Goal: Task Accomplishment & Management: Manage account settings

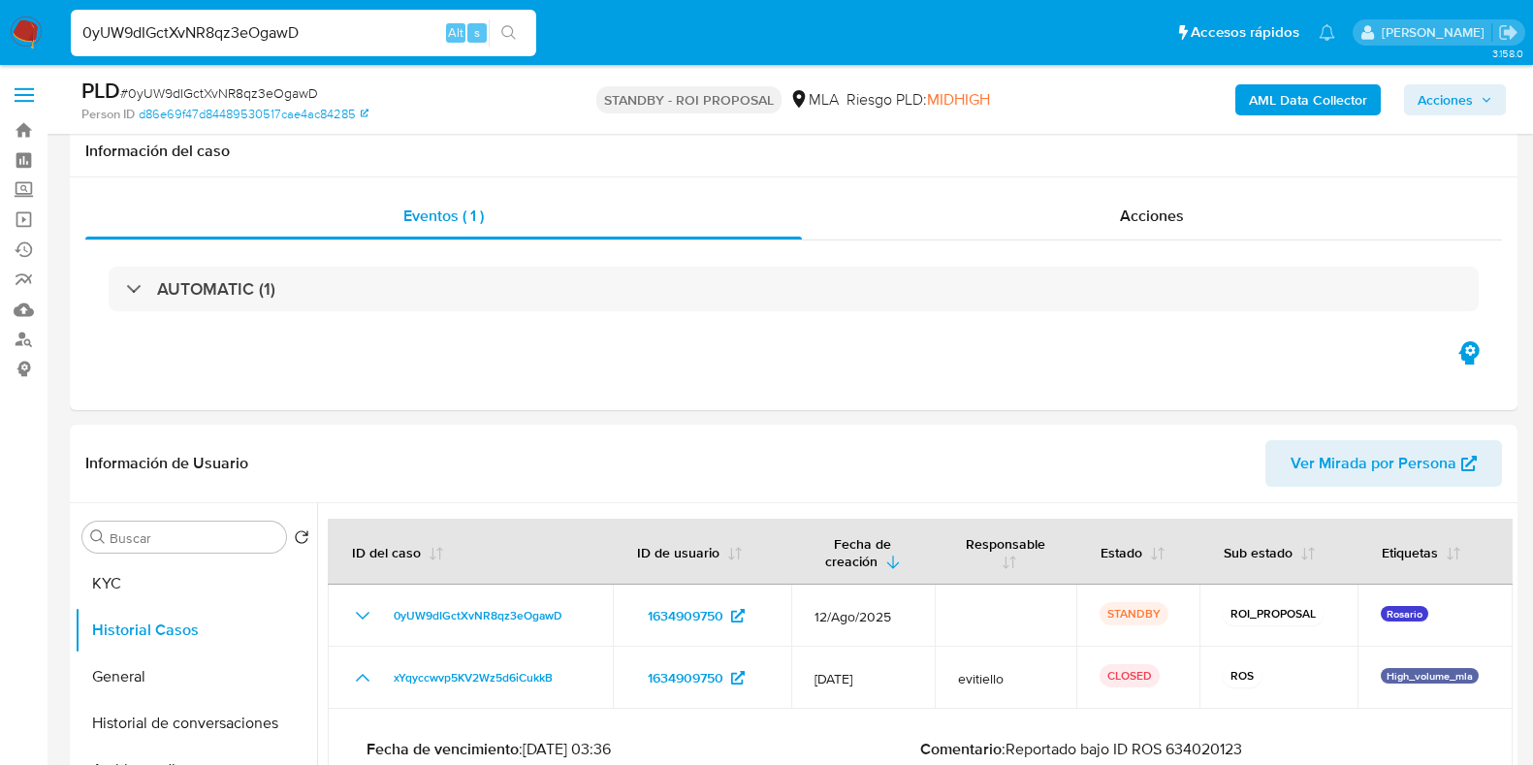
select select "10"
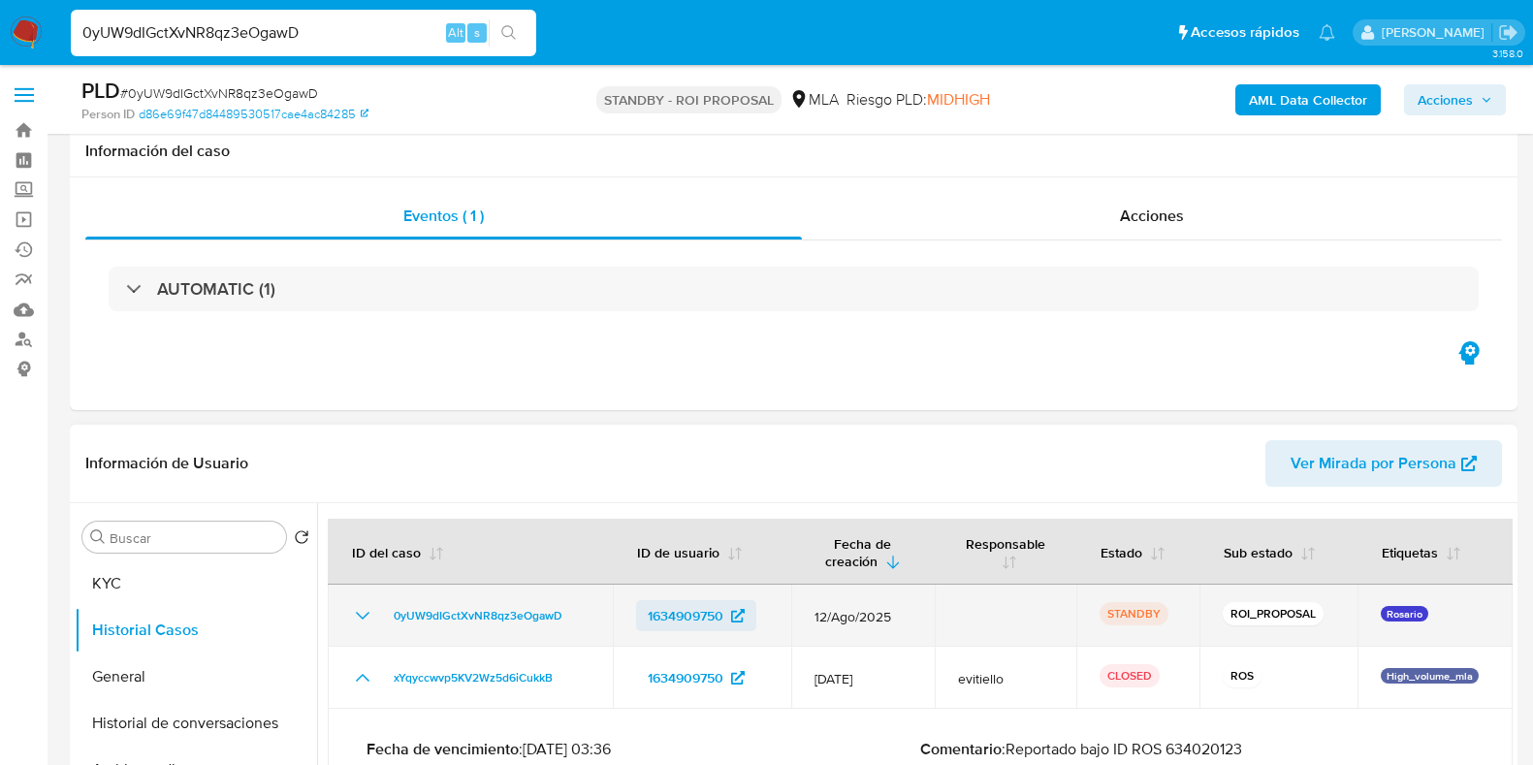
scroll to position [242, 0]
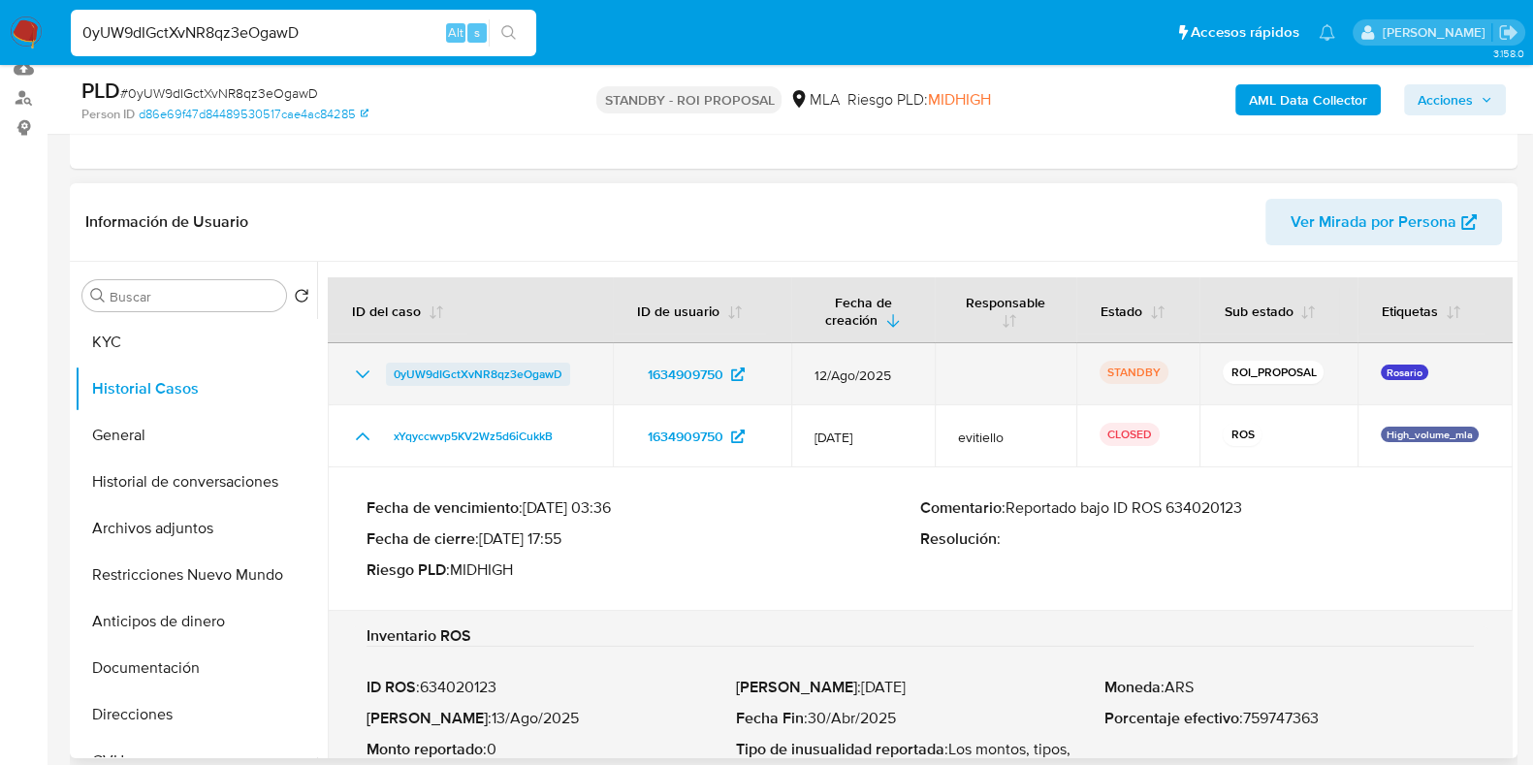
click at [529, 368] on span "0yUW9dIGctXvNR8qz3eOgawD" at bounding box center [478, 374] width 169 height 23
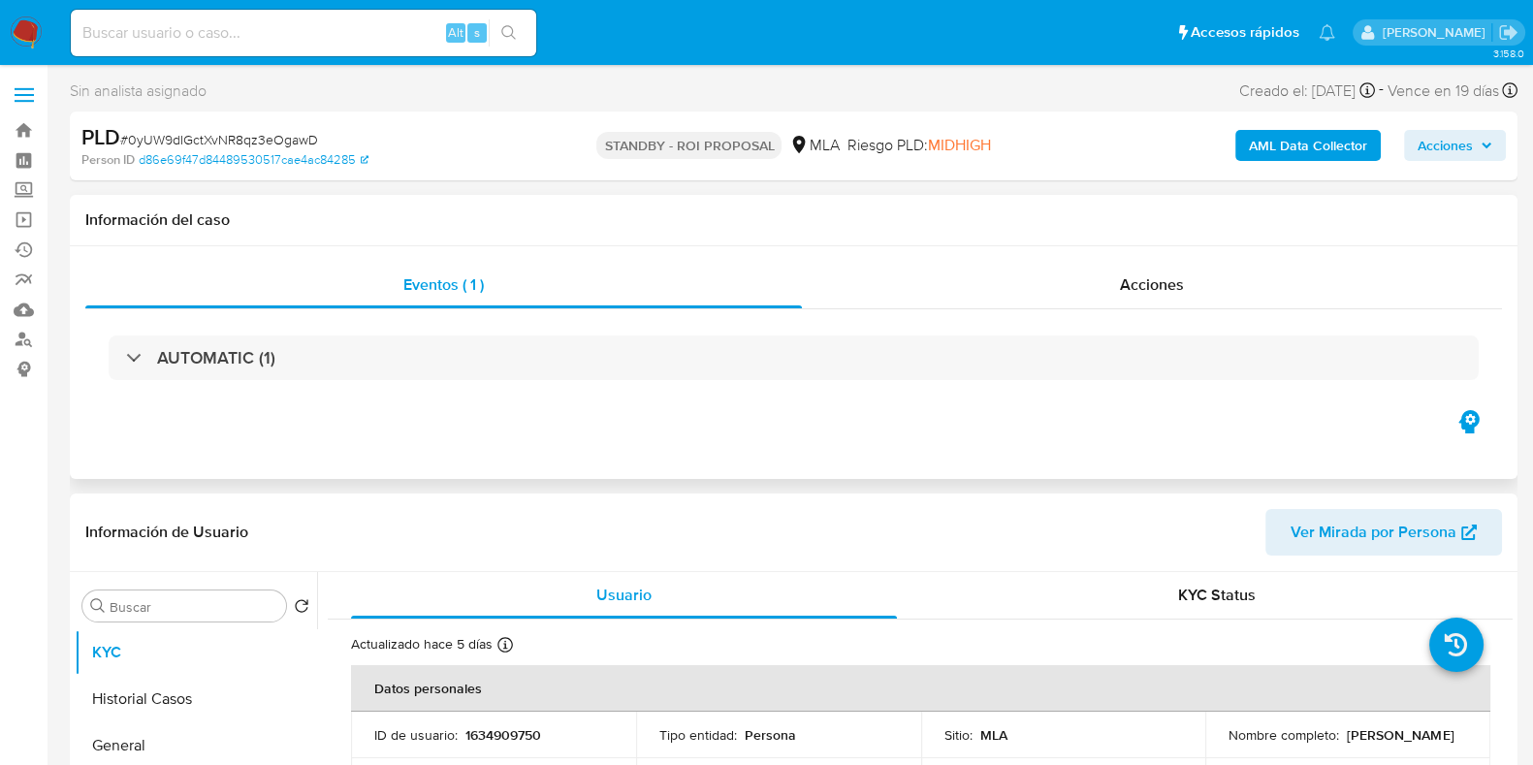
select select "10"
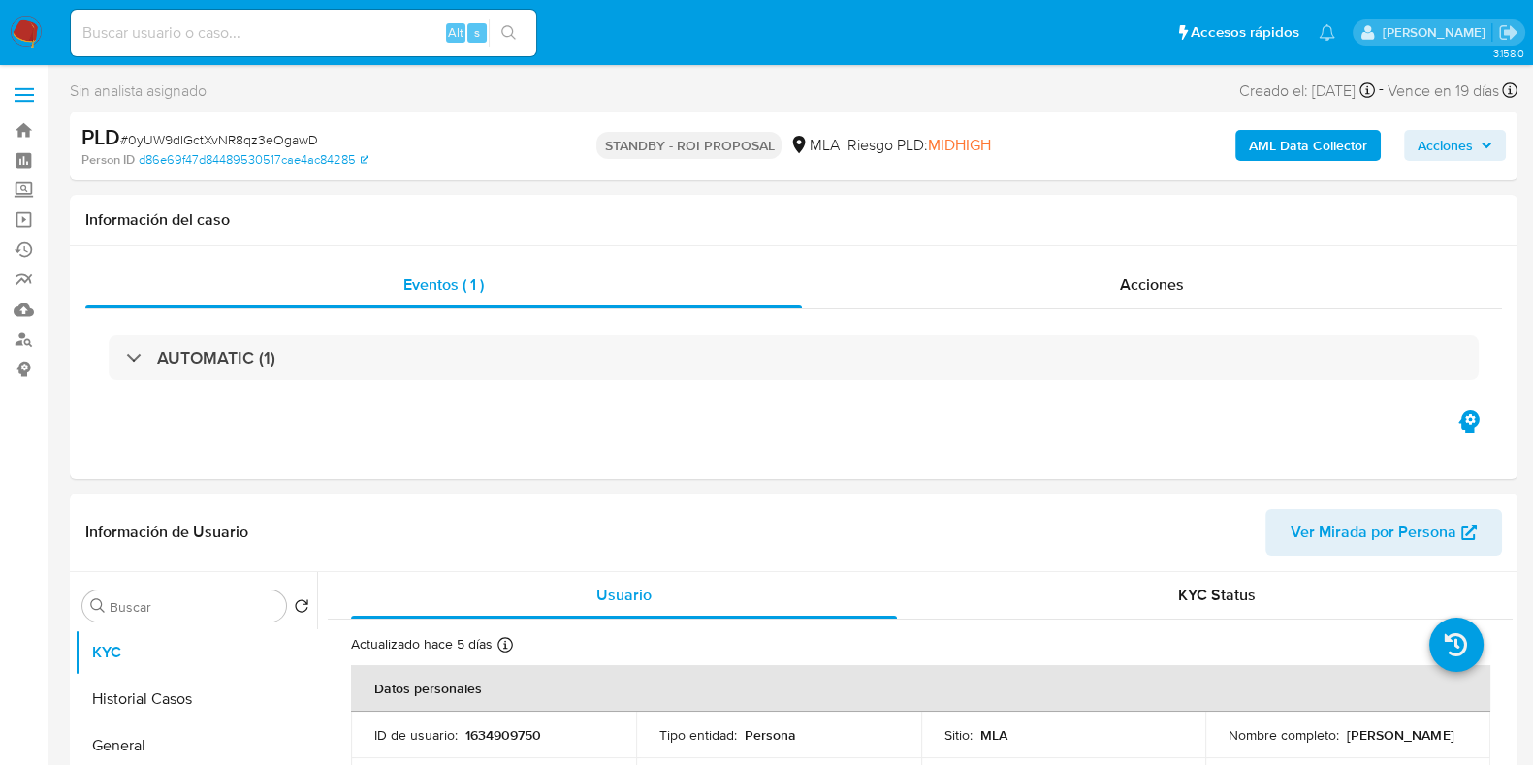
click at [295, 135] on span "# 0yUW9dIGctXvNR8qz3eOgawD" at bounding box center [219, 139] width 198 height 19
copy span "0yUW9dIGctXvNR8qz3eOgawD"
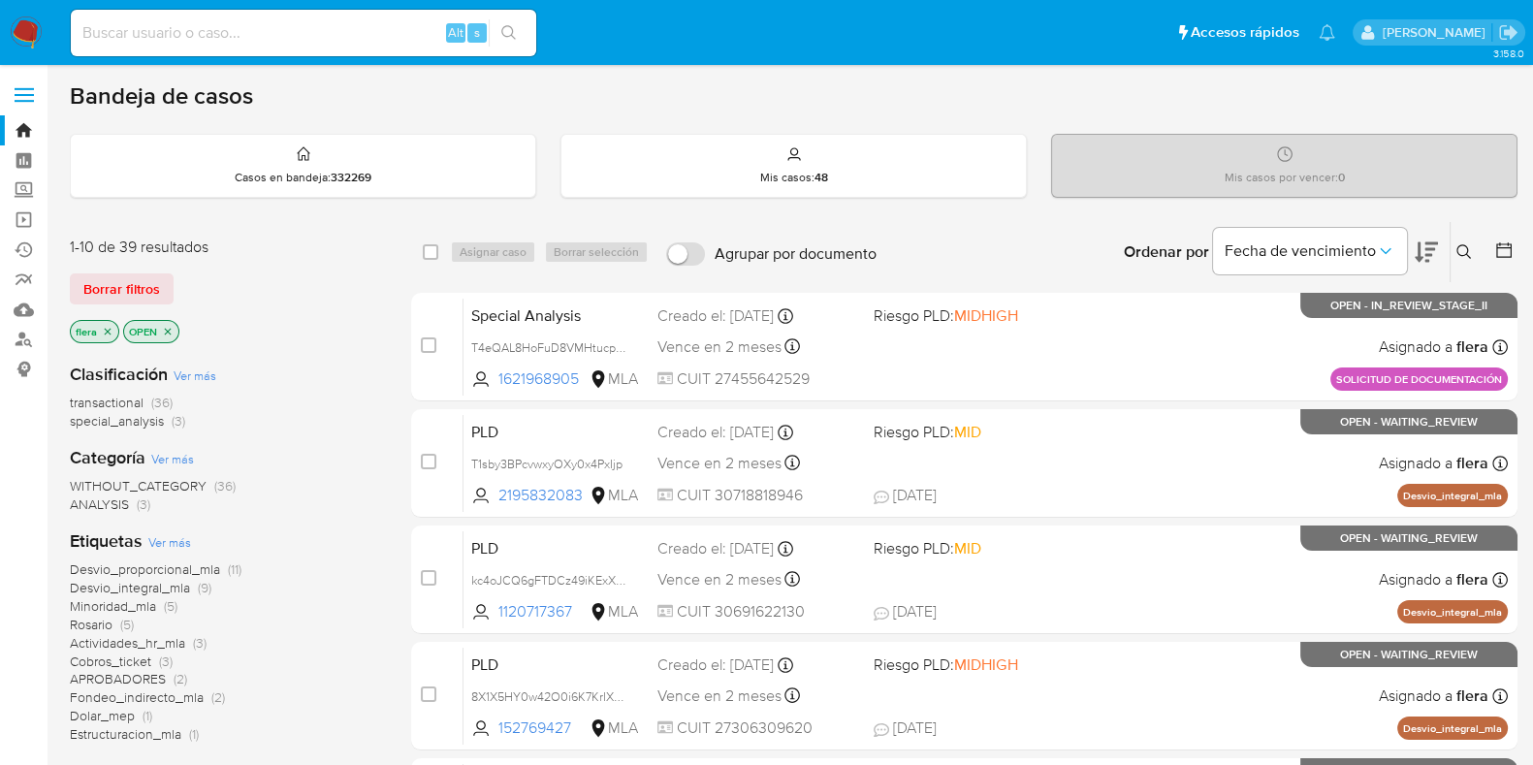
click at [1465, 255] on icon at bounding box center [1465, 252] width 16 height 16
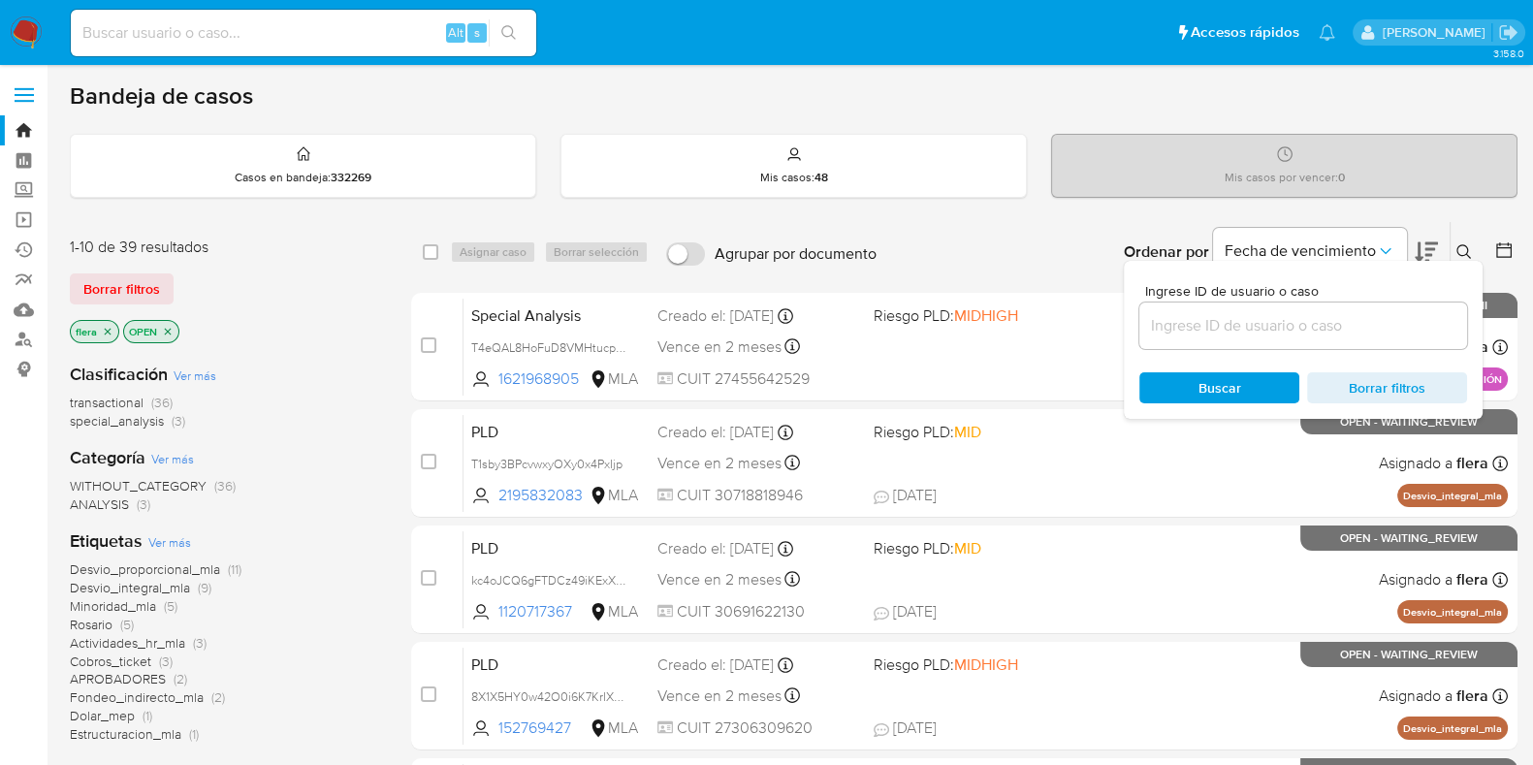
click at [1174, 320] on input at bounding box center [1304, 325] width 328 height 25
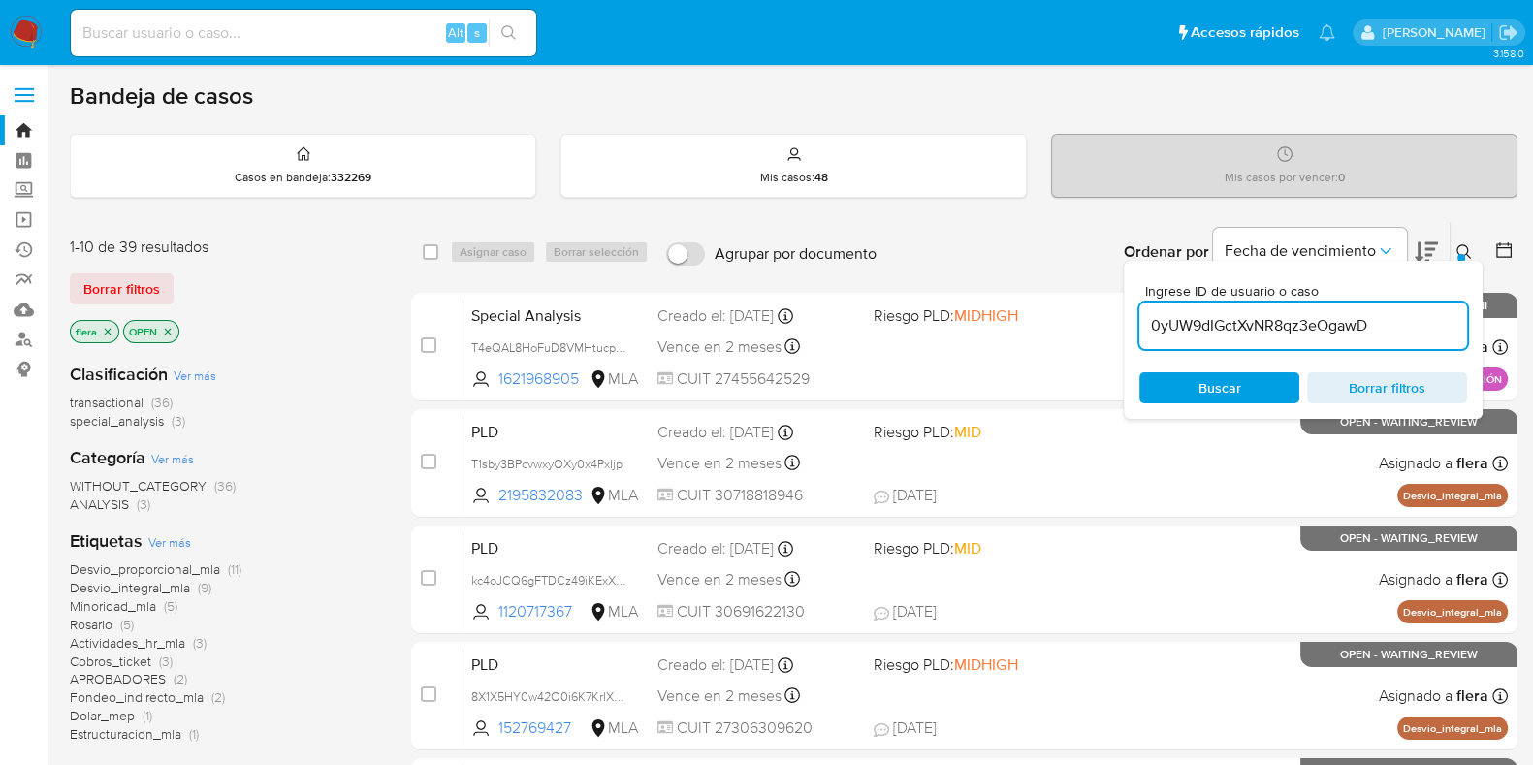
type input "0yUW9dIGctXvNR8qz3eOgawD"
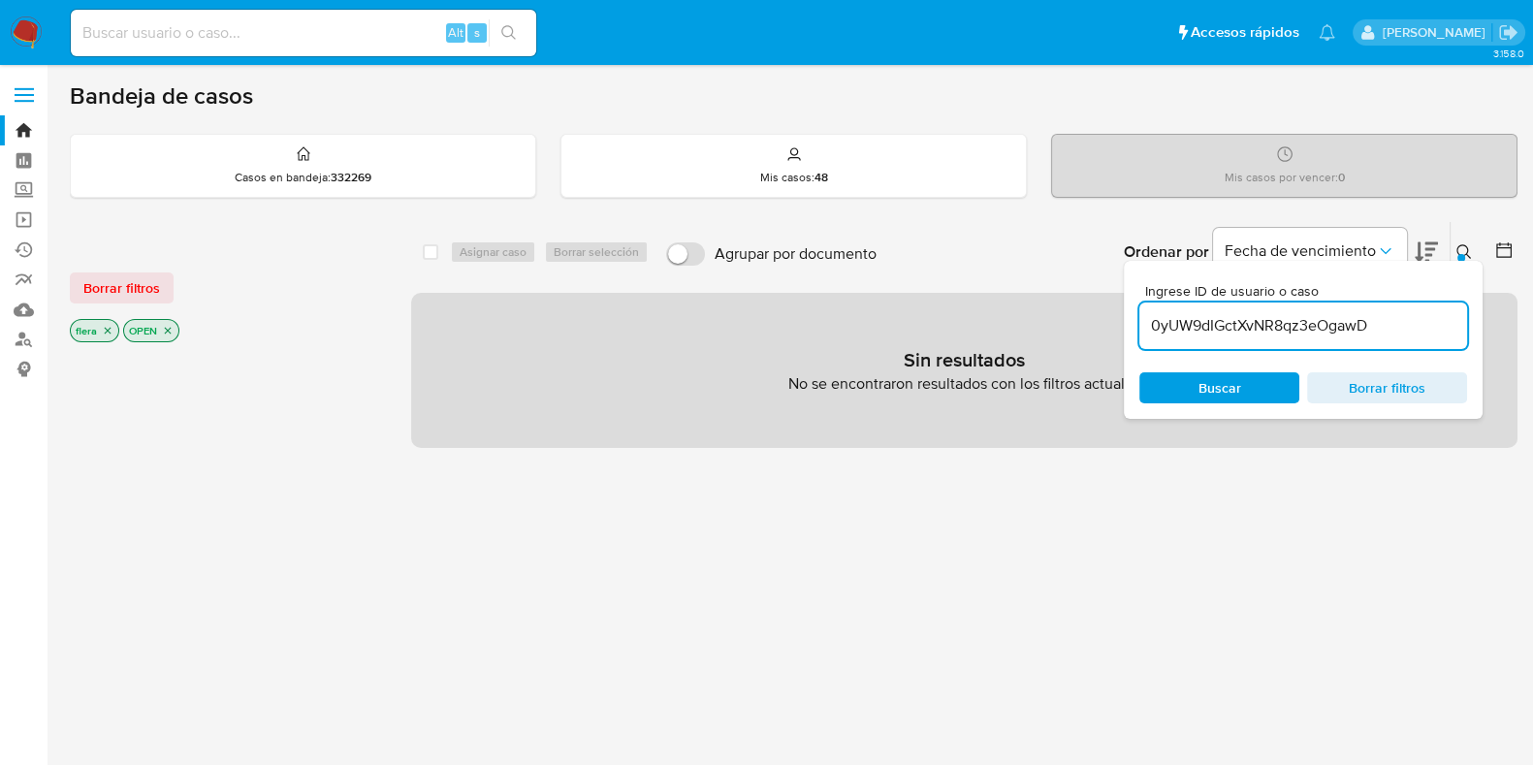
click at [169, 330] on icon "close-filter" at bounding box center [168, 331] width 7 height 7
click at [106, 332] on icon "close-filter" at bounding box center [108, 331] width 12 height 12
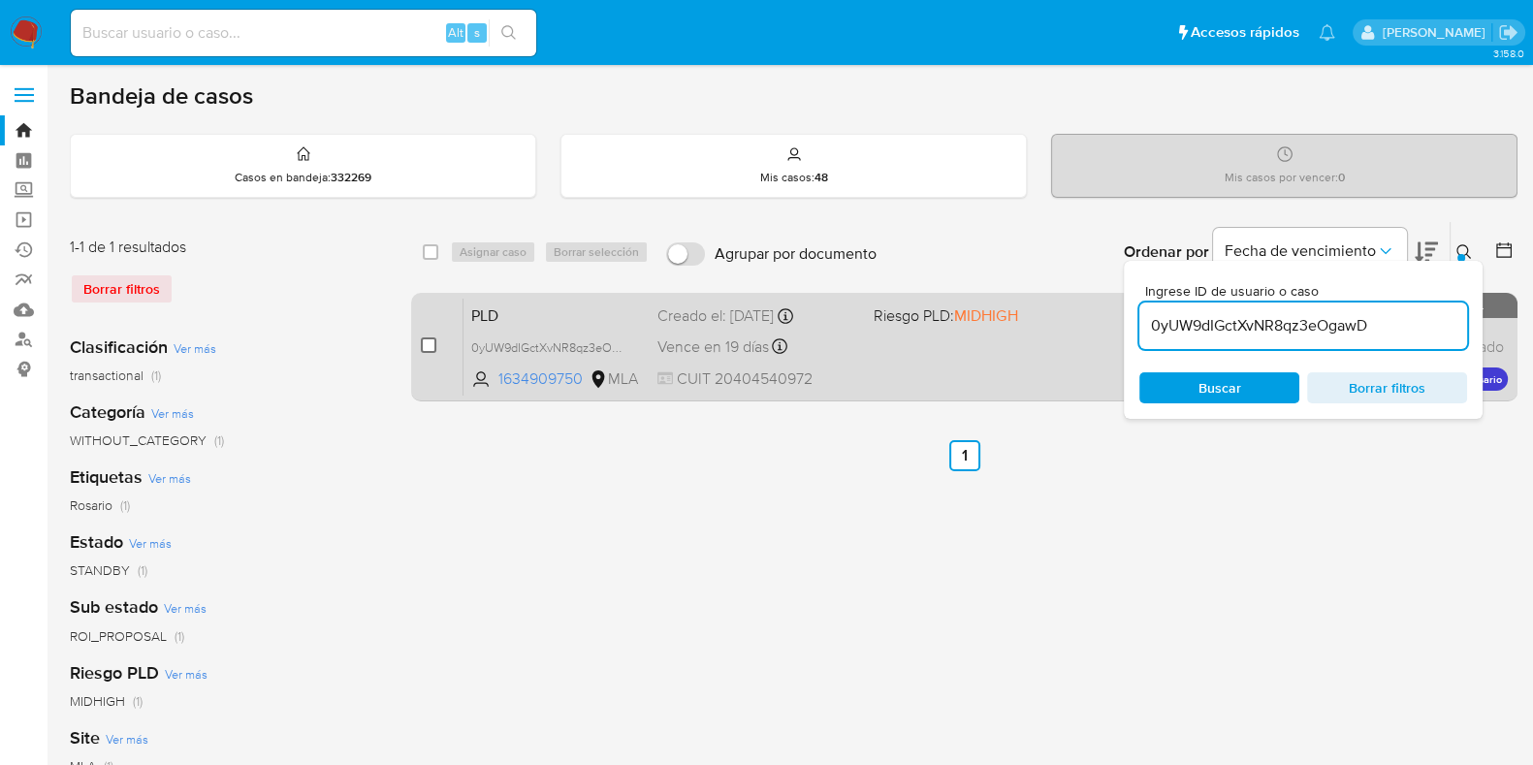
click at [432, 339] on input "checkbox" at bounding box center [429, 346] width 16 height 16
checkbox input "true"
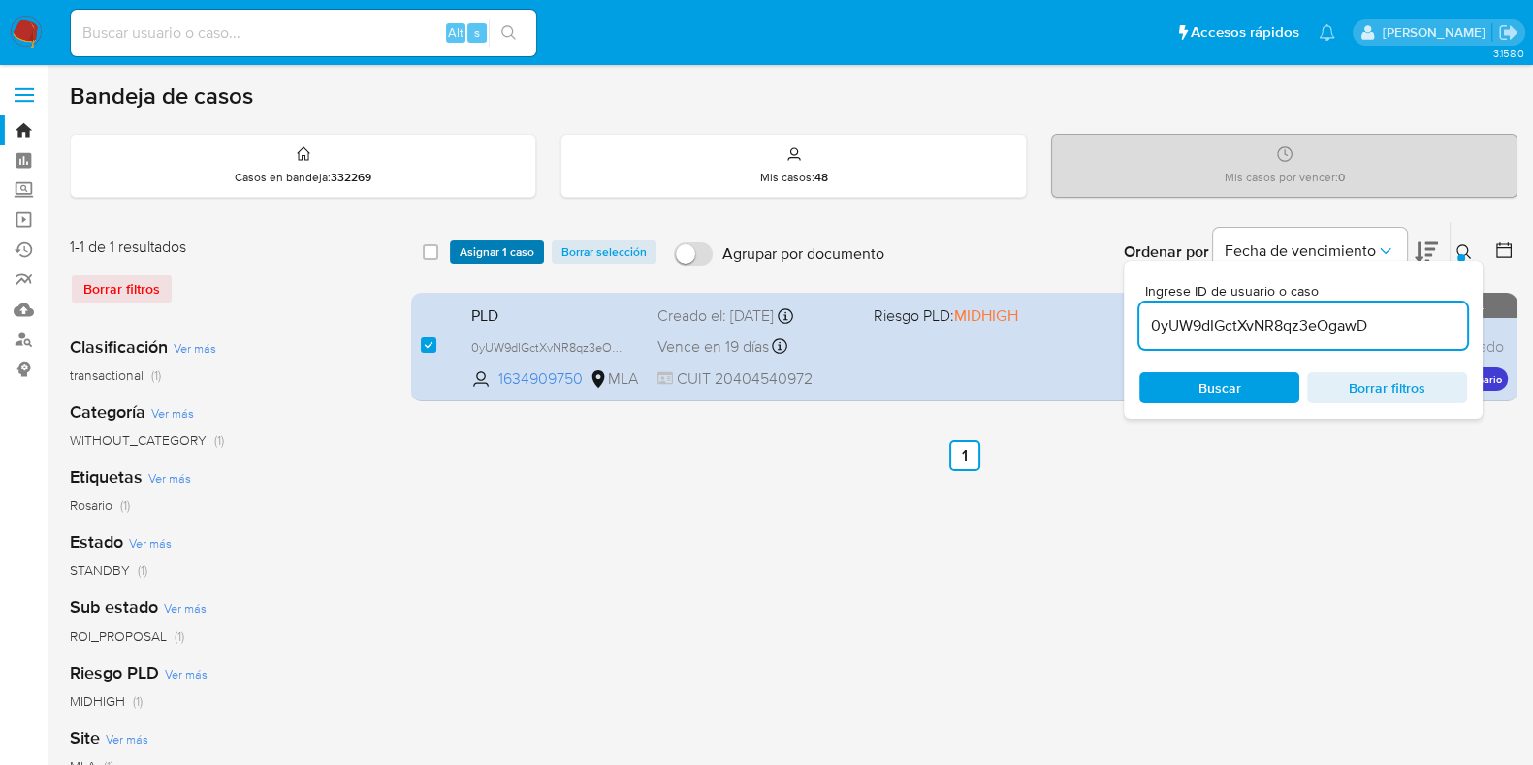
click at [513, 249] on span "Asignar 1 caso" at bounding box center [497, 251] width 75 height 19
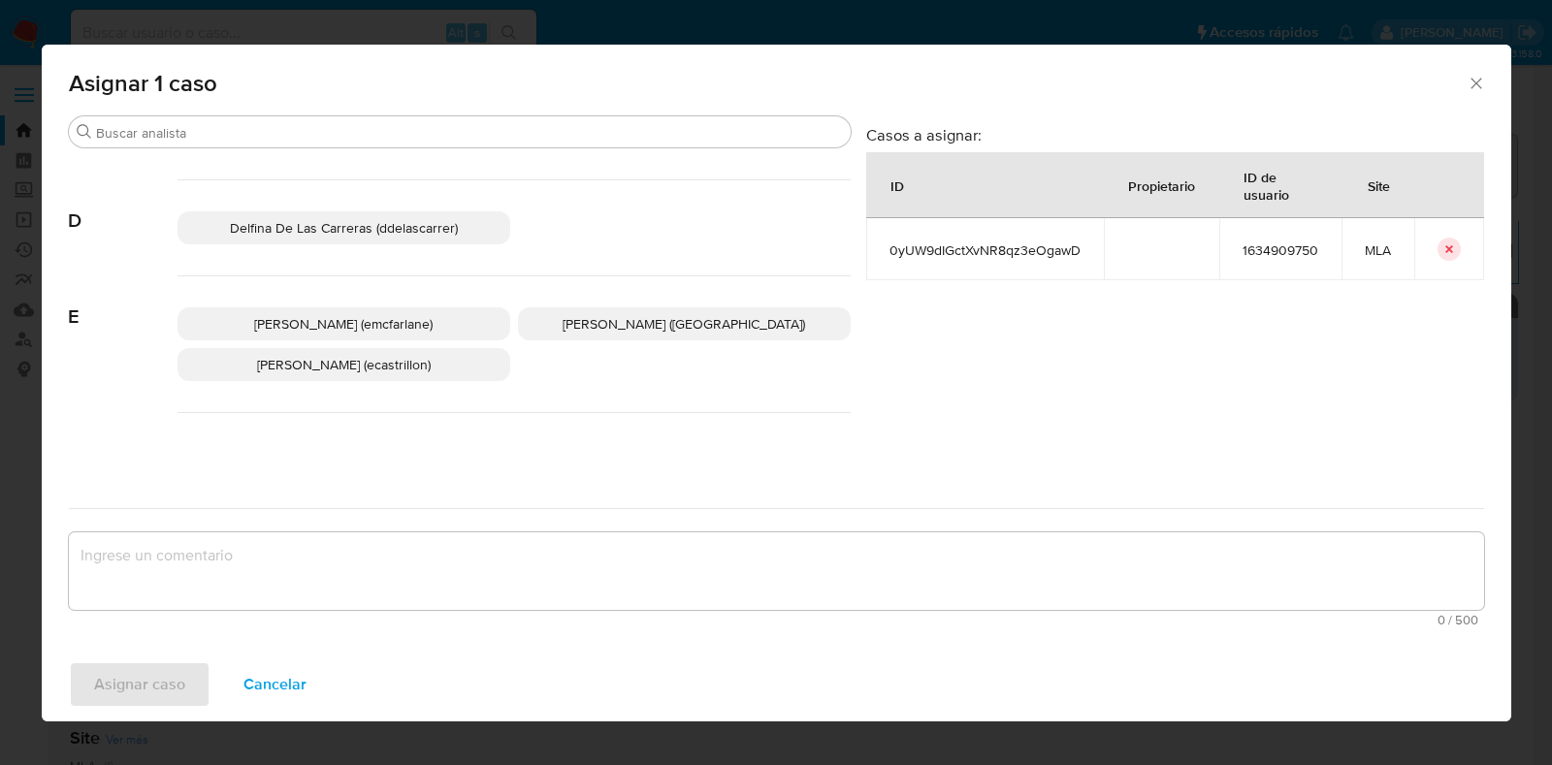
scroll to position [364, 0]
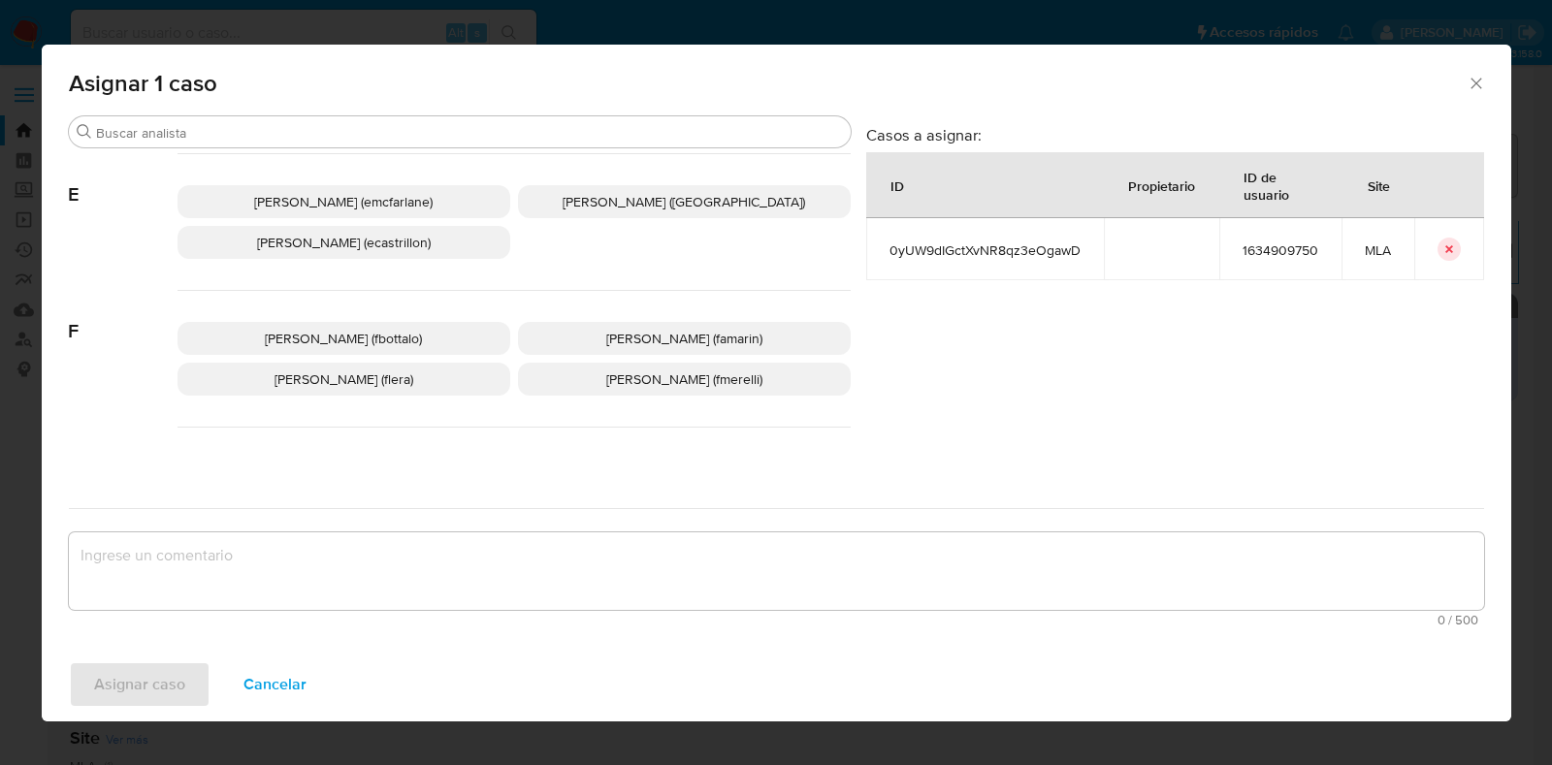
click at [397, 382] on span "[PERSON_NAME] (flera)" at bounding box center [343, 379] width 139 height 19
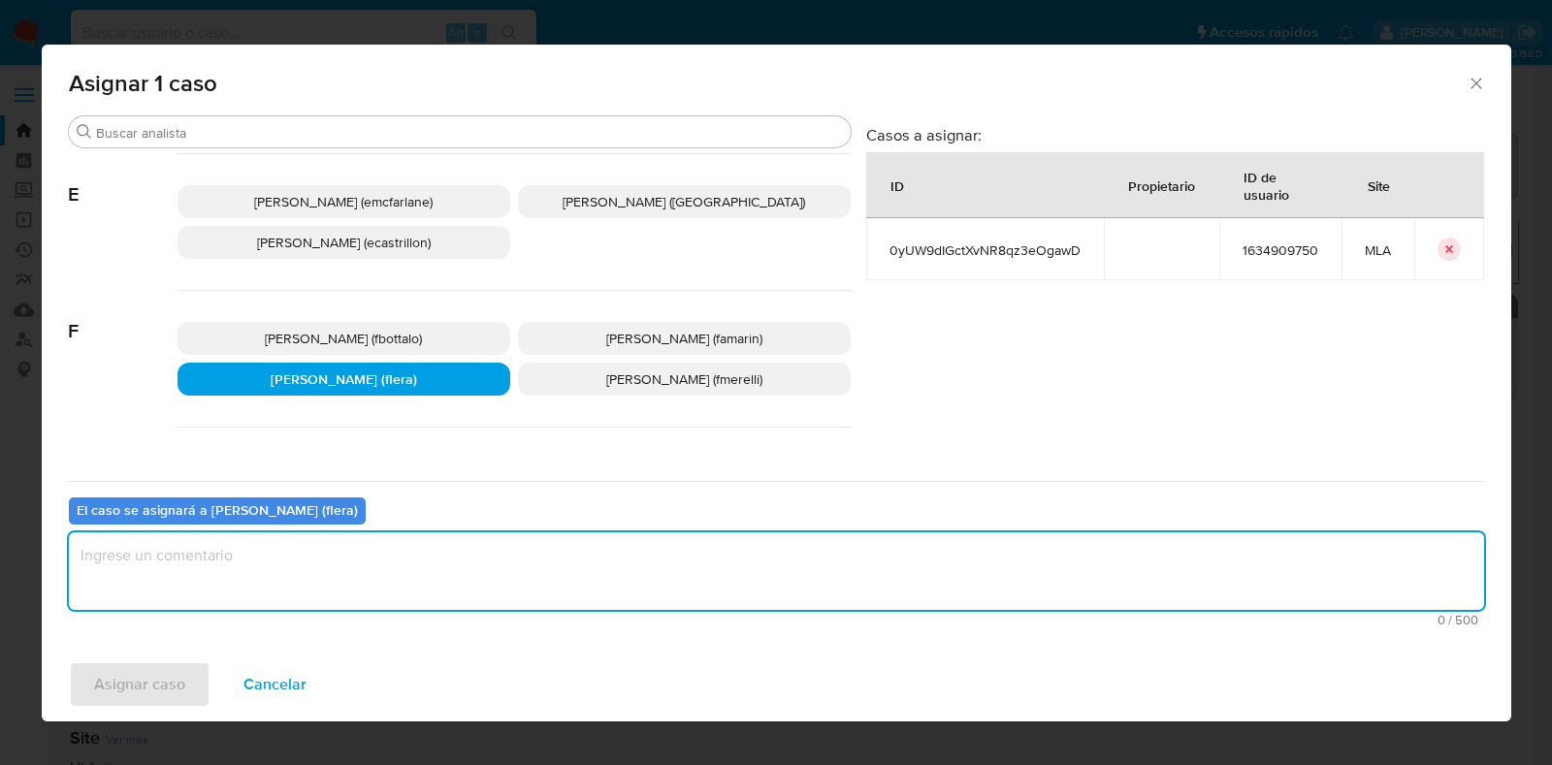
click at [312, 578] on textarea "assign-modal" at bounding box center [776, 571] width 1415 height 78
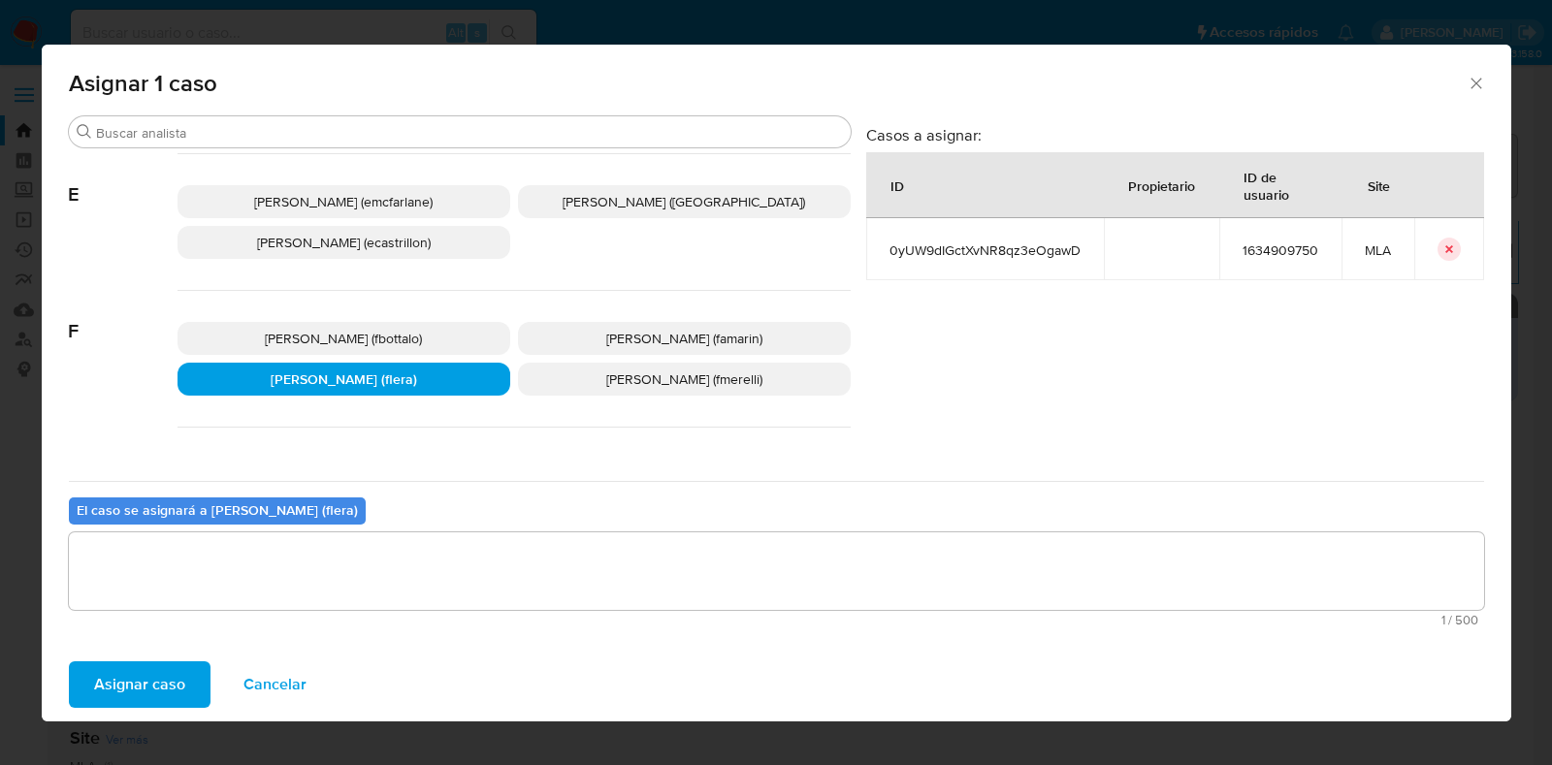
click at [156, 680] on span "Asignar caso" at bounding box center [139, 684] width 91 height 43
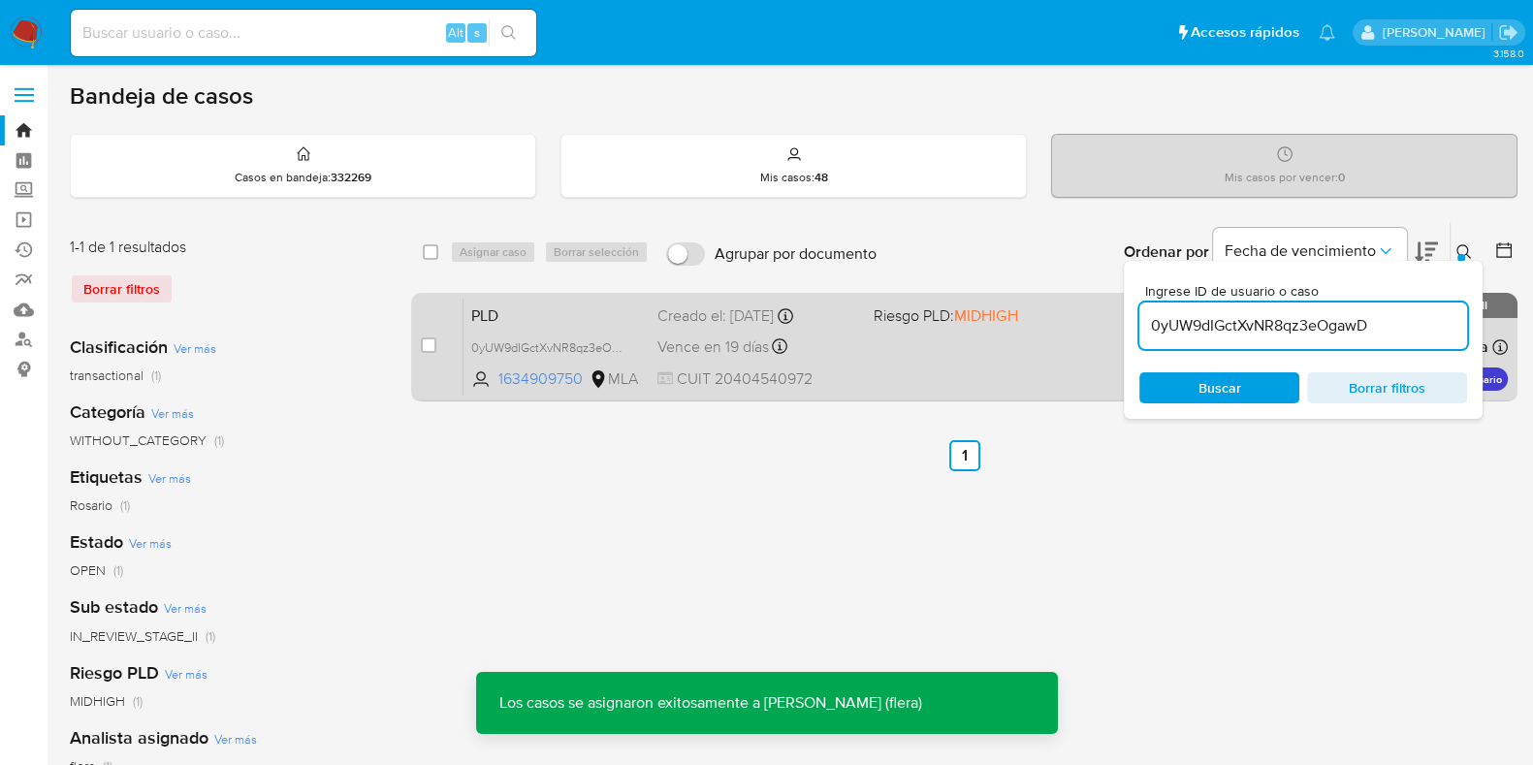
click at [574, 324] on span "PLD" at bounding box center [556, 314] width 171 height 25
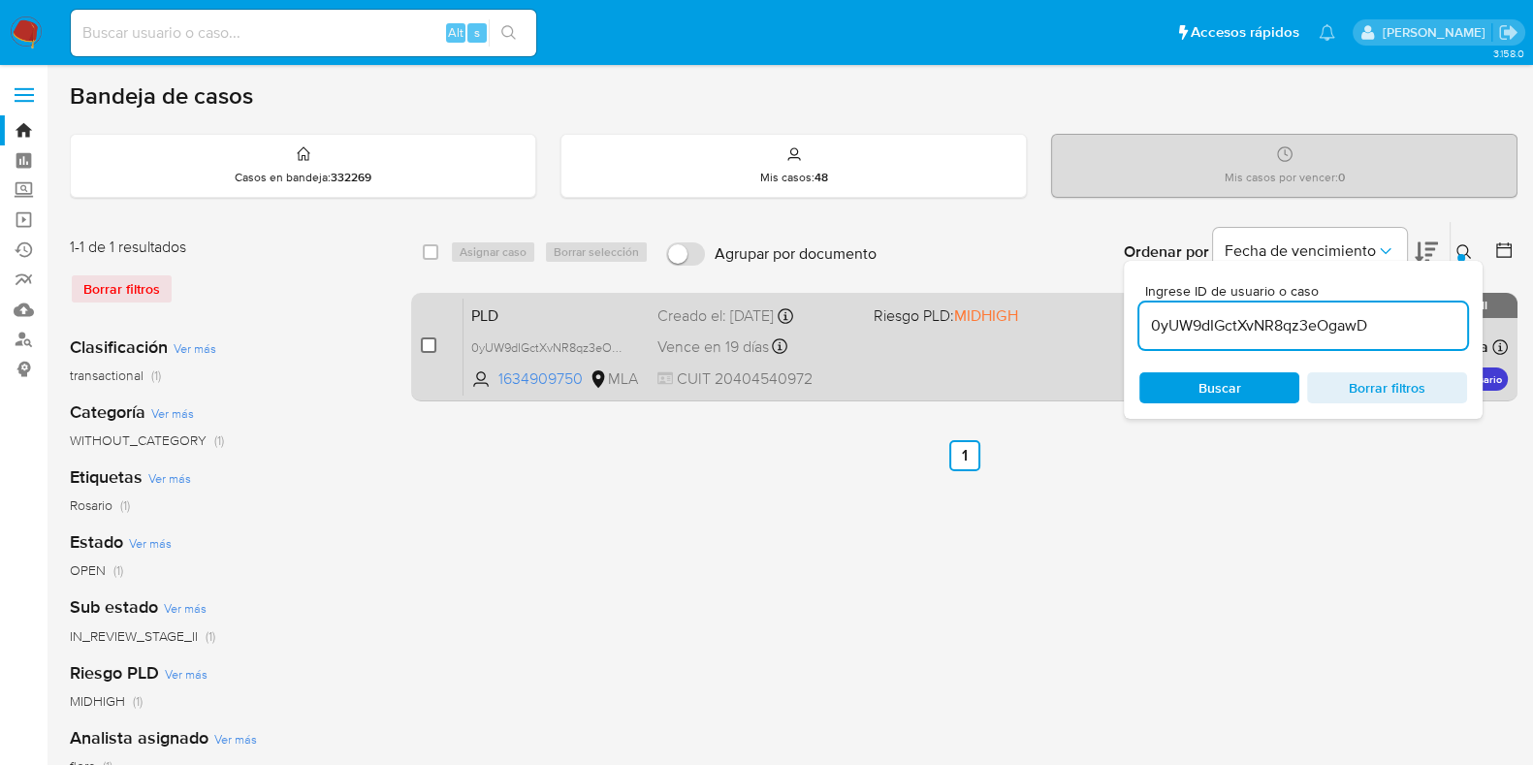
click at [432, 346] on input "checkbox" at bounding box center [429, 346] width 16 height 16
checkbox input "true"
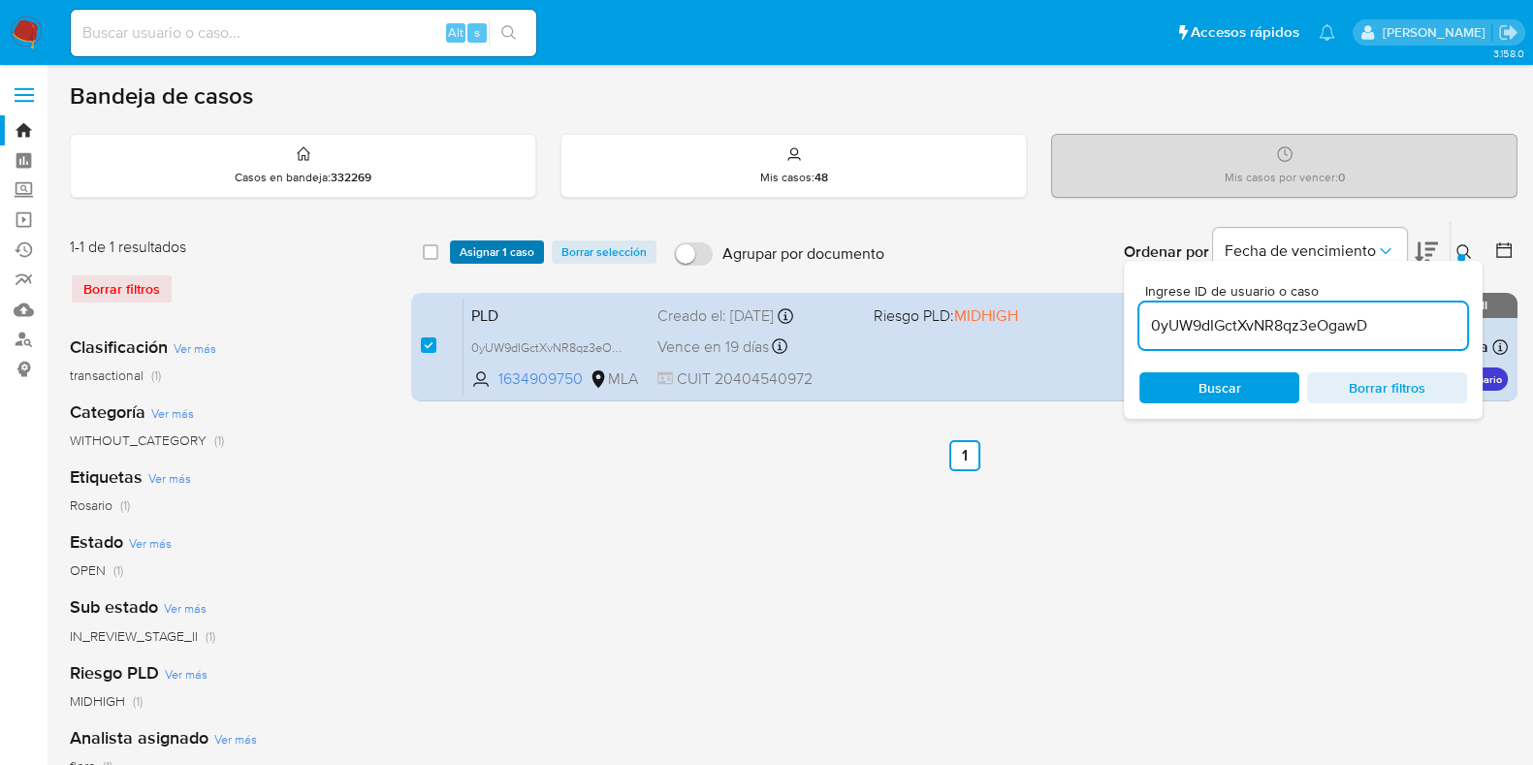
click at [492, 248] on span "Asignar 1 caso" at bounding box center [497, 251] width 75 height 19
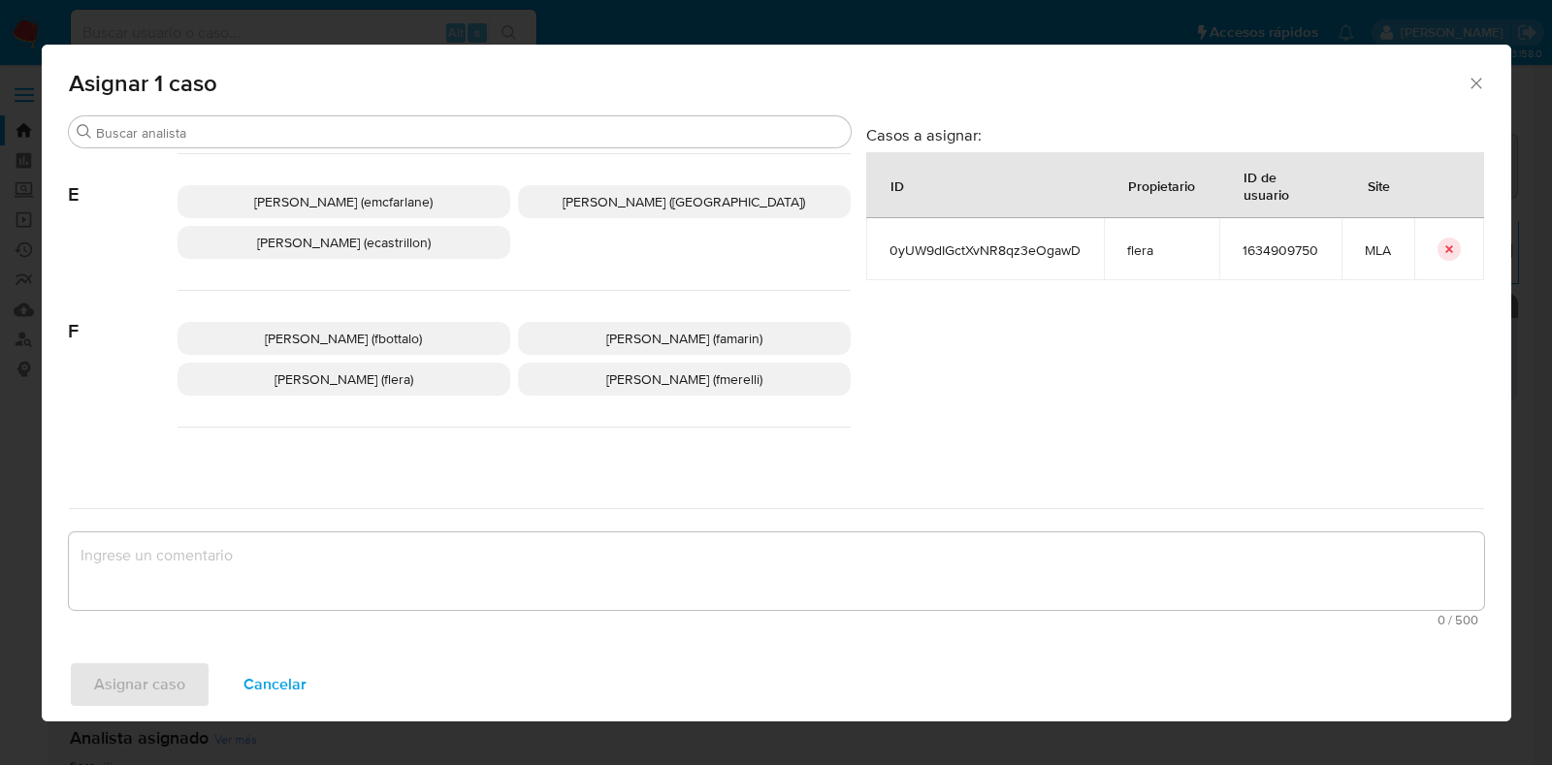
click at [424, 377] on p "Florencia Cecilia Lera (flera)" at bounding box center [343, 379] width 333 height 33
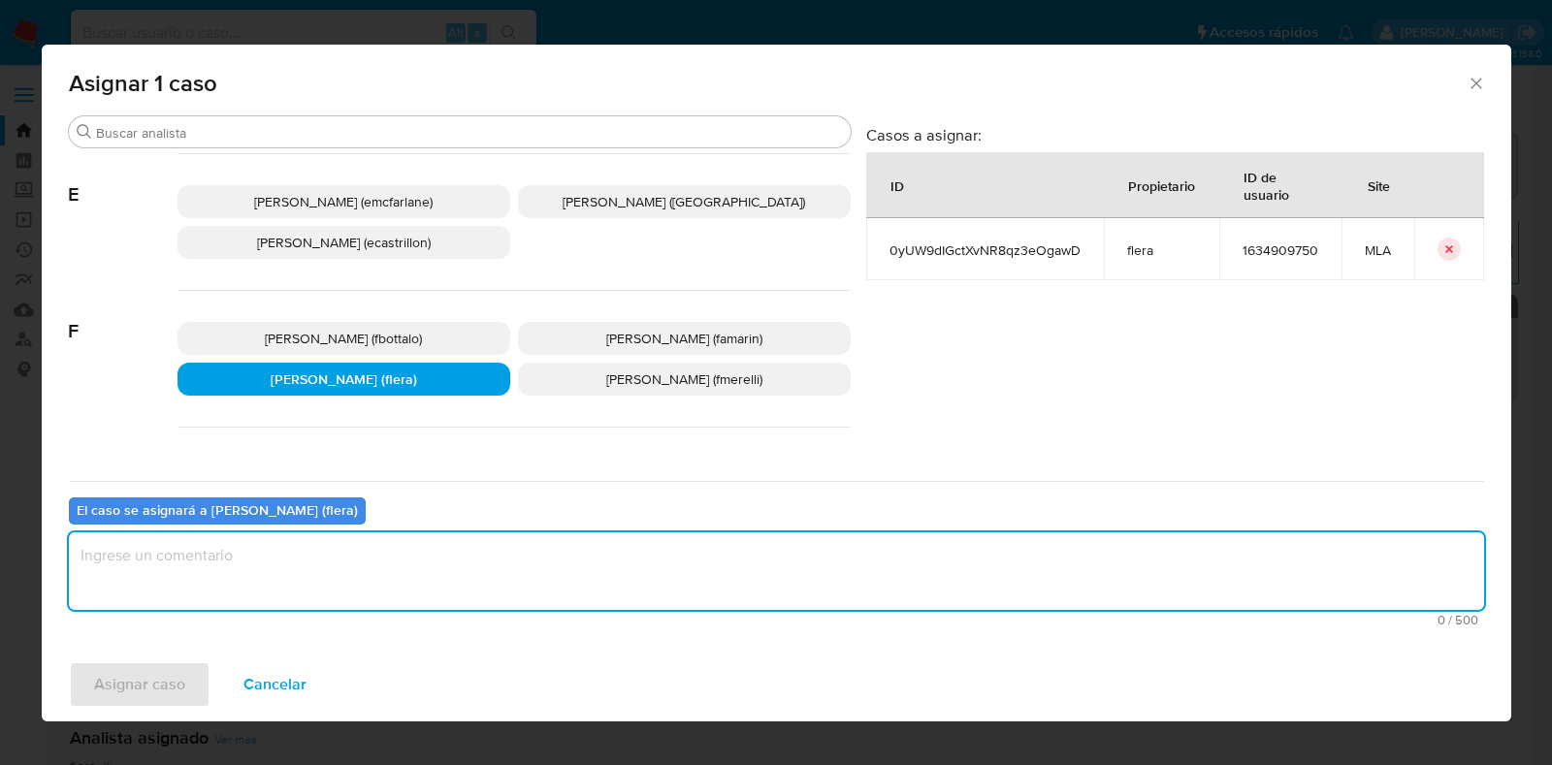
click at [333, 578] on textarea "assign-modal" at bounding box center [776, 571] width 1415 height 78
click at [184, 687] on button "Asignar caso" at bounding box center [140, 684] width 142 height 47
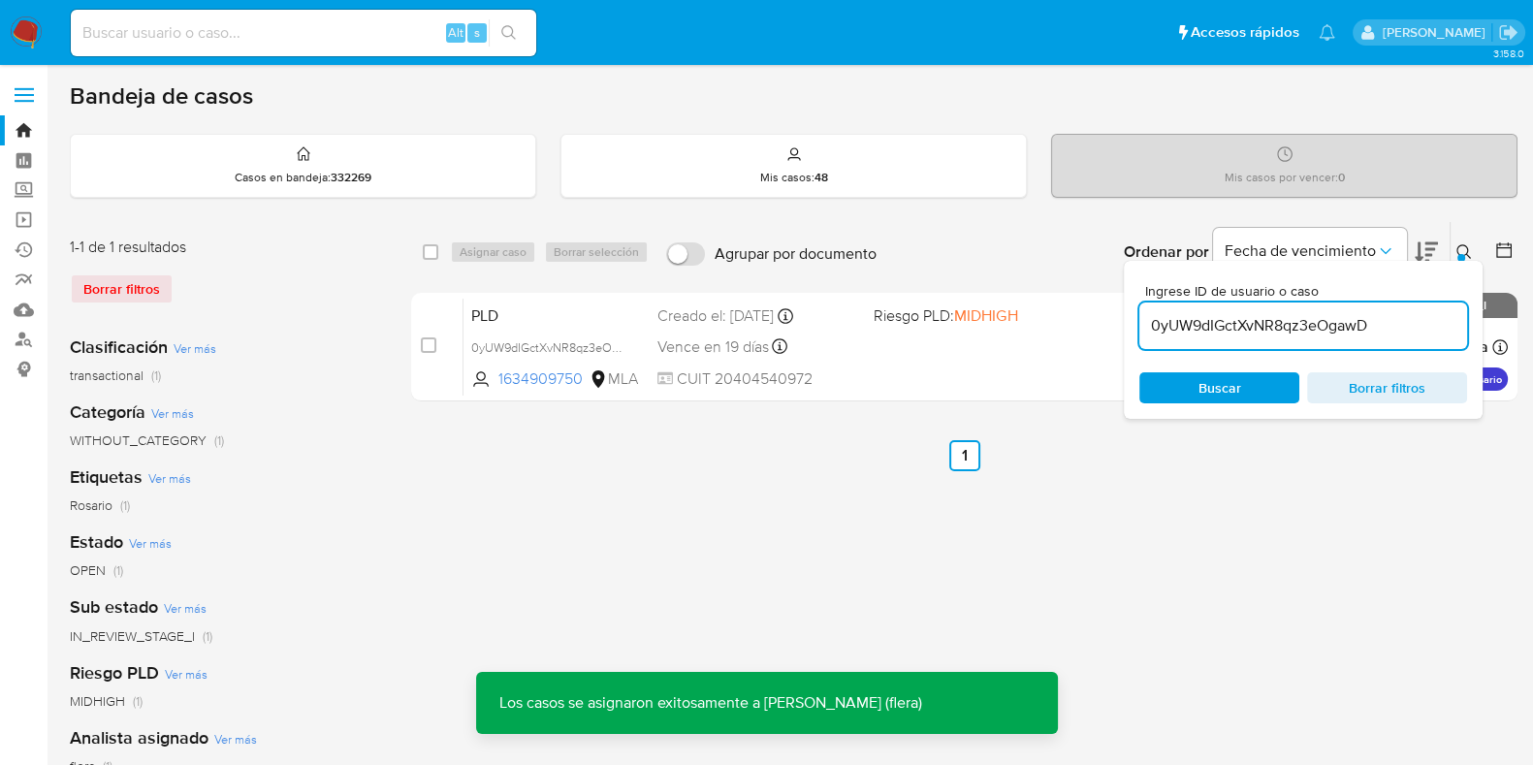
click at [479, 310] on span "PLD" at bounding box center [556, 314] width 171 height 25
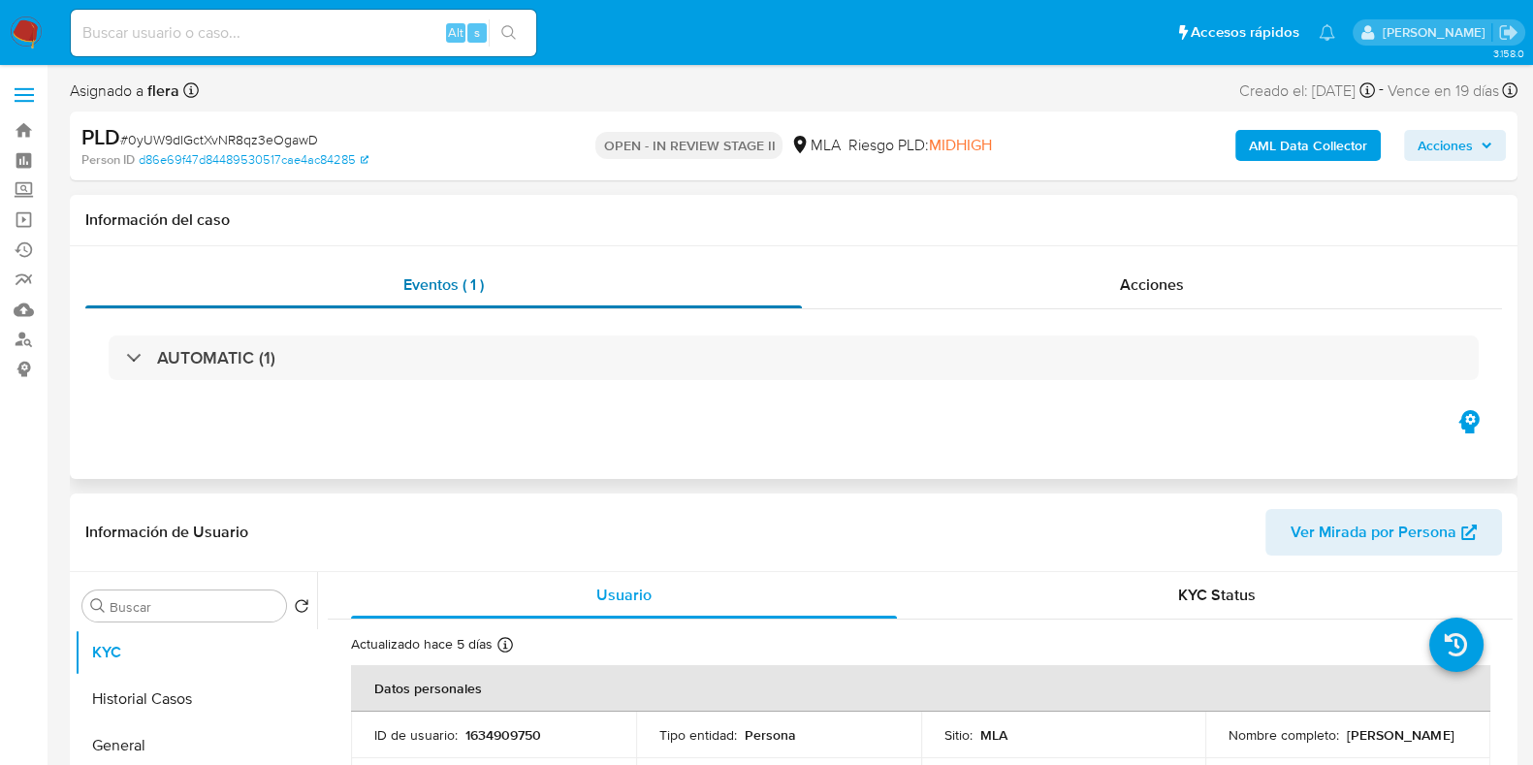
select select "10"
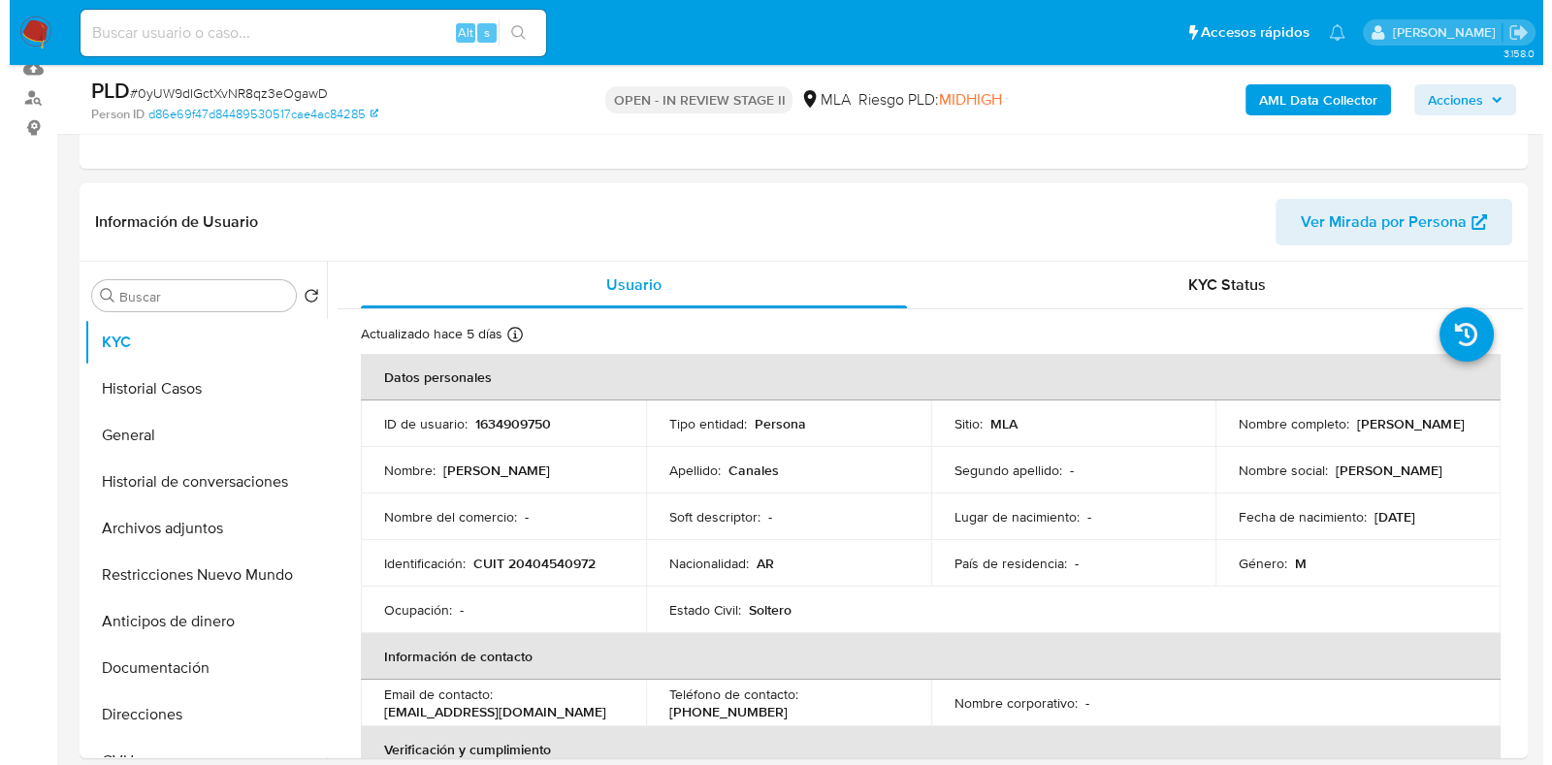
scroll to position [242, 0]
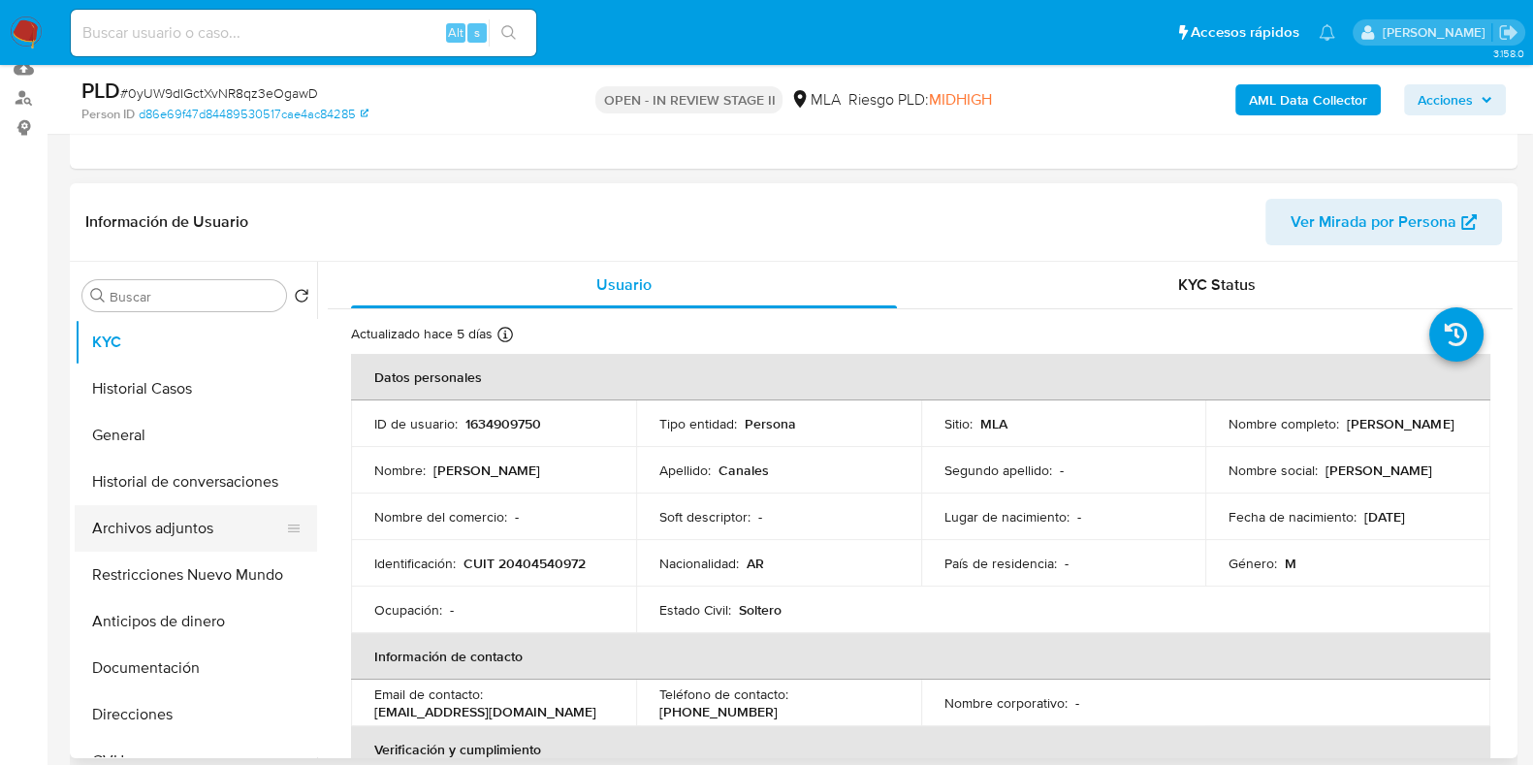
click at [232, 537] on button "Archivos adjuntos" at bounding box center [188, 528] width 227 height 47
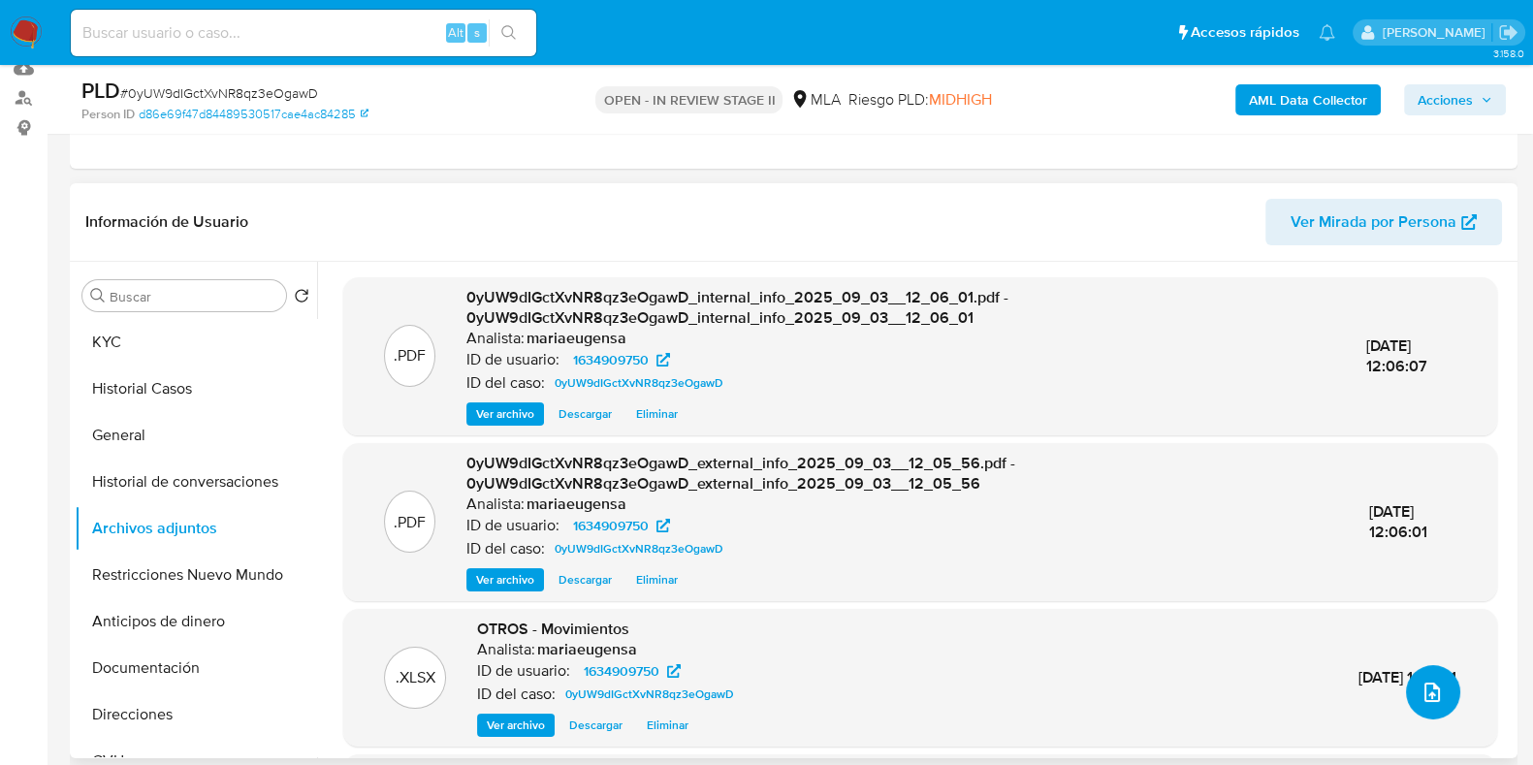
click at [1431, 690] on icon "upload-file" at bounding box center [1432, 692] width 23 height 23
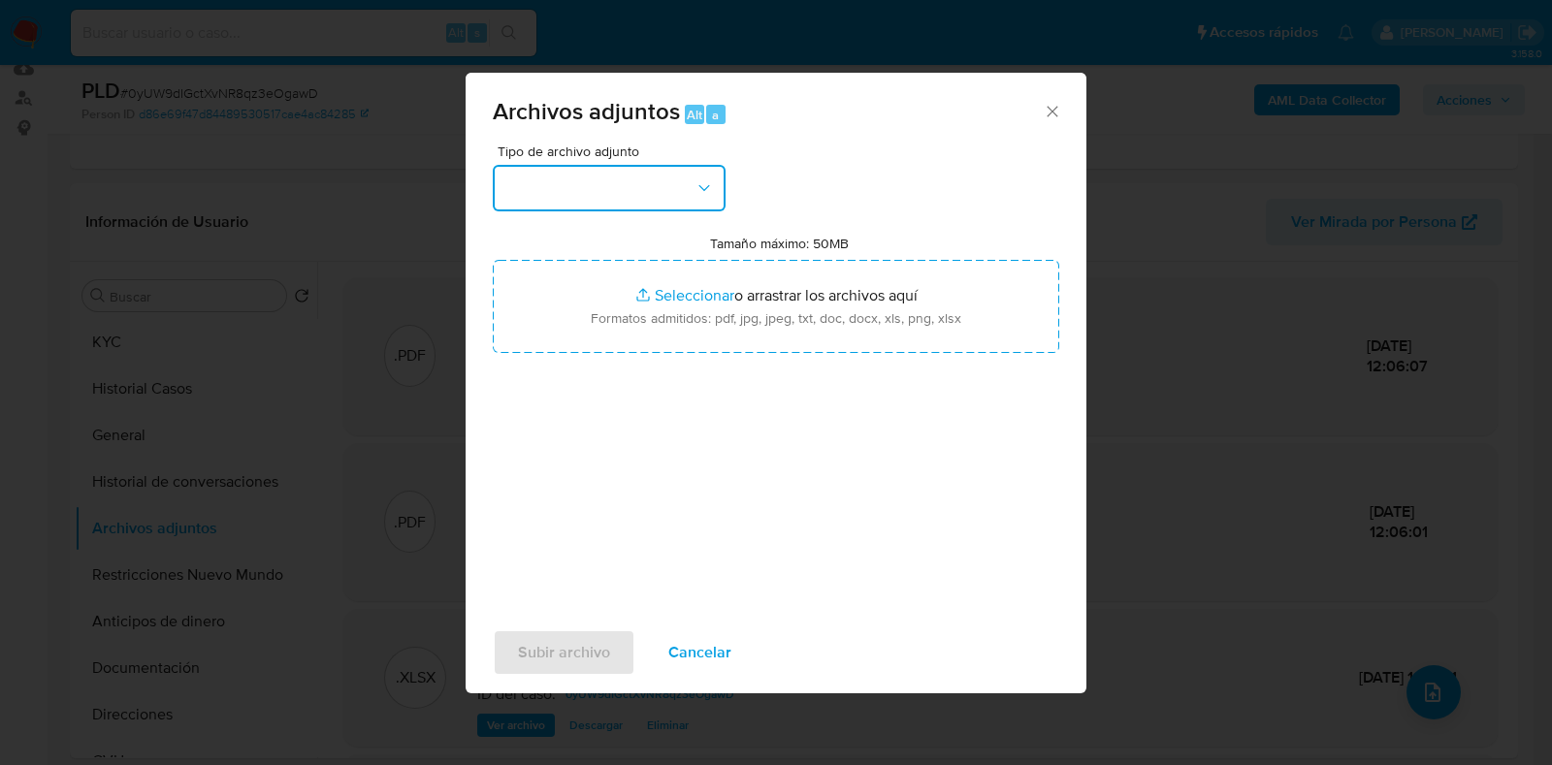
click at [677, 196] on button "button" at bounding box center [609, 188] width 233 height 47
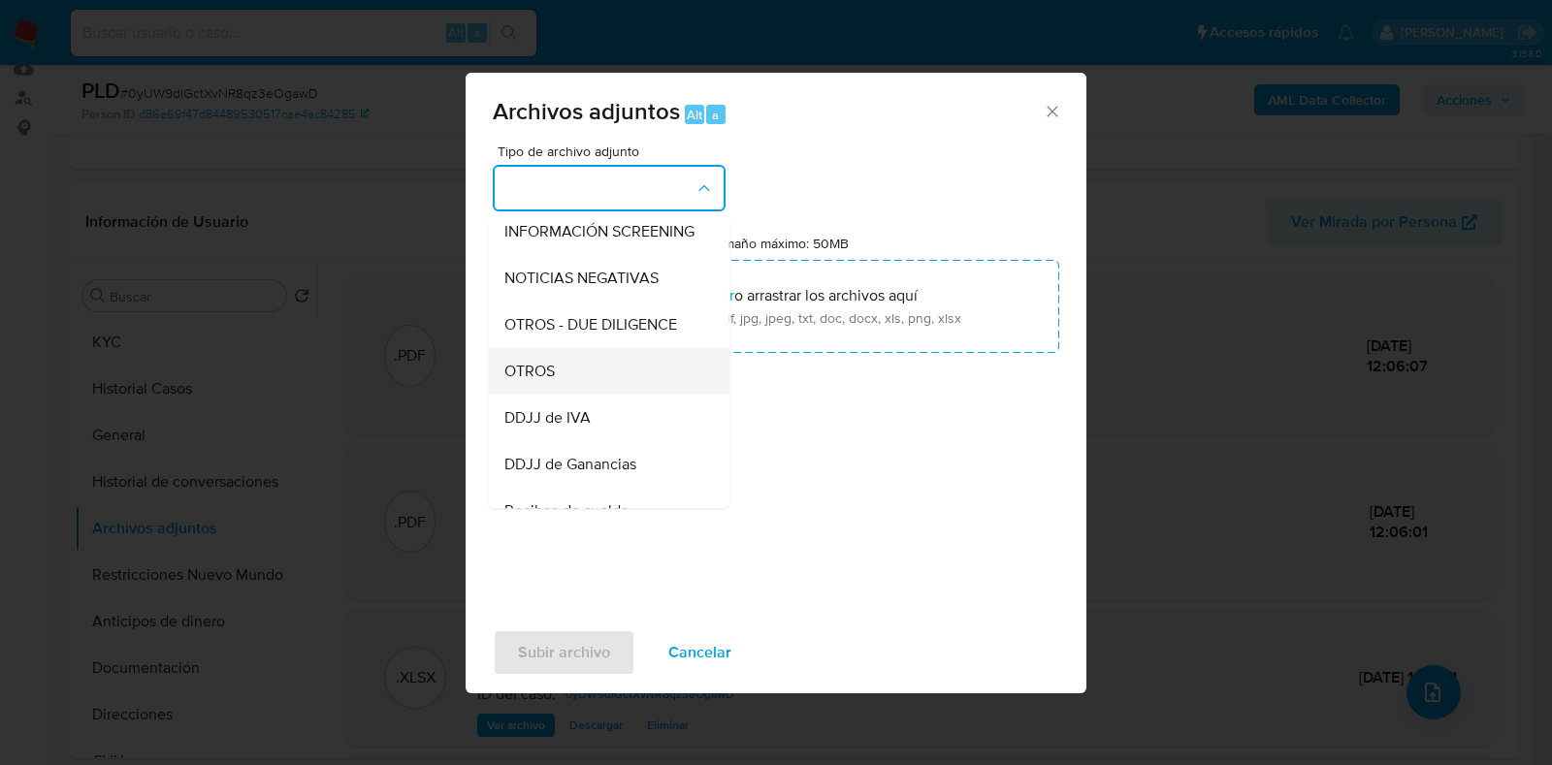
click at [622, 391] on div "OTROS" at bounding box center [603, 371] width 198 height 47
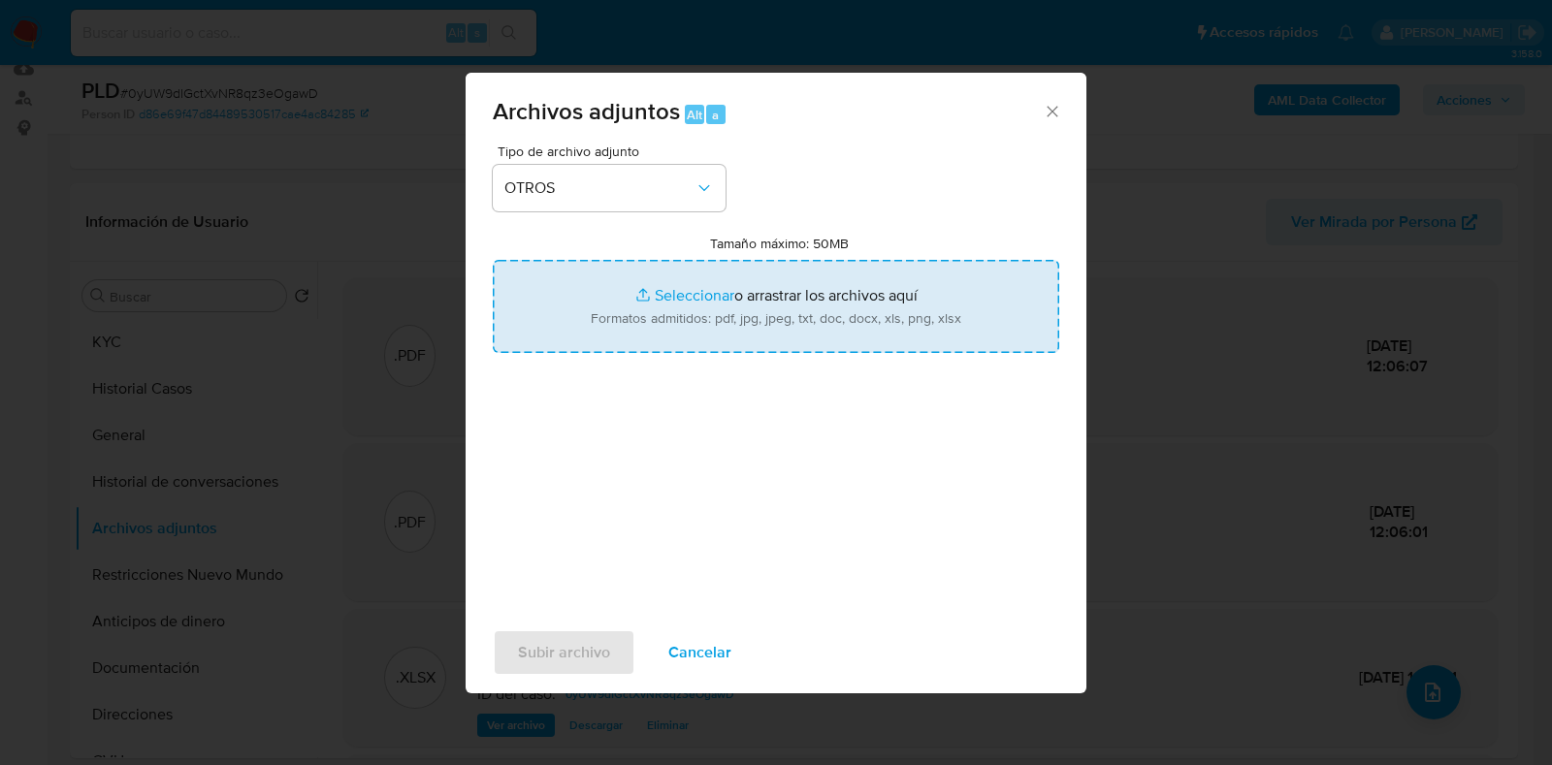
type input "C:\fakepath\v2Caselog 0yUW9dIGctXvNR8qz3eOgawD_2025_09_02_14_39_08.docx"
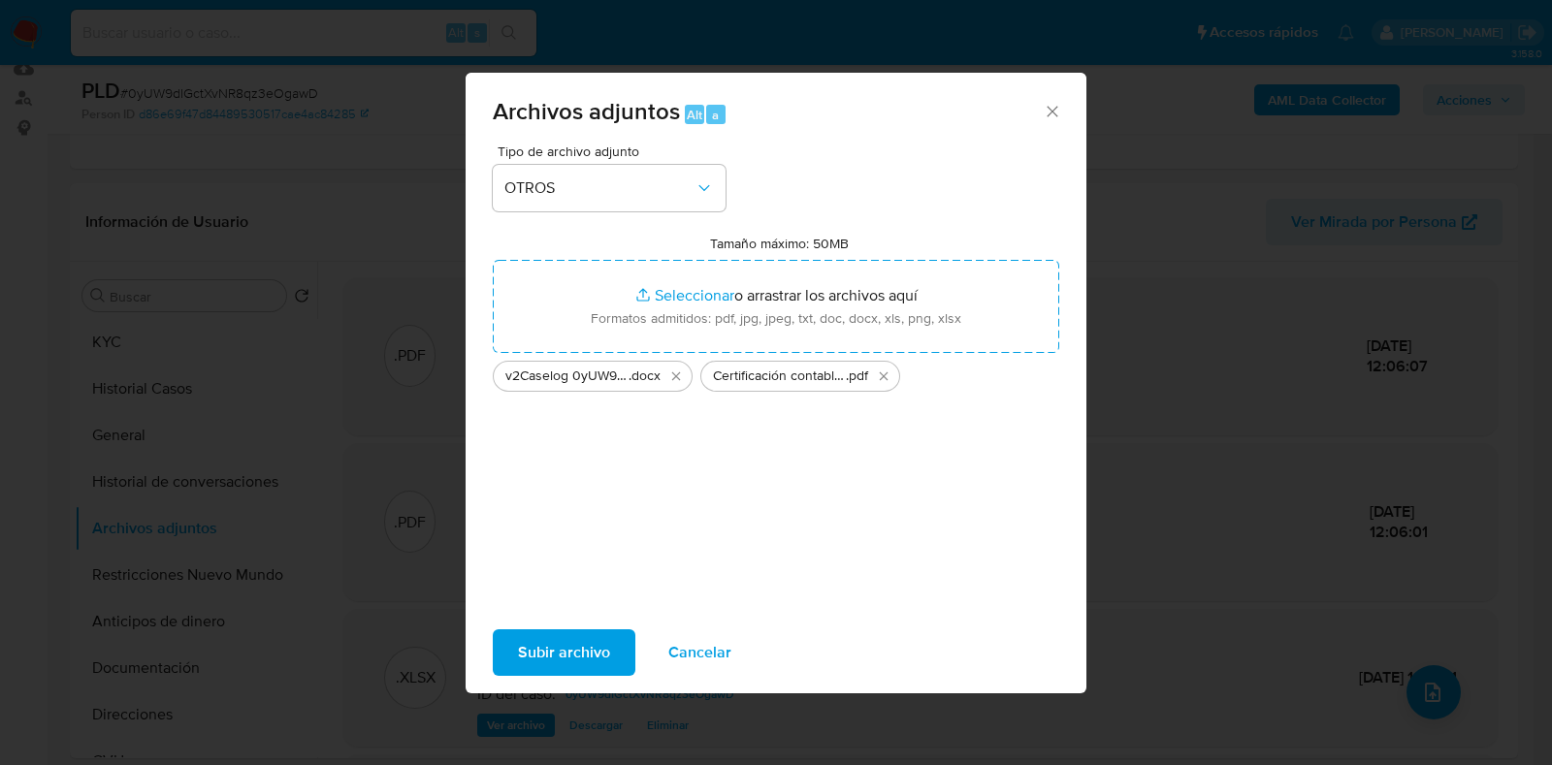
click at [568, 651] on span "Subir archivo" at bounding box center [564, 652] width 92 height 43
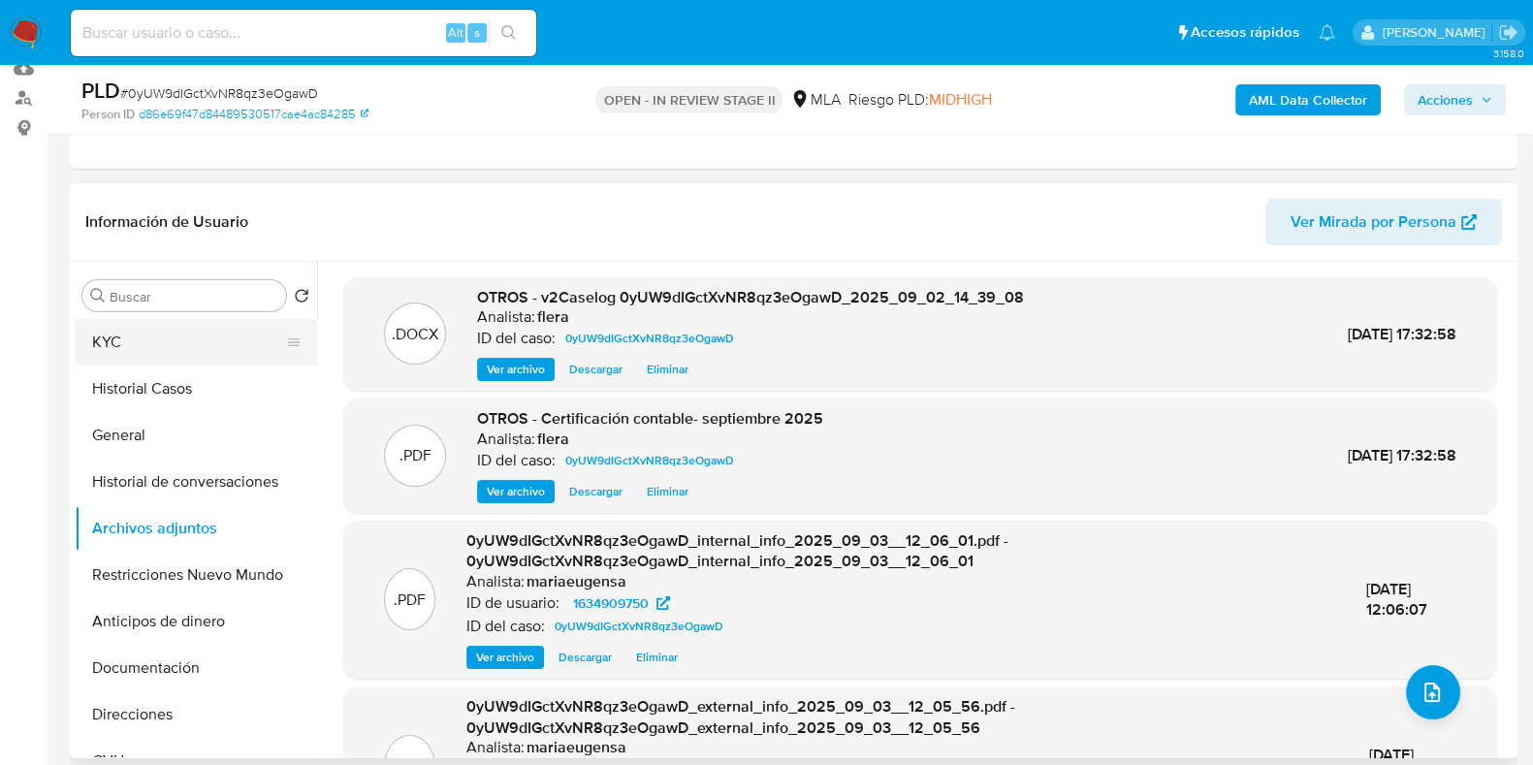
click at [179, 345] on button "KYC" at bounding box center [188, 342] width 227 height 47
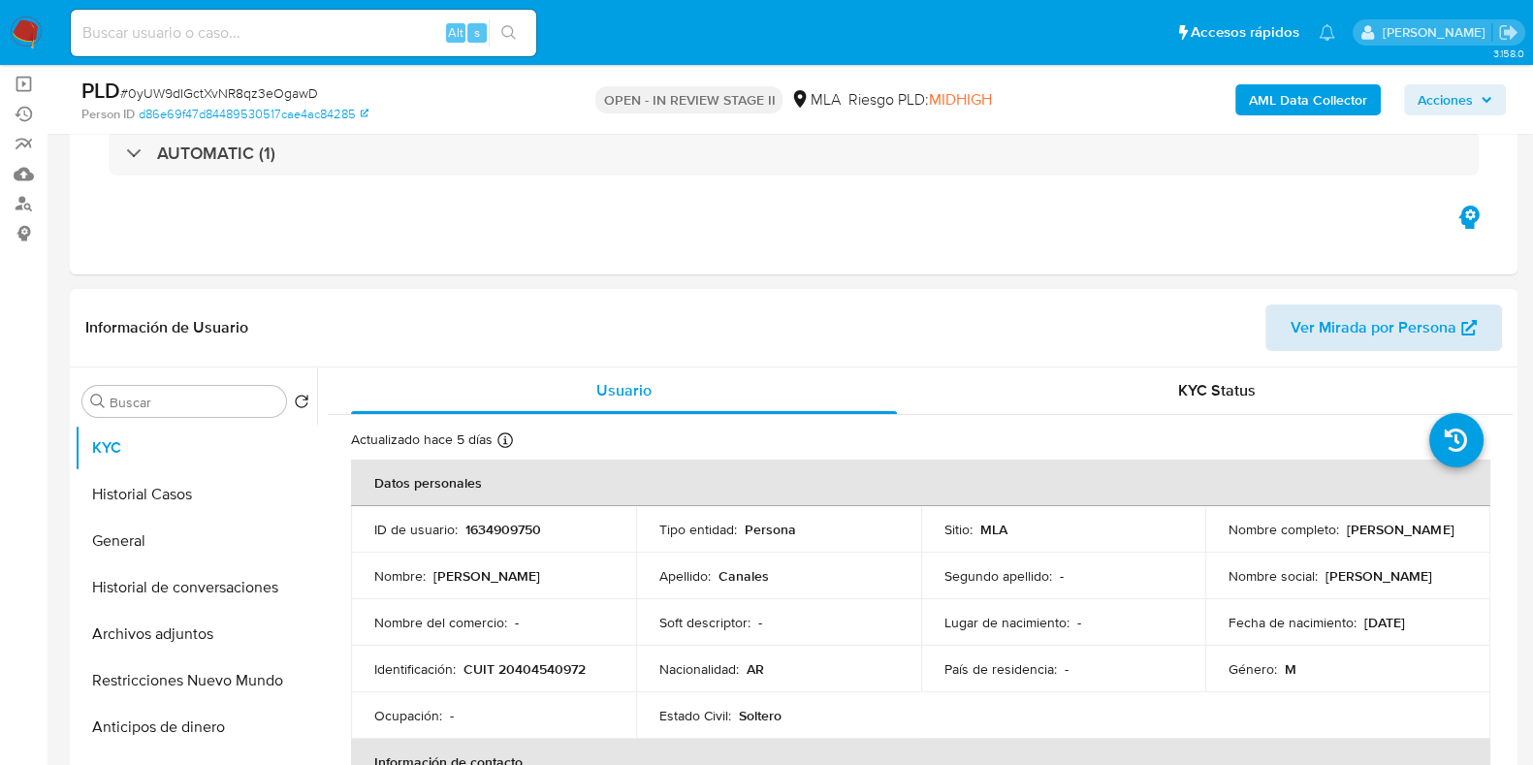
scroll to position [0, 0]
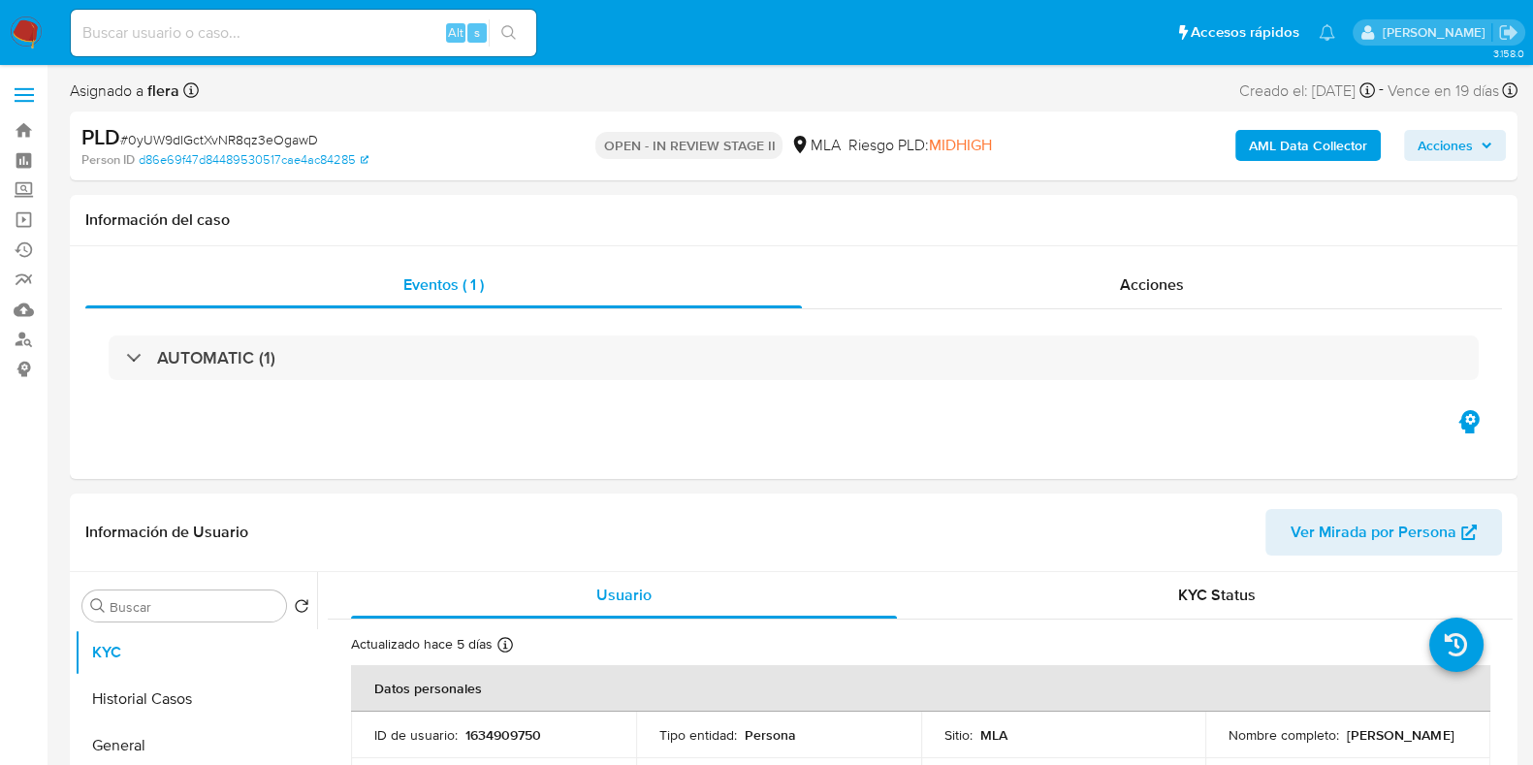
click at [1486, 147] on icon "button" at bounding box center [1487, 146] width 8 height 5
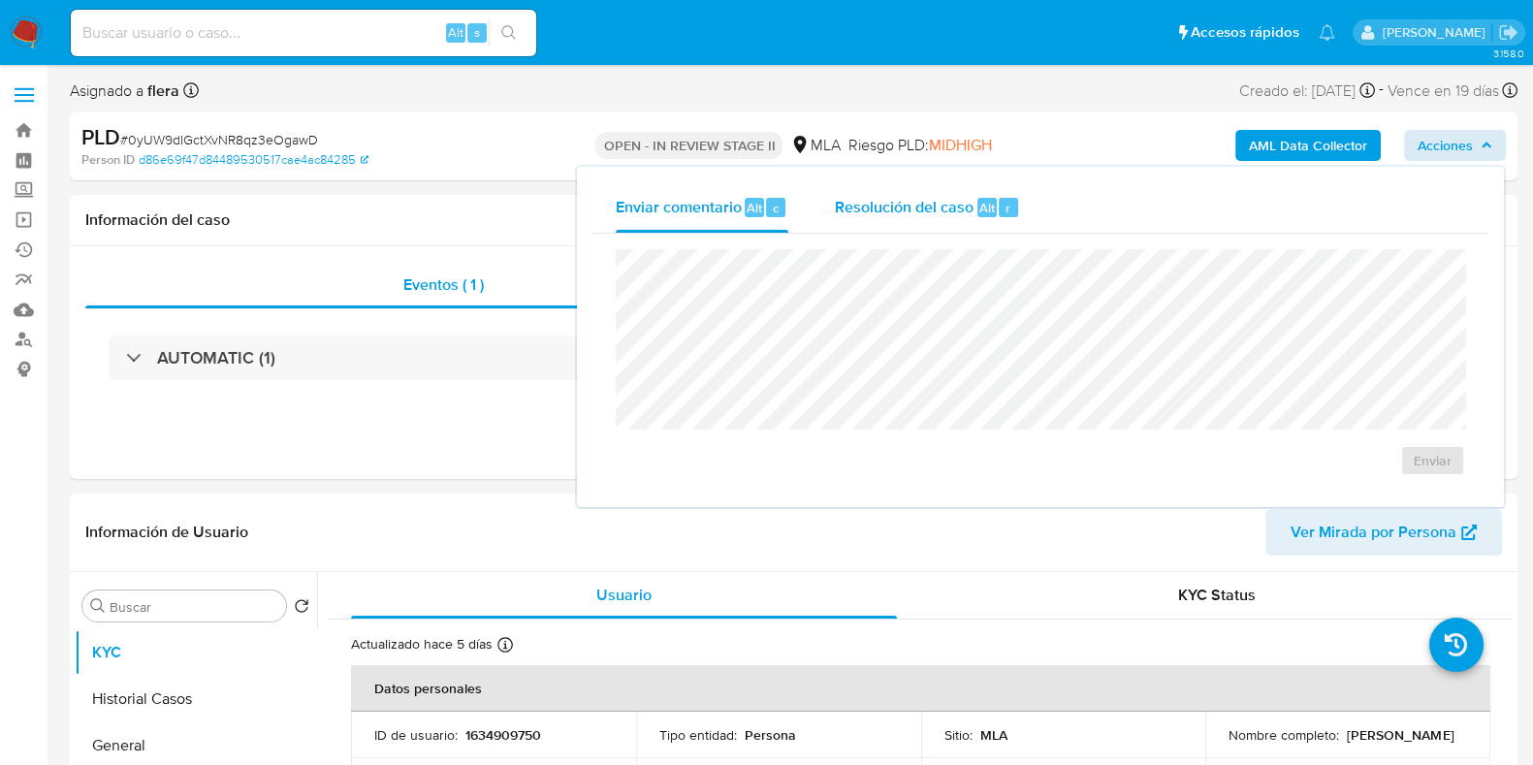
click at [942, 199] on span "Resolución del caso" at bounding box center [904, 207] width 139 height 22
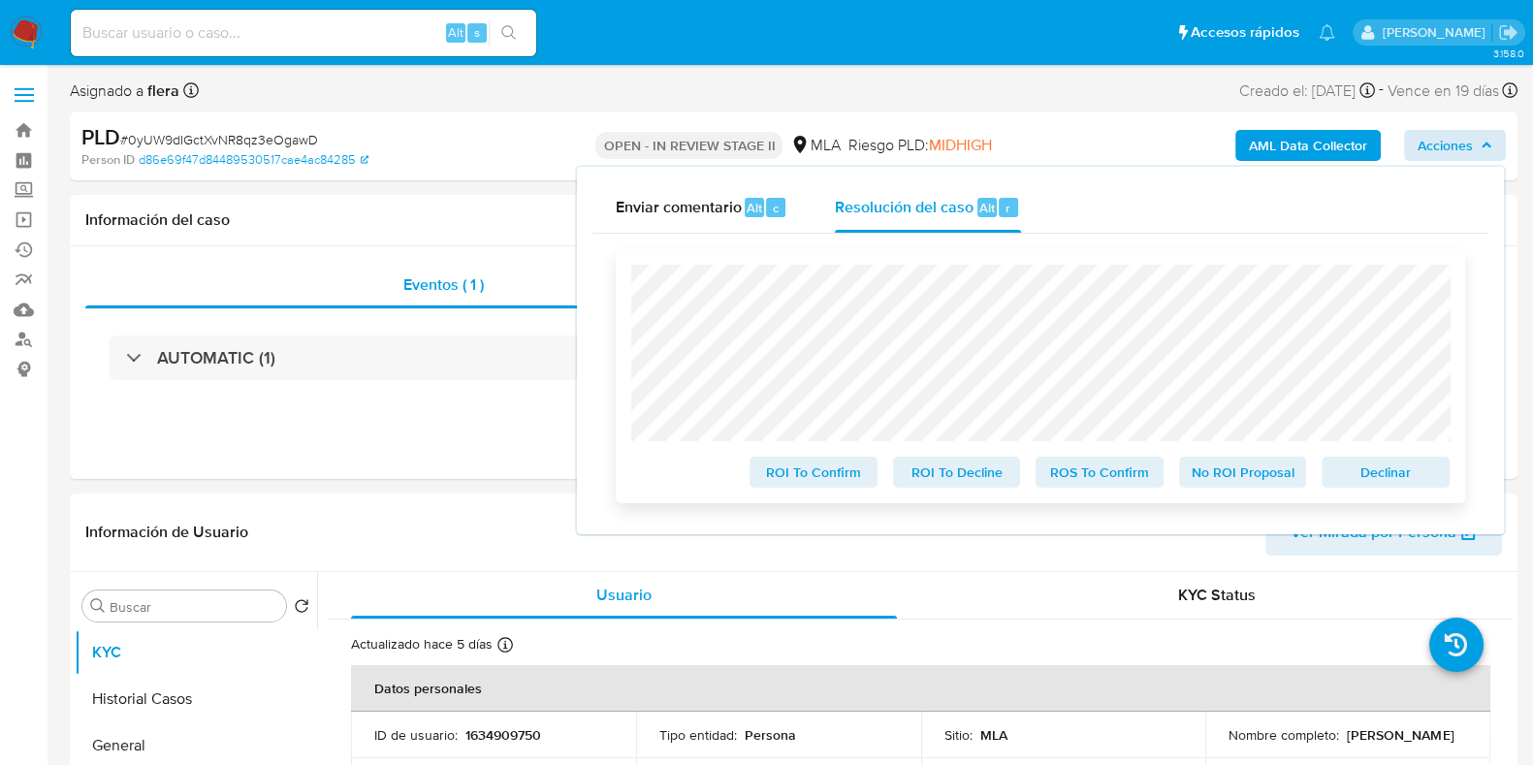
click at [1402, 472] on span "Declinar" at bounding box center [1386, 472] width 101 height 27
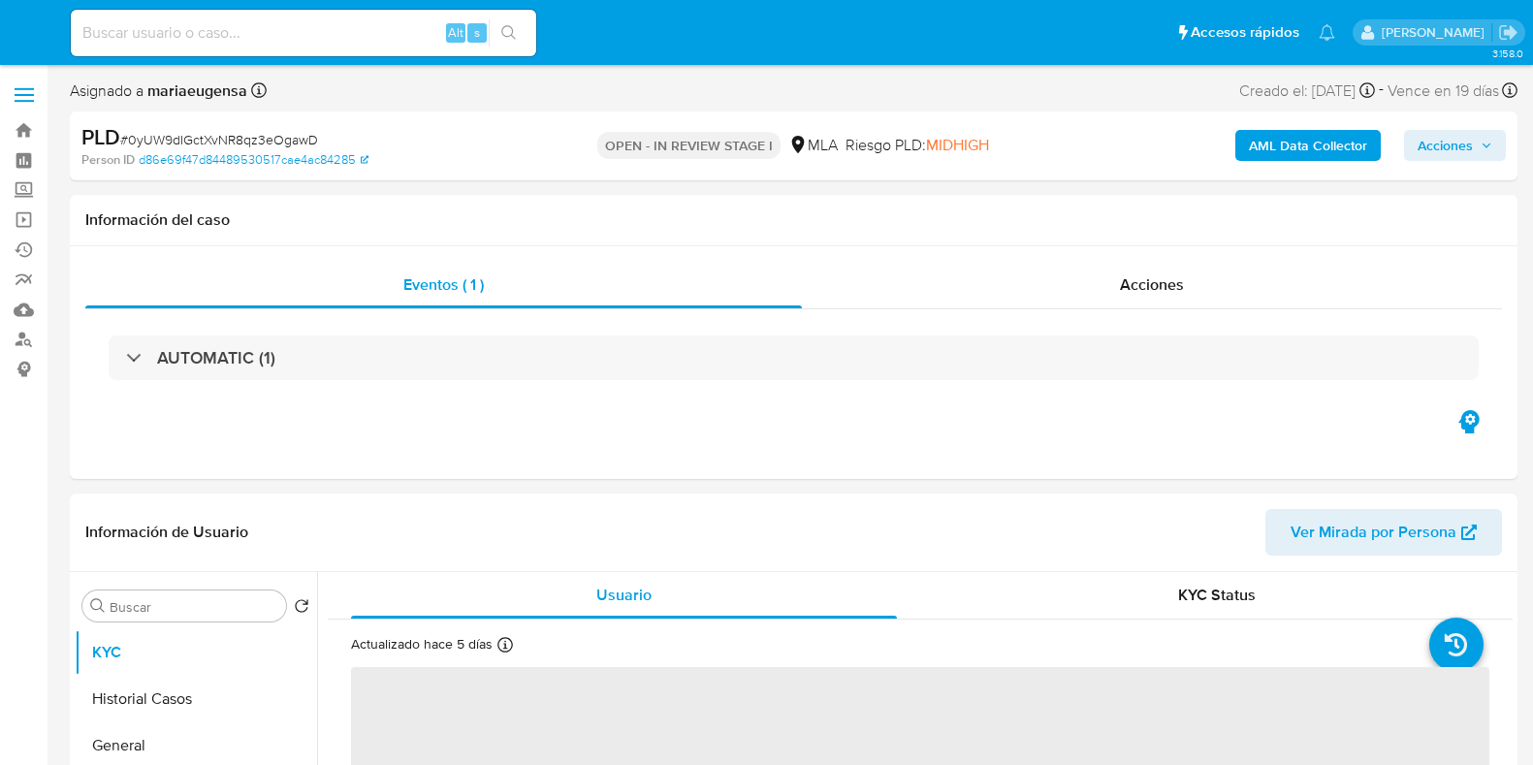
select select "10"
click at [1457, 146] on span "Acciones" at bounding box center [1445, 145] width 55 height 31
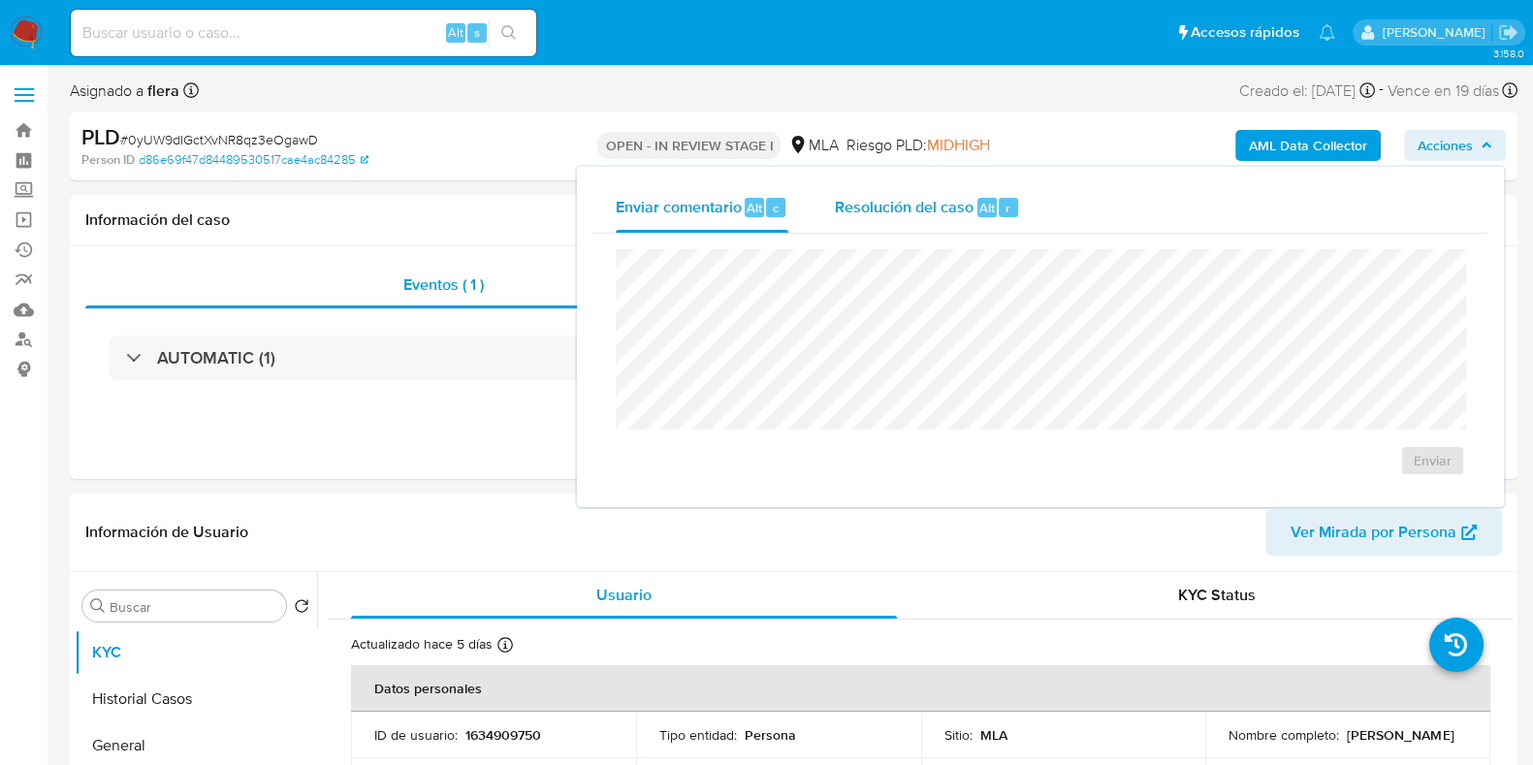
click at [919, 215] on span "Resolución del caso" at bounding box center [904, 207] width 139 height 22
select select "10"
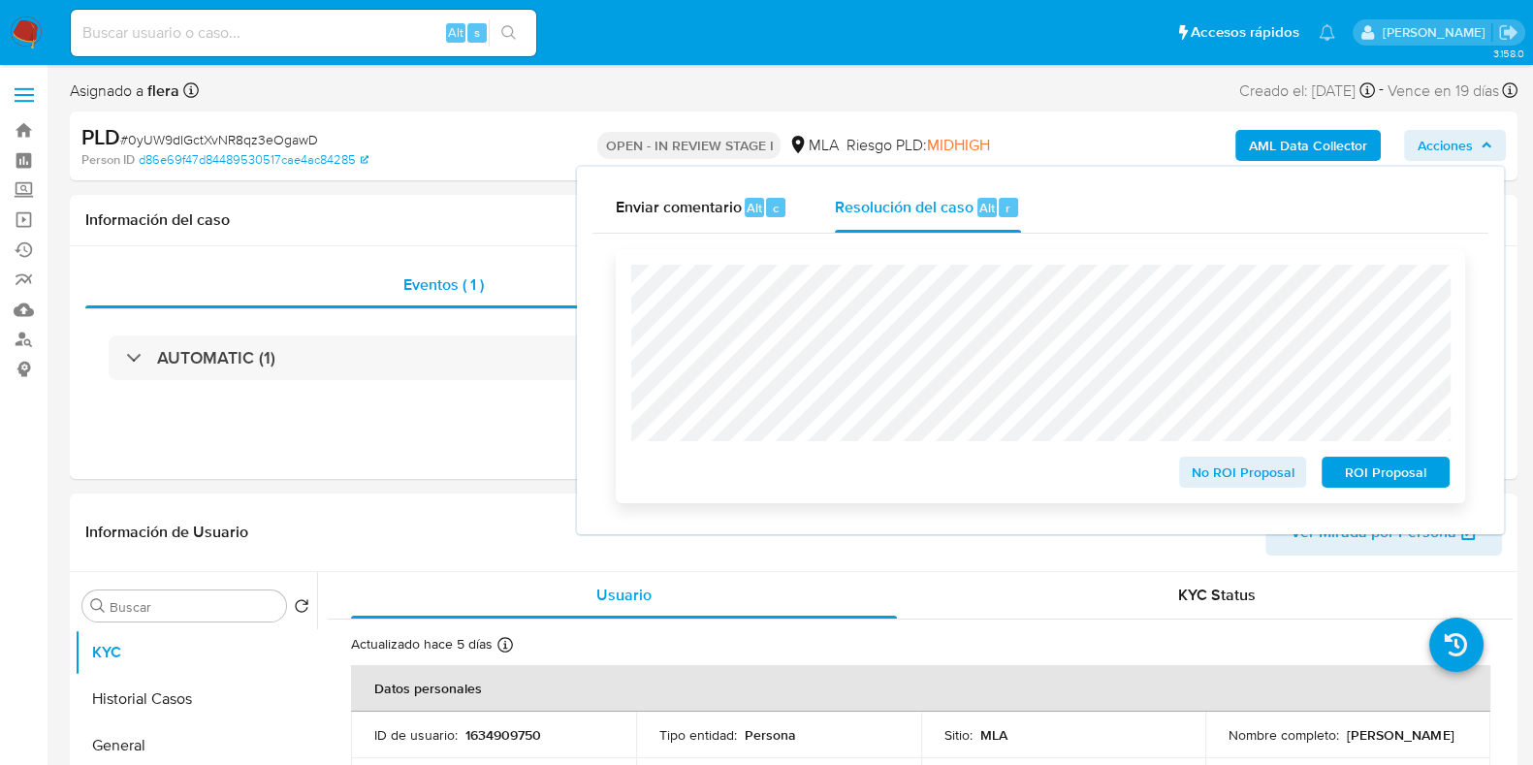
click at [1405, 472] on span "ROI Proposal" at bounding box center [1386, 472] width 101 height 27
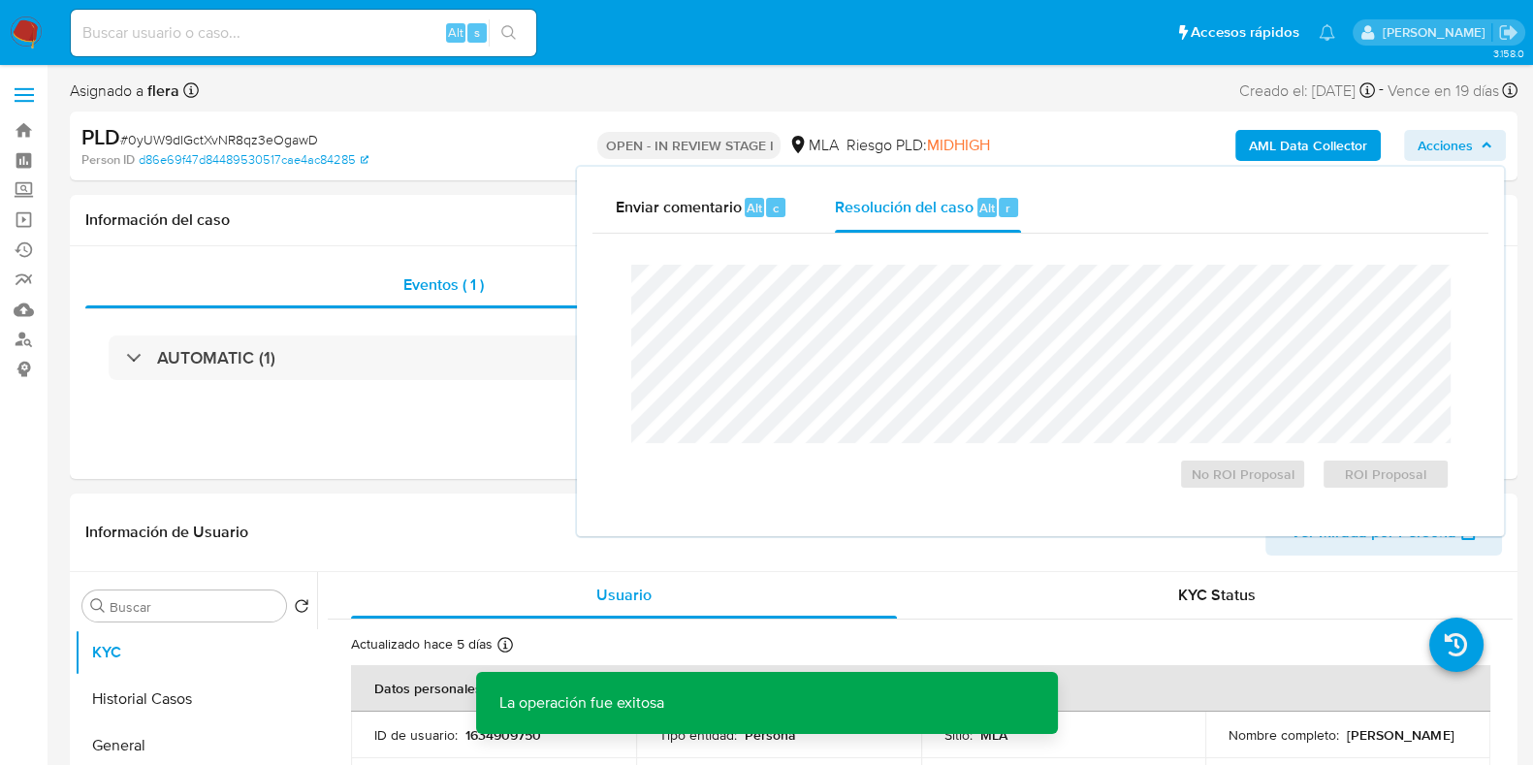
click at [266, 140] on span "# 0yUW9dIGctXvNR8qz3eOgawD" at bounding box center [219, 139] width 198 height 19
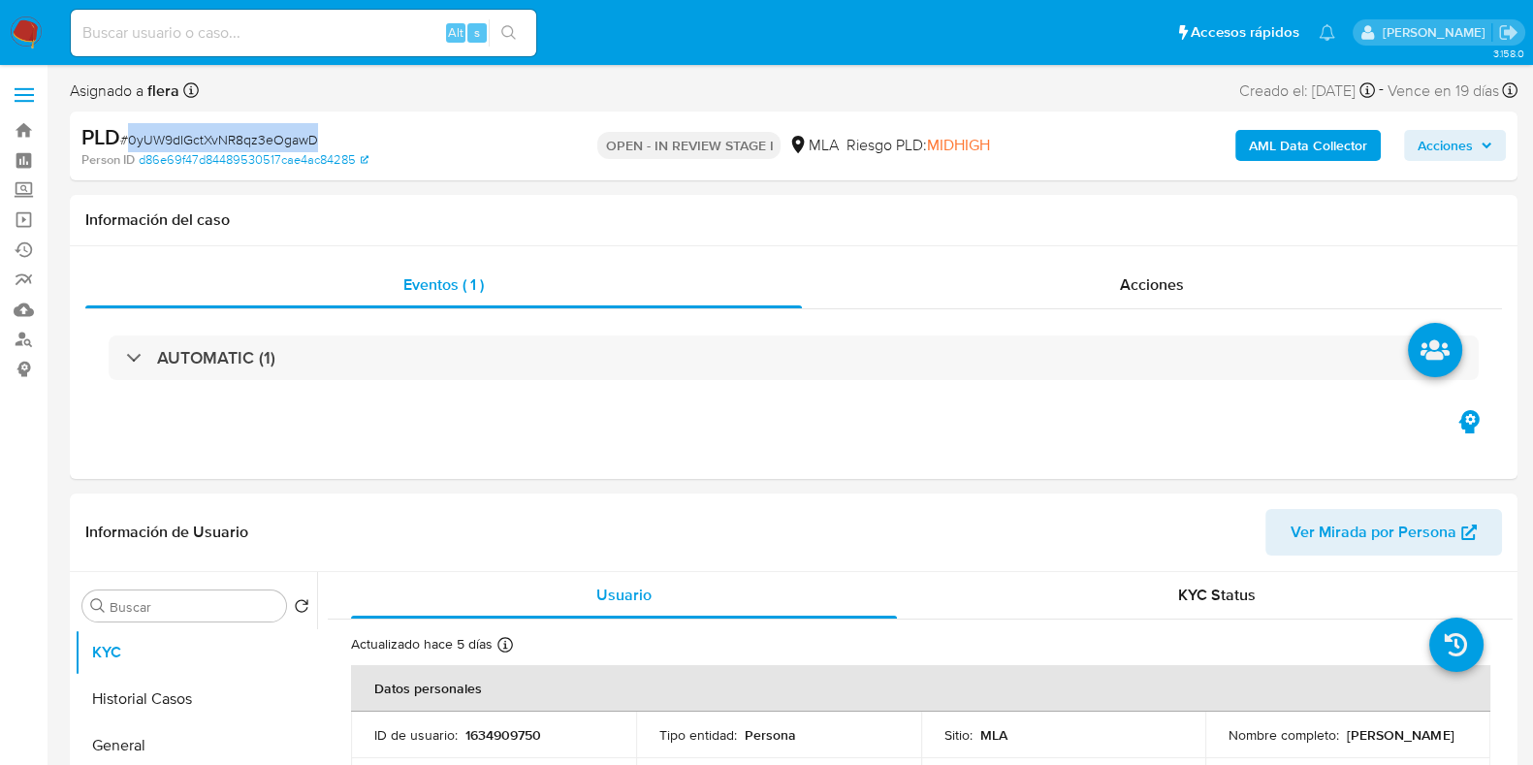
click at [266, 140] on span "# 0yUW9dIGctXvNR8qz3eOgawD" at bounding box center [219, 139] width 198 height 19
copy span "0yUW9dIGctXvNR8qz3eOgawD"
click at [213, 33] on input at bounding box center [304, 32] width 466 height 25
paste input "Iv3WSWNMsm8PDkjJGXLE5hSv"
type input "Iv3WSWNMsm8PDkjJGXLE5hSv"
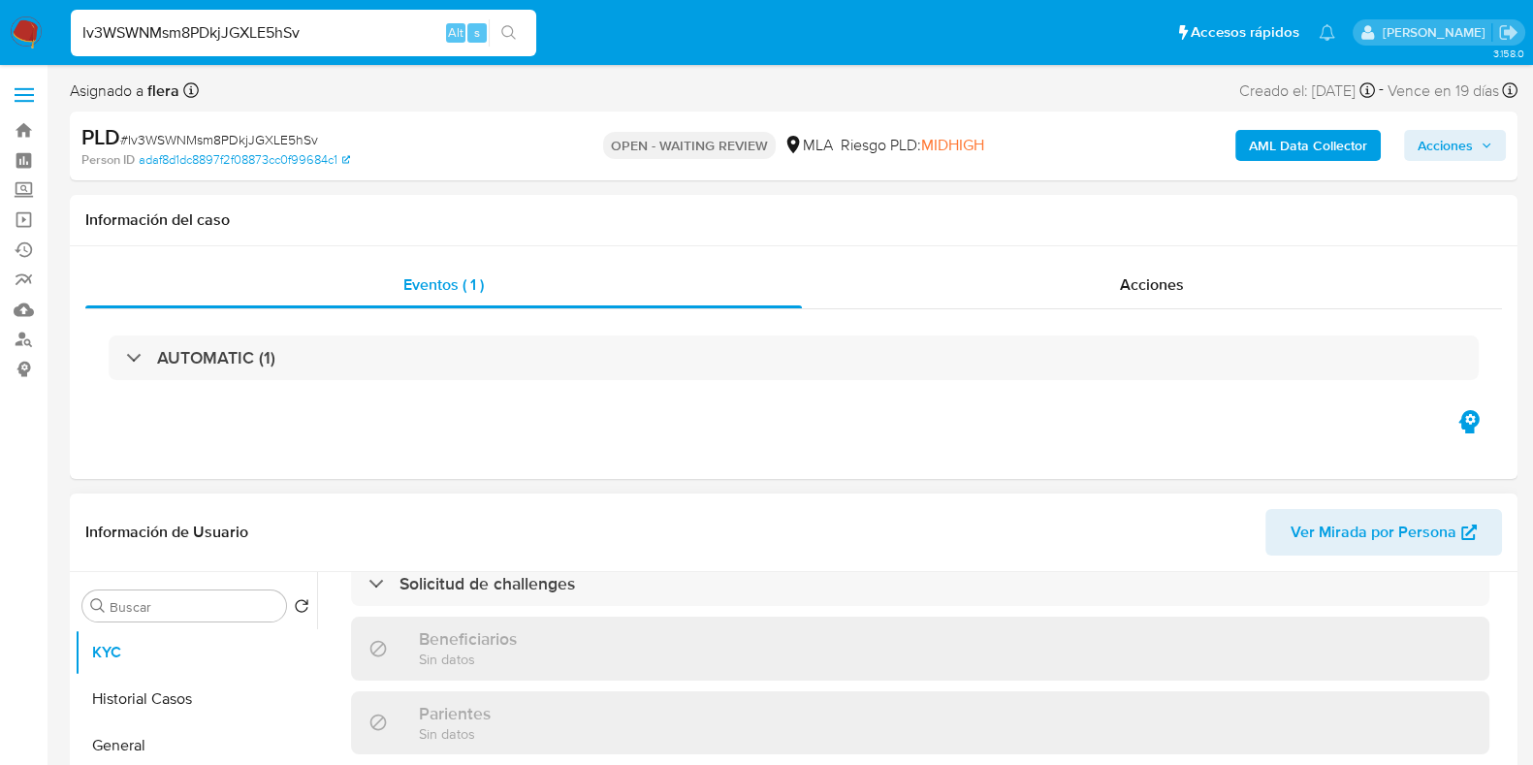
scroll to position [822, 0]
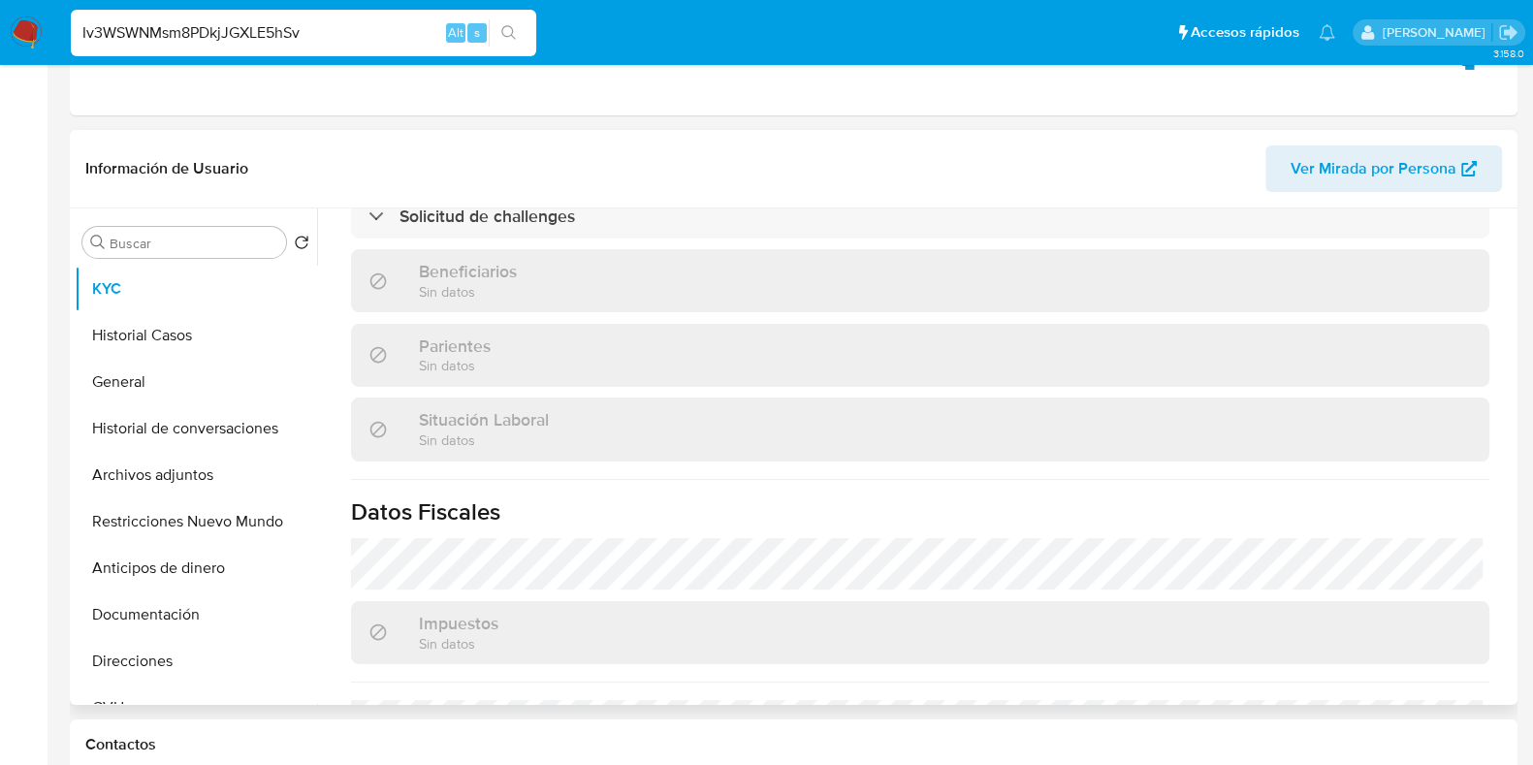
select select "10"
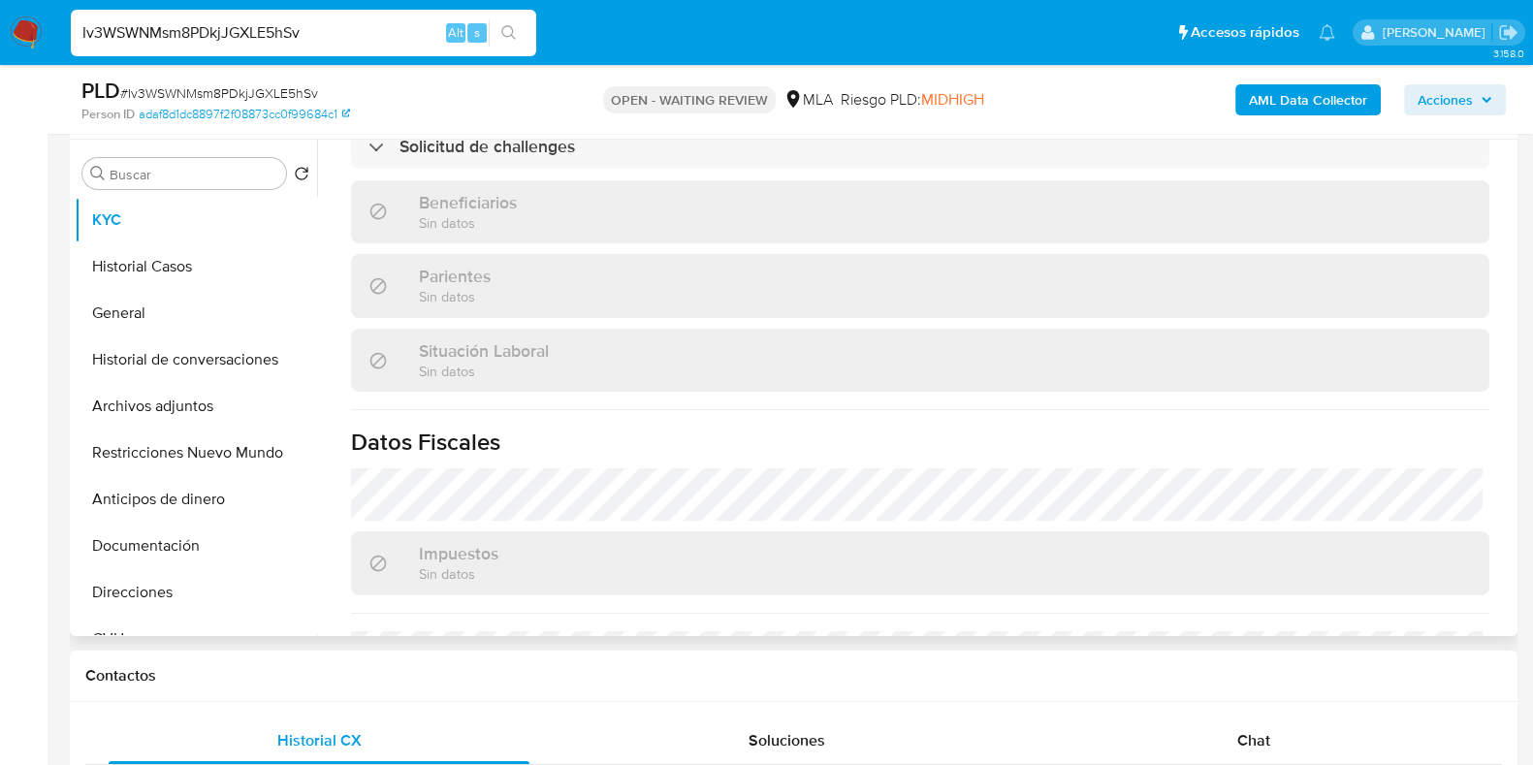
scroll to position [727, 0]
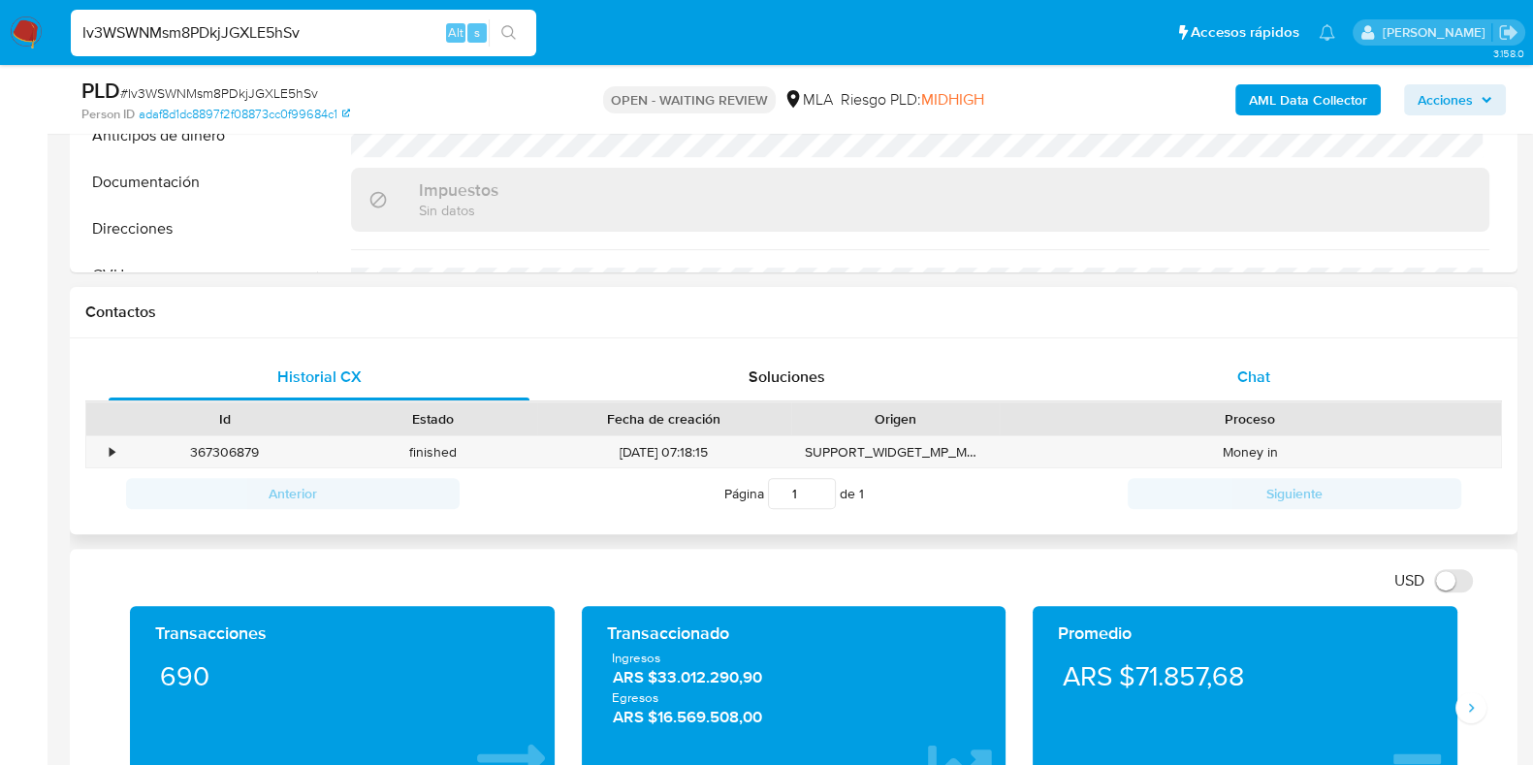
click at [1249, 355] on div "Historial CX Soluciones Chat Id Estado Fecha de creación Origen Proceso • 36730…" at bounding box center [794, 437] width 1448 height 197
click at [1246, 372] on span "Chat" at bounding box center [1254, 377] width 33 height 22
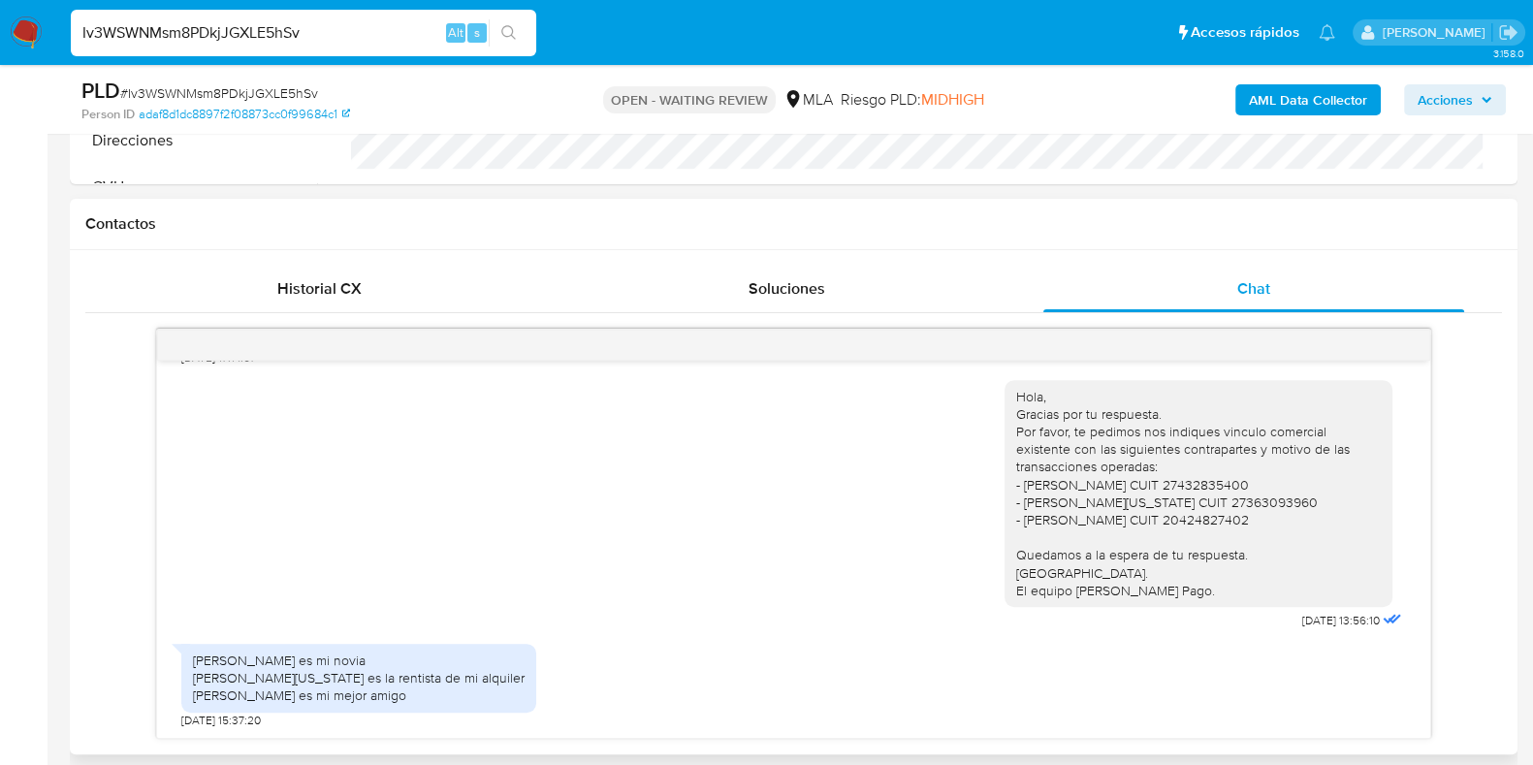
scroll to position [848, 0]
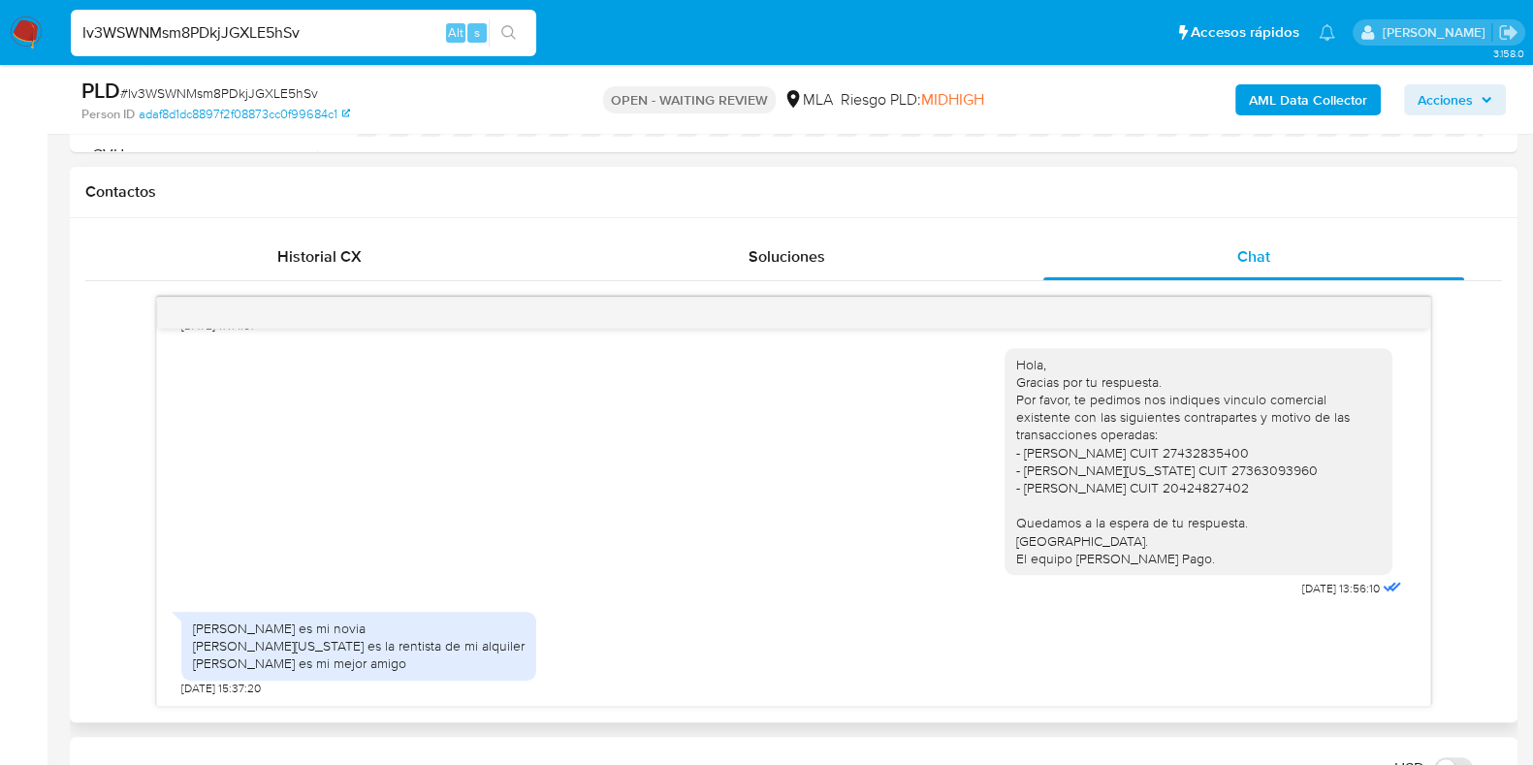
drag, startPoint x: 193, startPoint y: 628, endPoint x: 394, endPoint y: 666, distance: 204.5
click at [394, 666] on div "[PERSON_NAME] es mi novia [PERSON_NAME][US_STATE] es la rentista de mi alquiler…" at bounding box center [359, 646] width 332 height 53
copy div "[PERSON_NAME] es mi novia [PERSON_NAME][US_STATE] es la rentista de mi alquiler…"
click at [288, 87] on span "# Iv3WSWNMsm8PDkjJGXLE5hSv" at bounding box center [219, 92] width 198 height 19
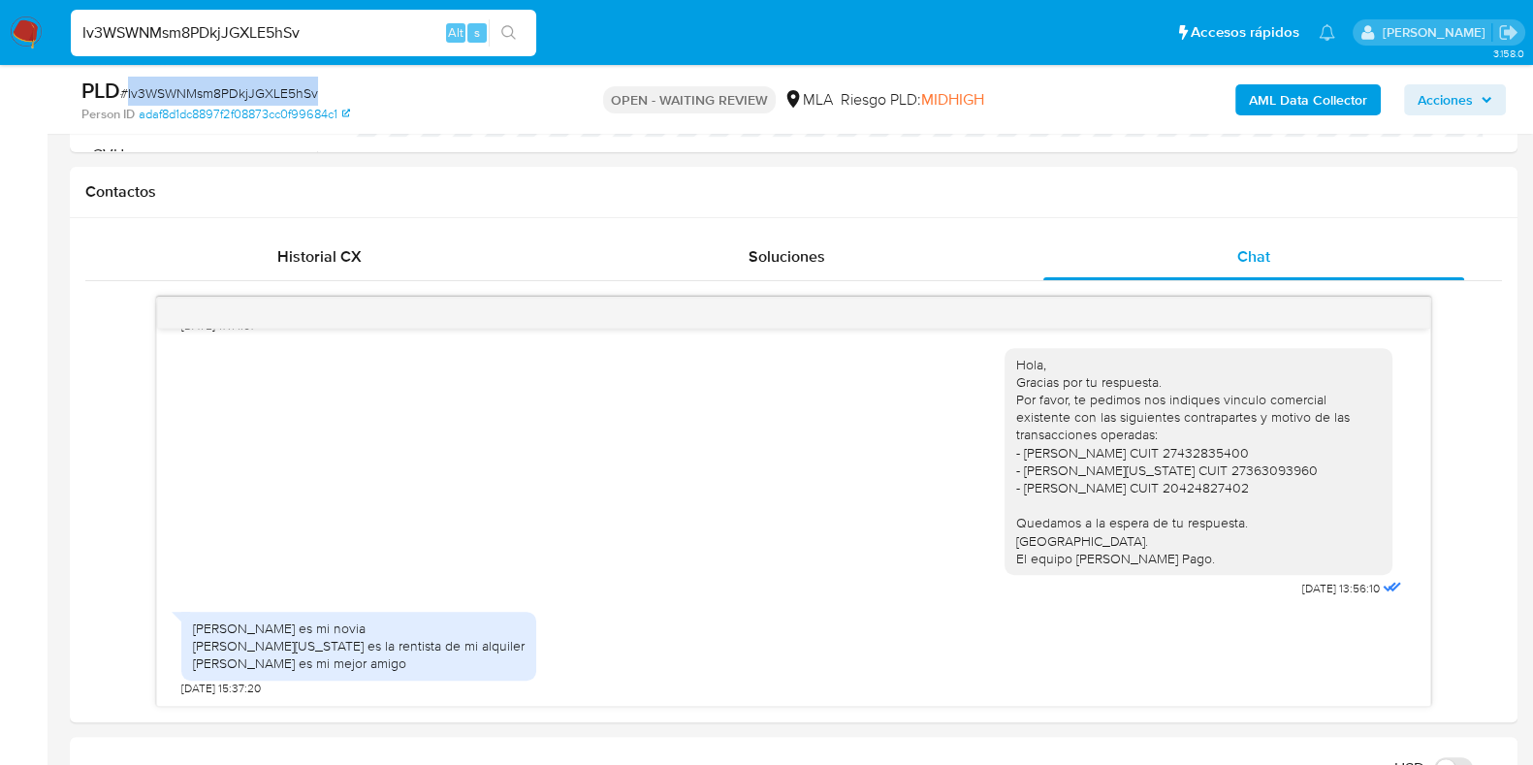
copy span "Iv3WSWNMsm8PDkjJGXLE5hSv"
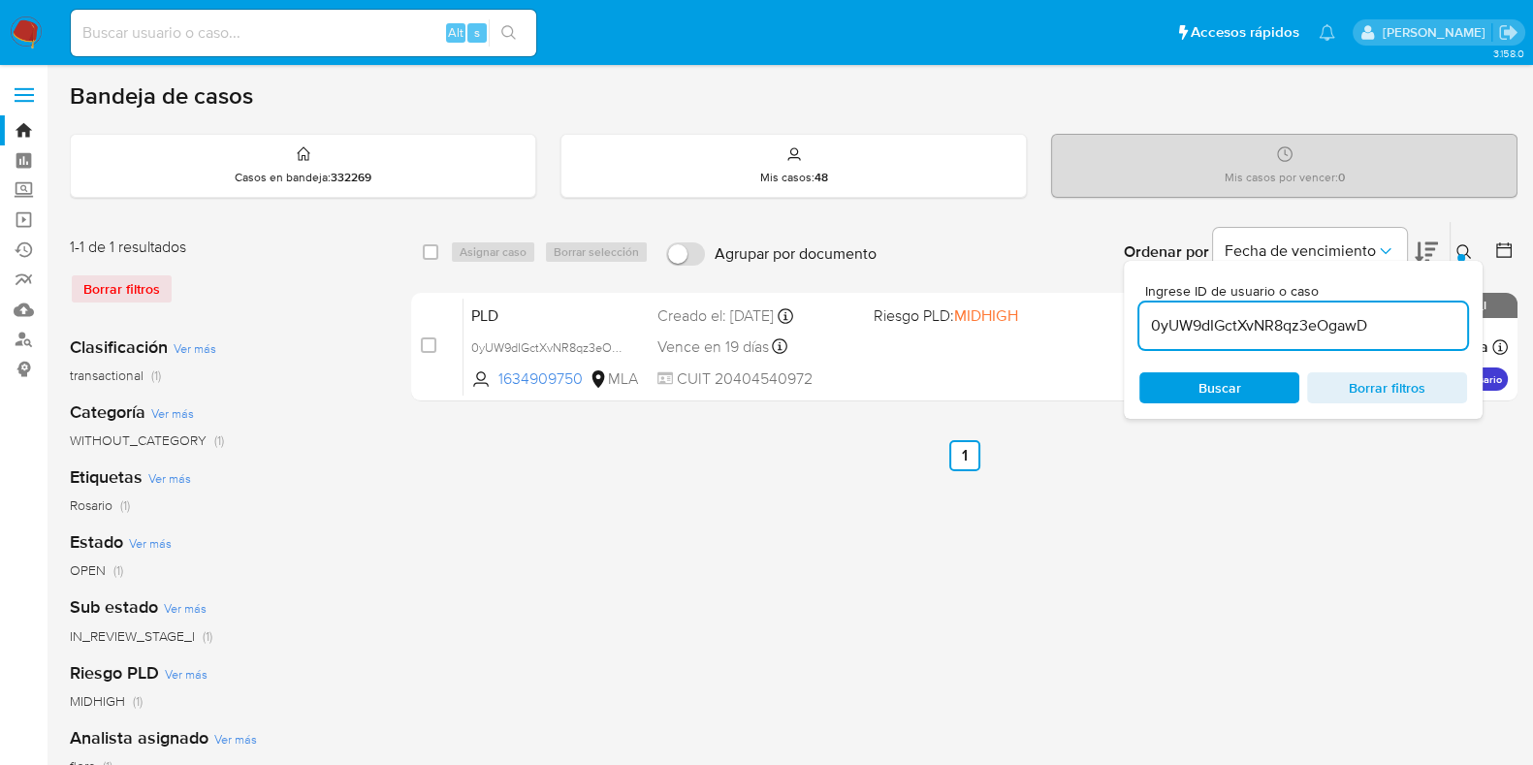
click at [1181, 307] on div "0yUW9dIGctXvNR8qz3eOgawD" at bounding box center [1304, 326] width 328 height 47
click at [1177, 319] on input "0yUW9dIGctXvNR8qz3eOgawD" at bounding box center [1304, 325] width 328 height 25
paste input "Iv3WSWNMsm8PDkjJGXLE5hSv"
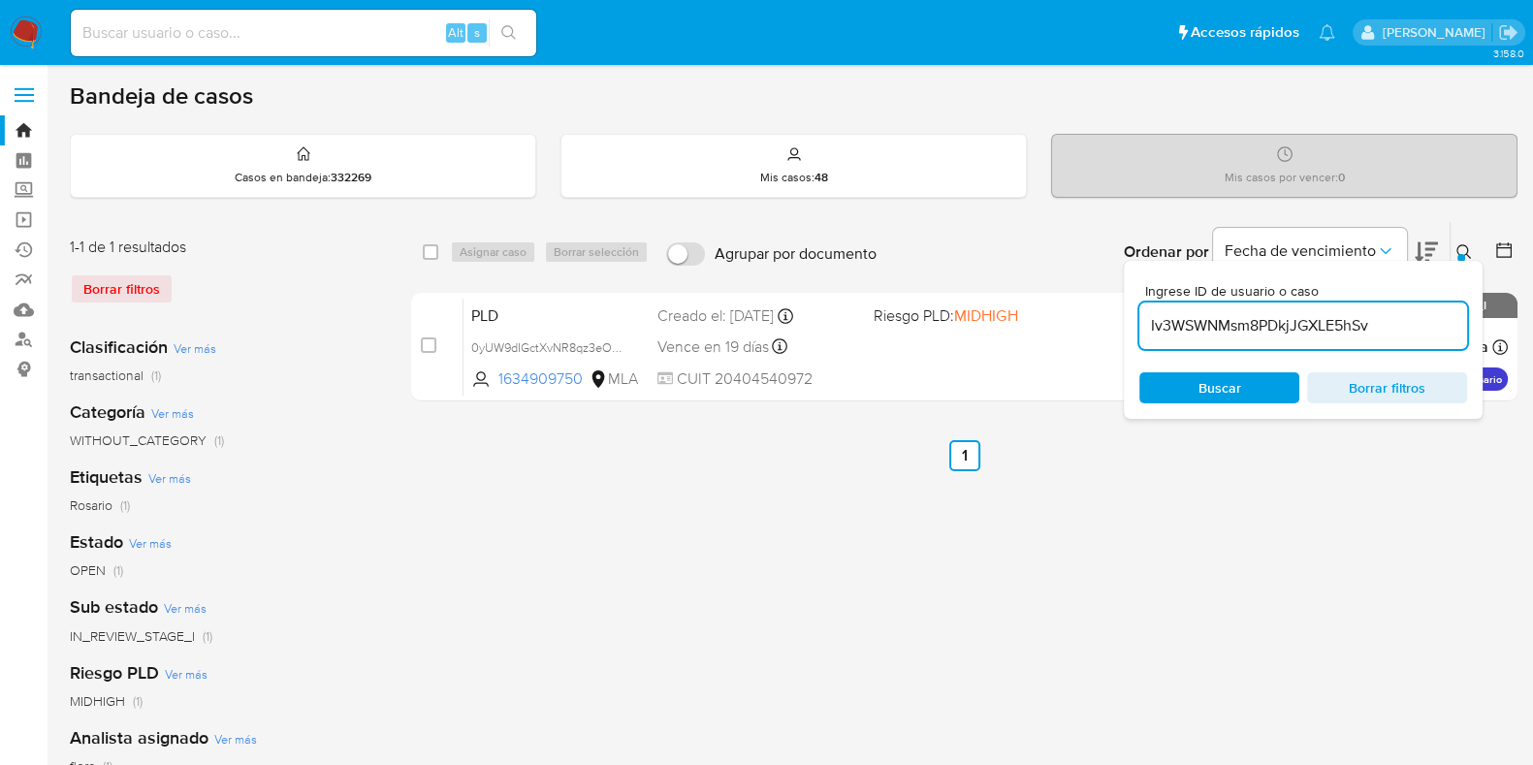
type input "Iv3WSWNMsm8PDkjJGXLE5hSv"
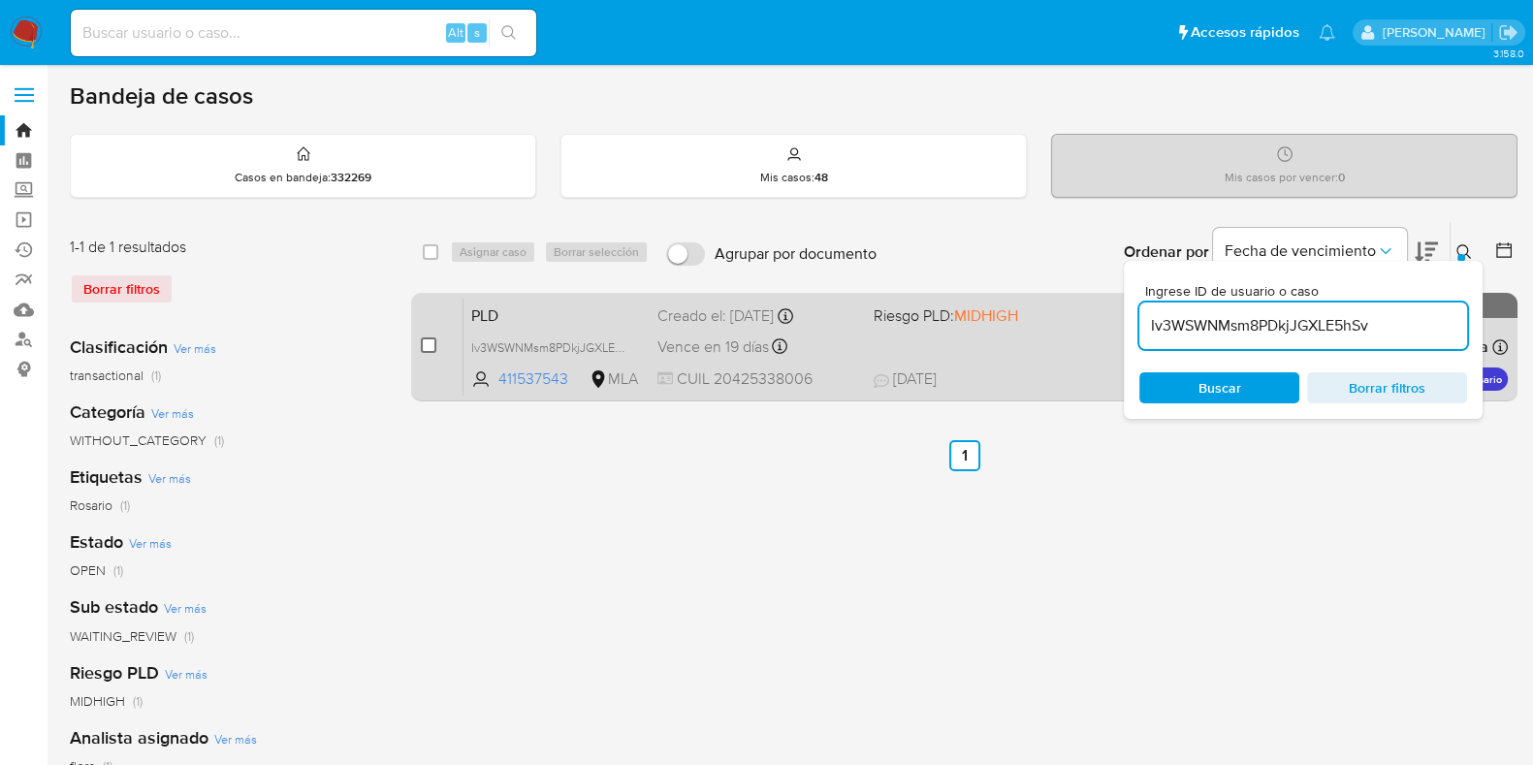
click at [434, 338] on input "checkbox" at bounding box center [429, 346] width 16 height 16
checkbox input "true"
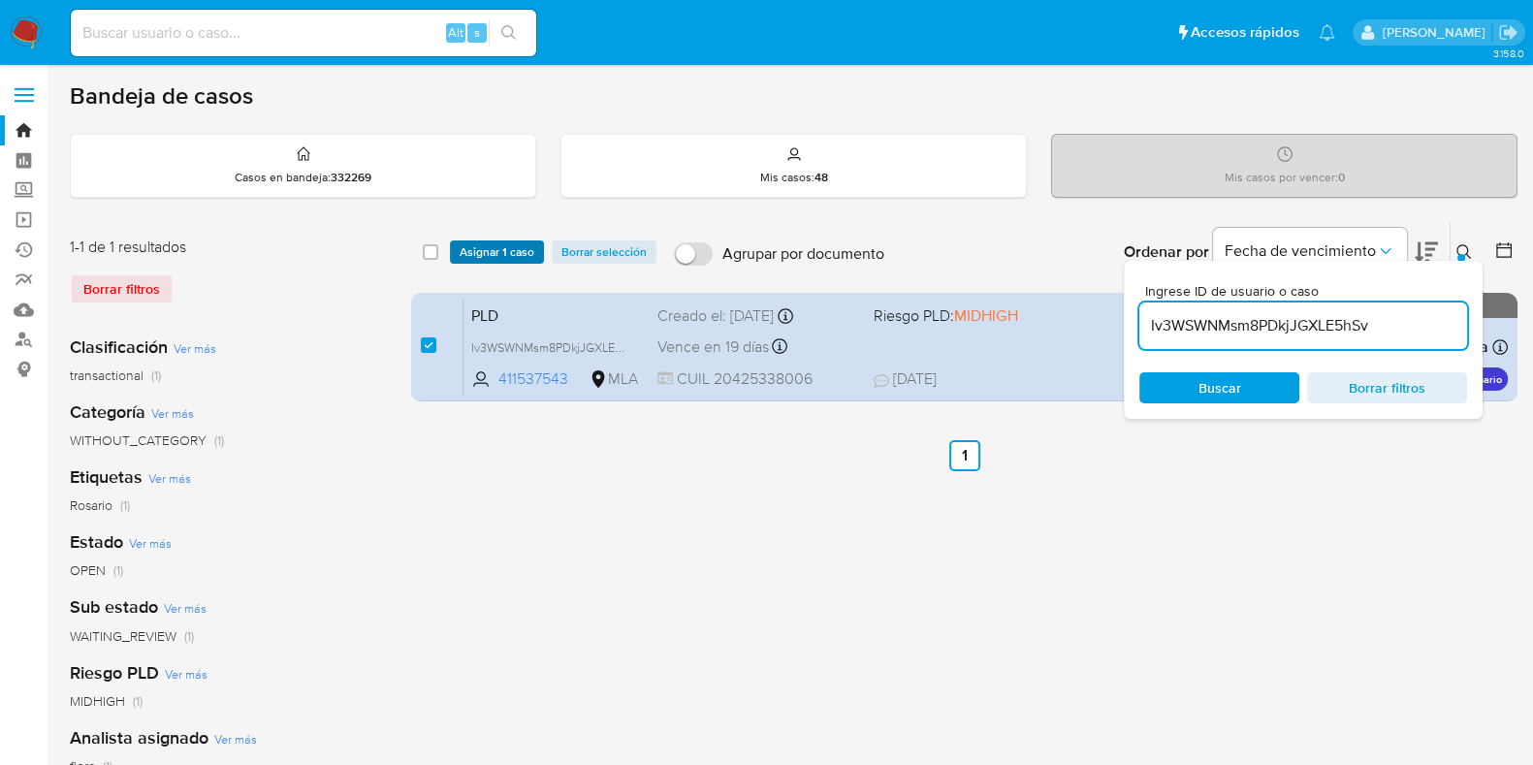
click at [480, 262] on span "Asignar 1 caso" at bounding box center [497, 251] width 75 height 19
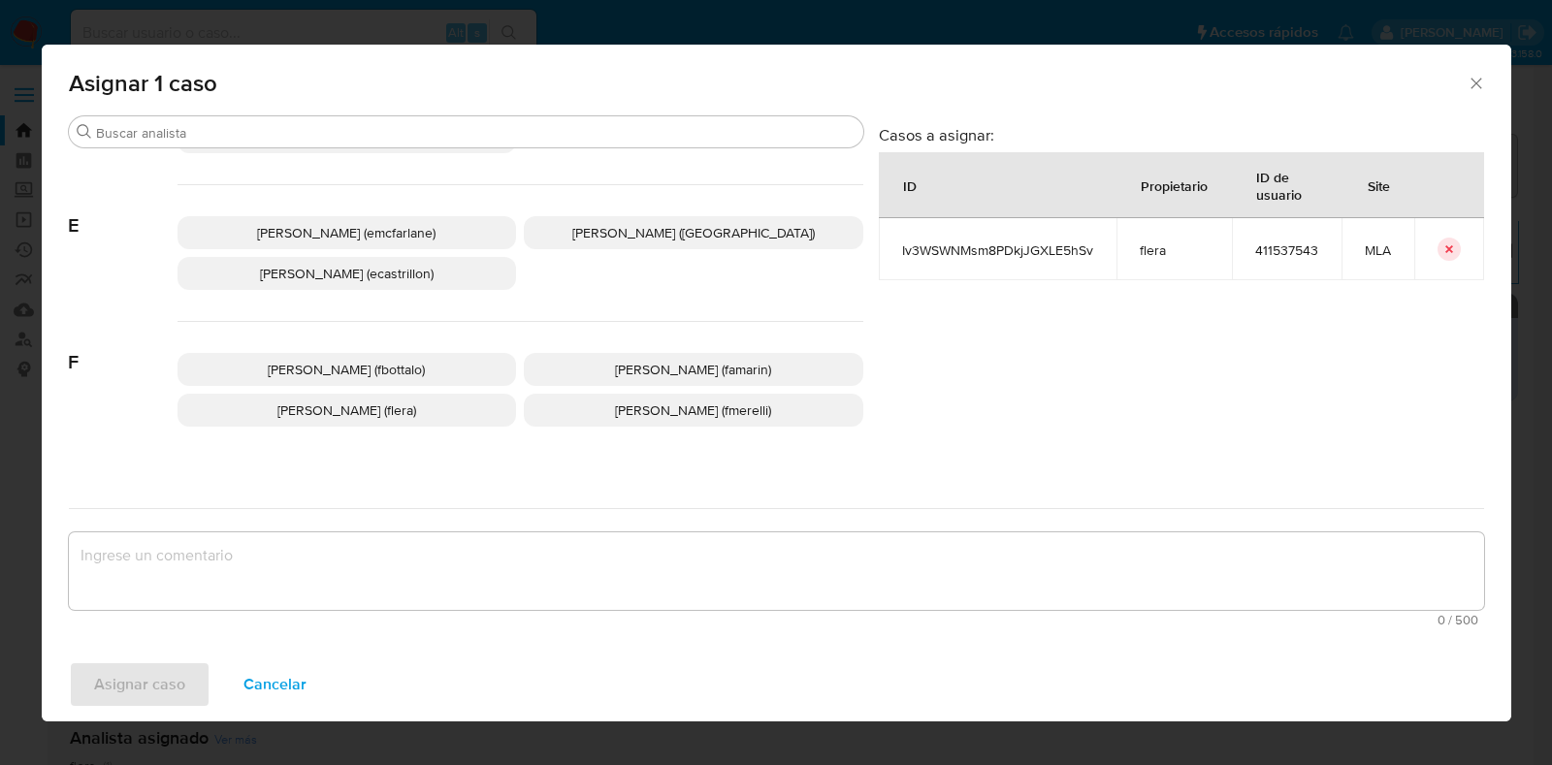
scroll to position [364, 0]
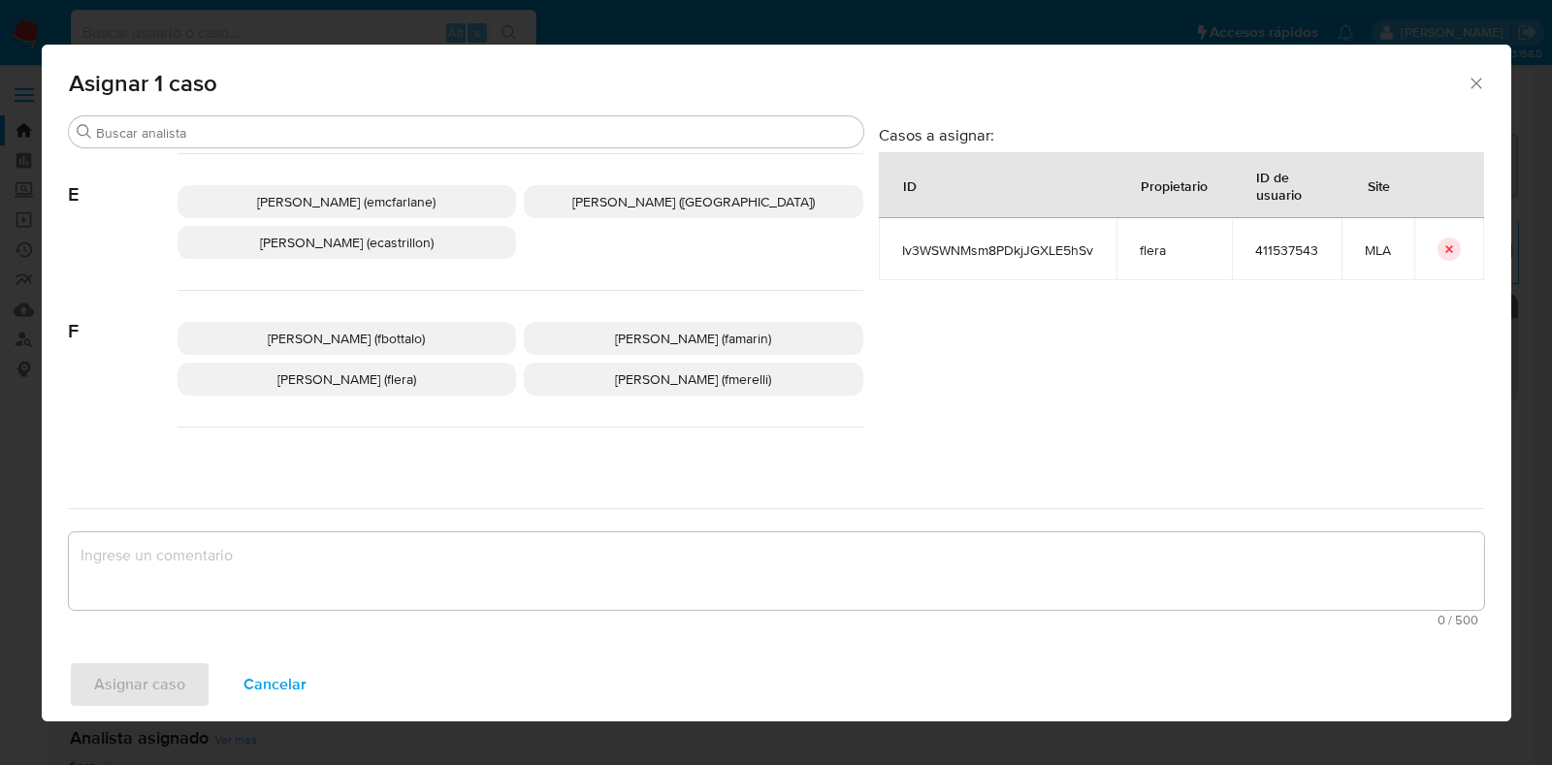
click at [454, 389] on p "Florencia Cecilia Lera (flera)" at bounding box center [346, 379] width 339 height 33
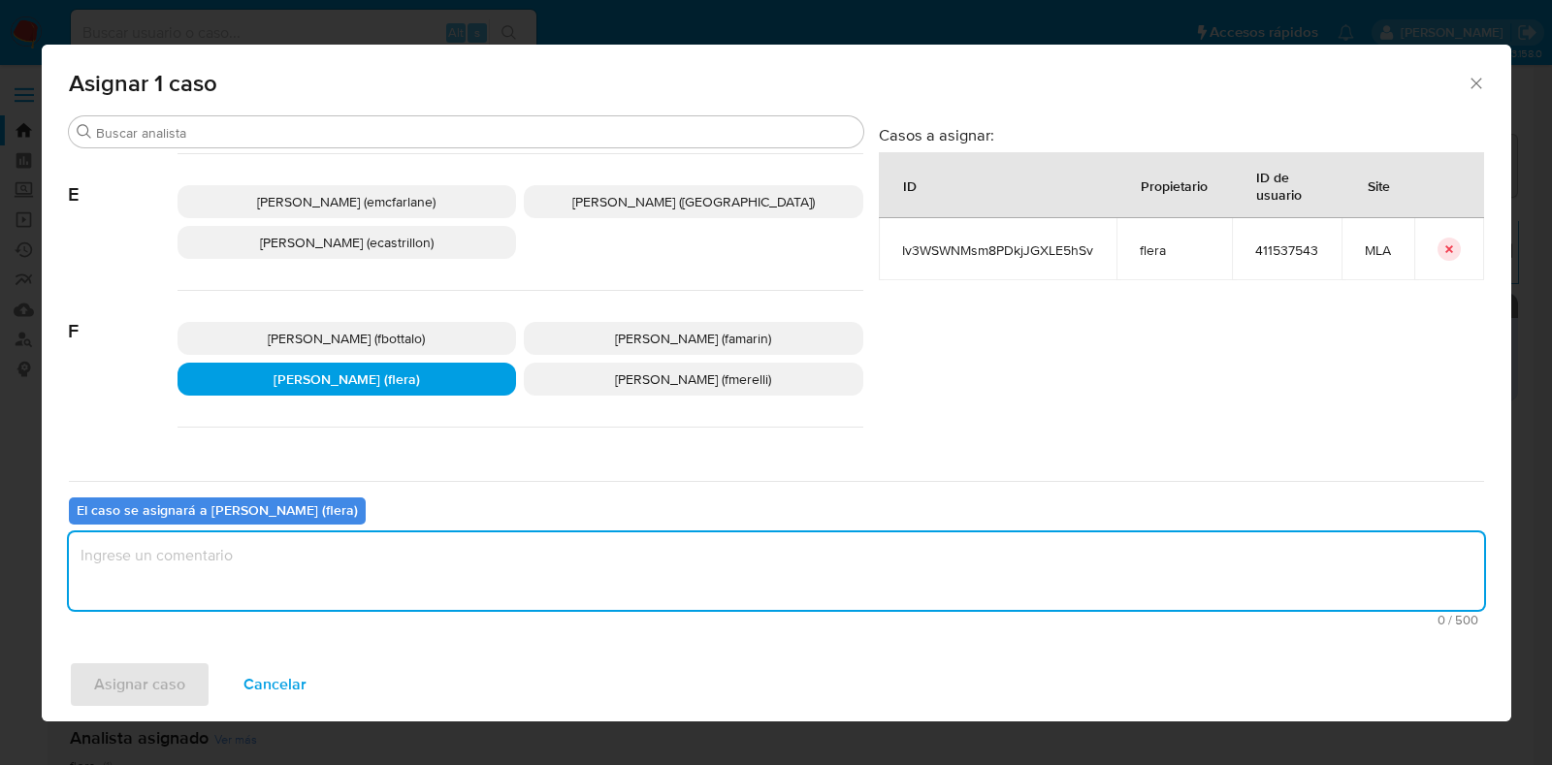
click at [422, 572] on textarea "assign-modal" at bounding box center [776, 571] width 1415 height 78
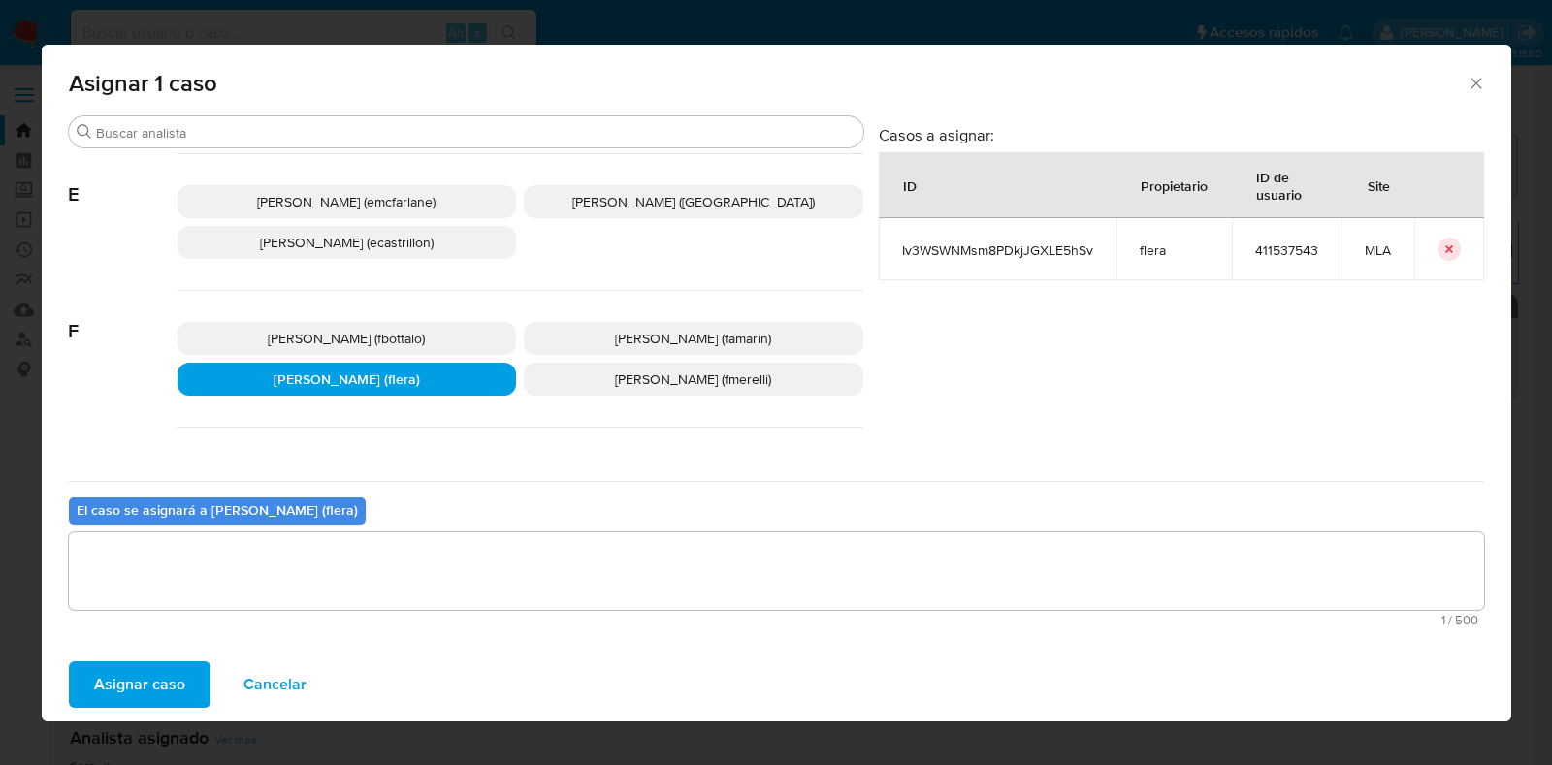
click at [156, 684] on span "Asignar caso" at bounding box center [139, 684] width 91 height 43
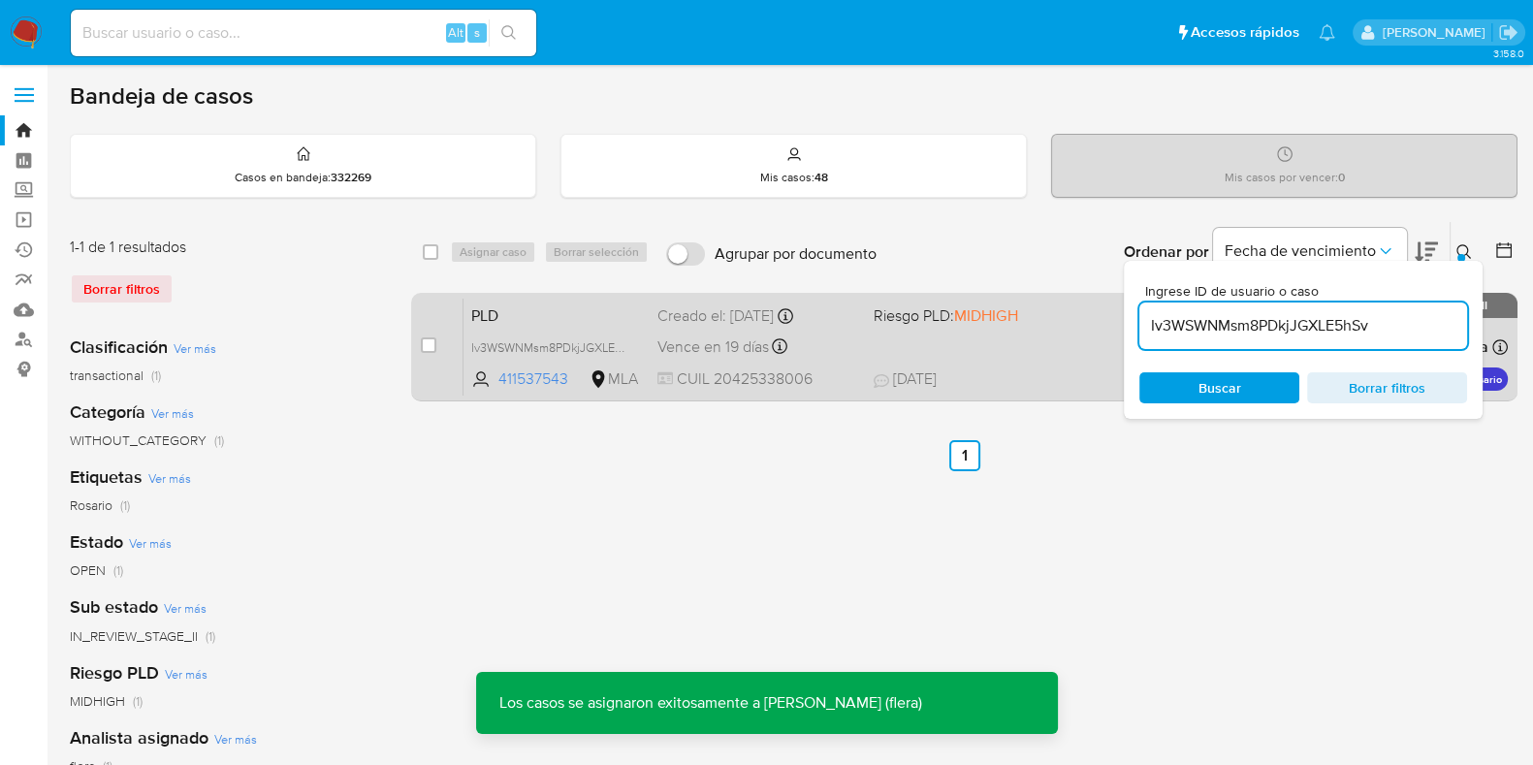
click at [559, 314] on span "PLD" at bounding box center [556, 314] width 171 height 25
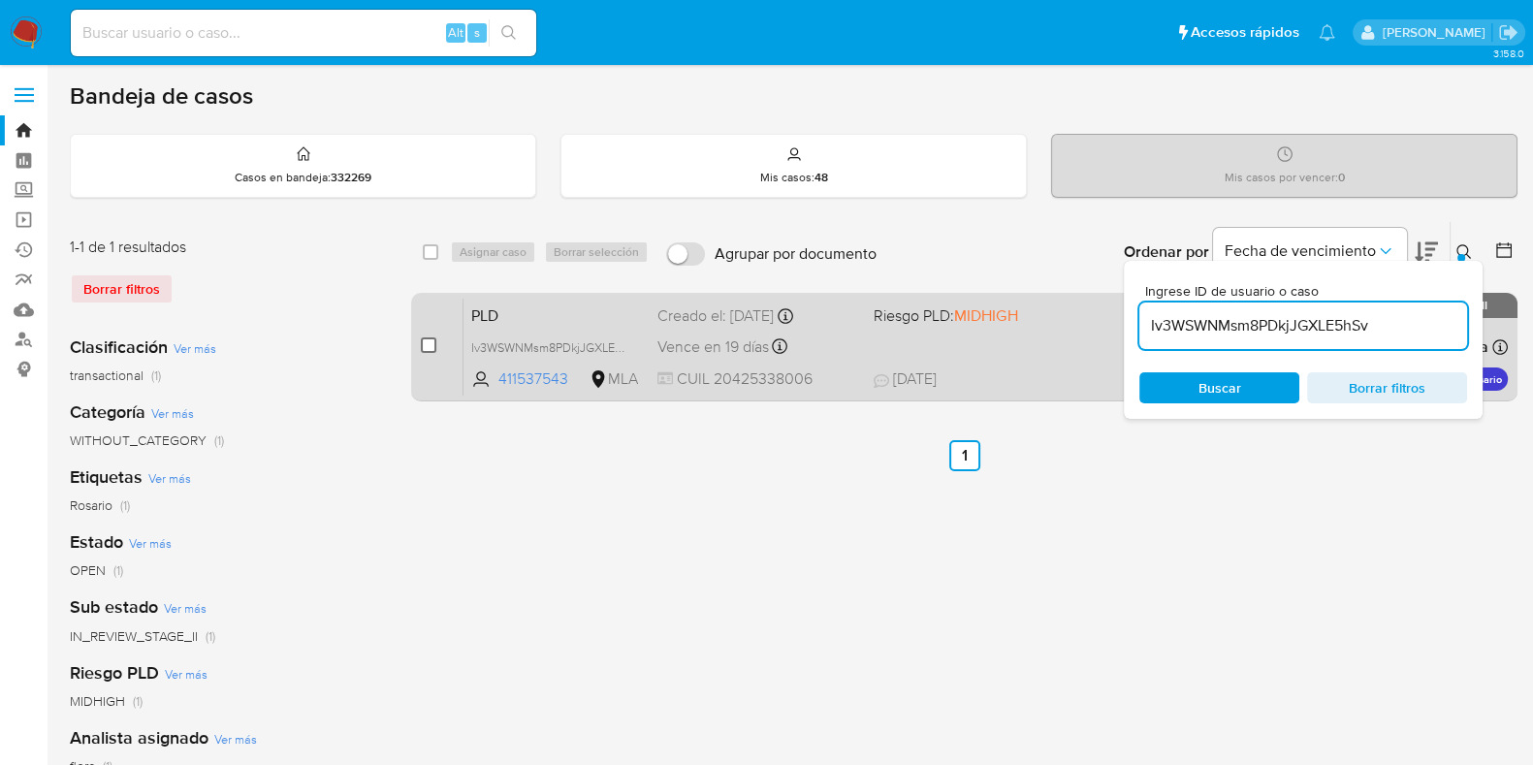
click at [422, 340] on input "checkbox" at bounding box center [429, 346] width 16 height 16
checkbox input "true"
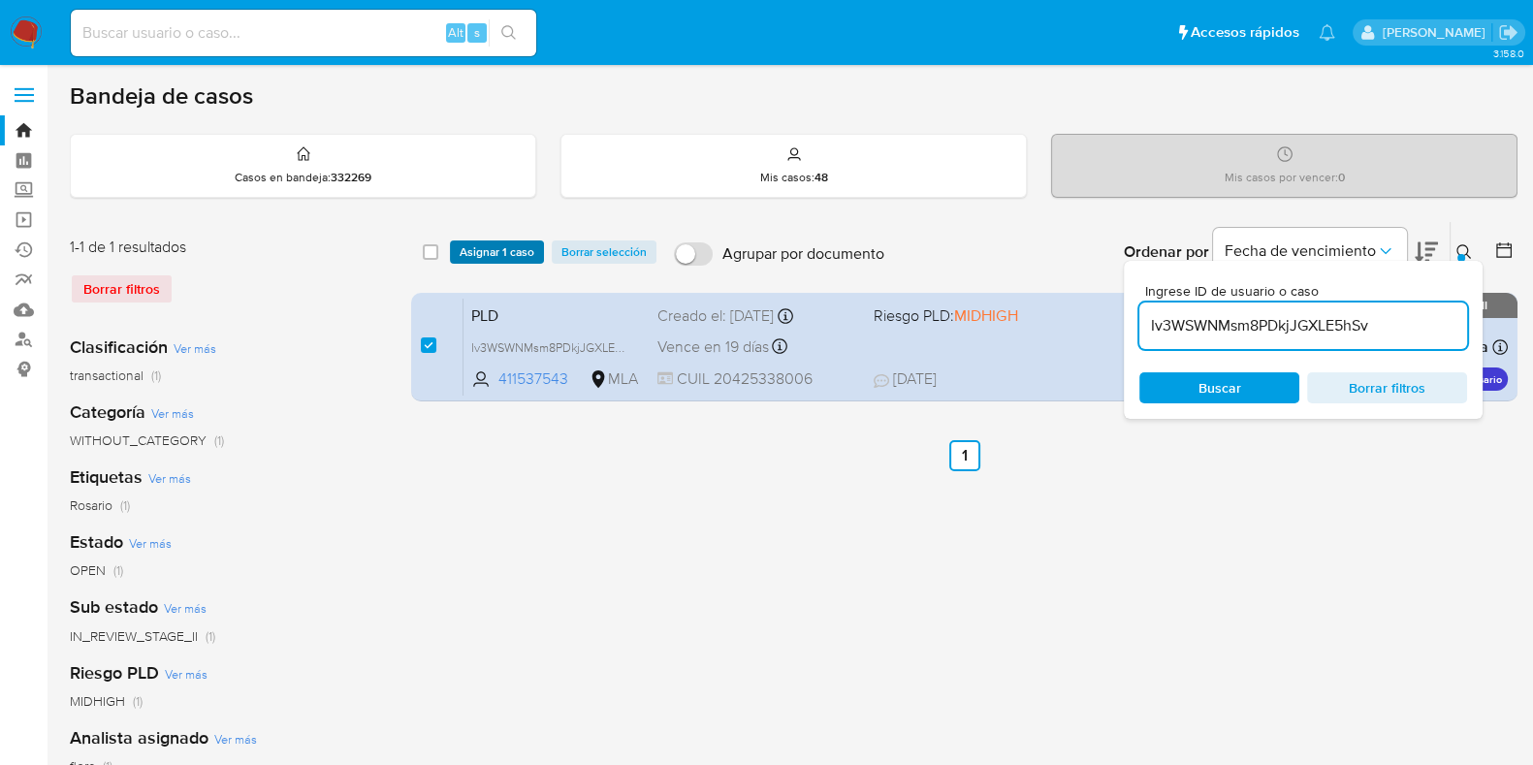
click at [487, 244] on span "Asignar 1 caso" at bounding box center [497, 251] width 75 height 19
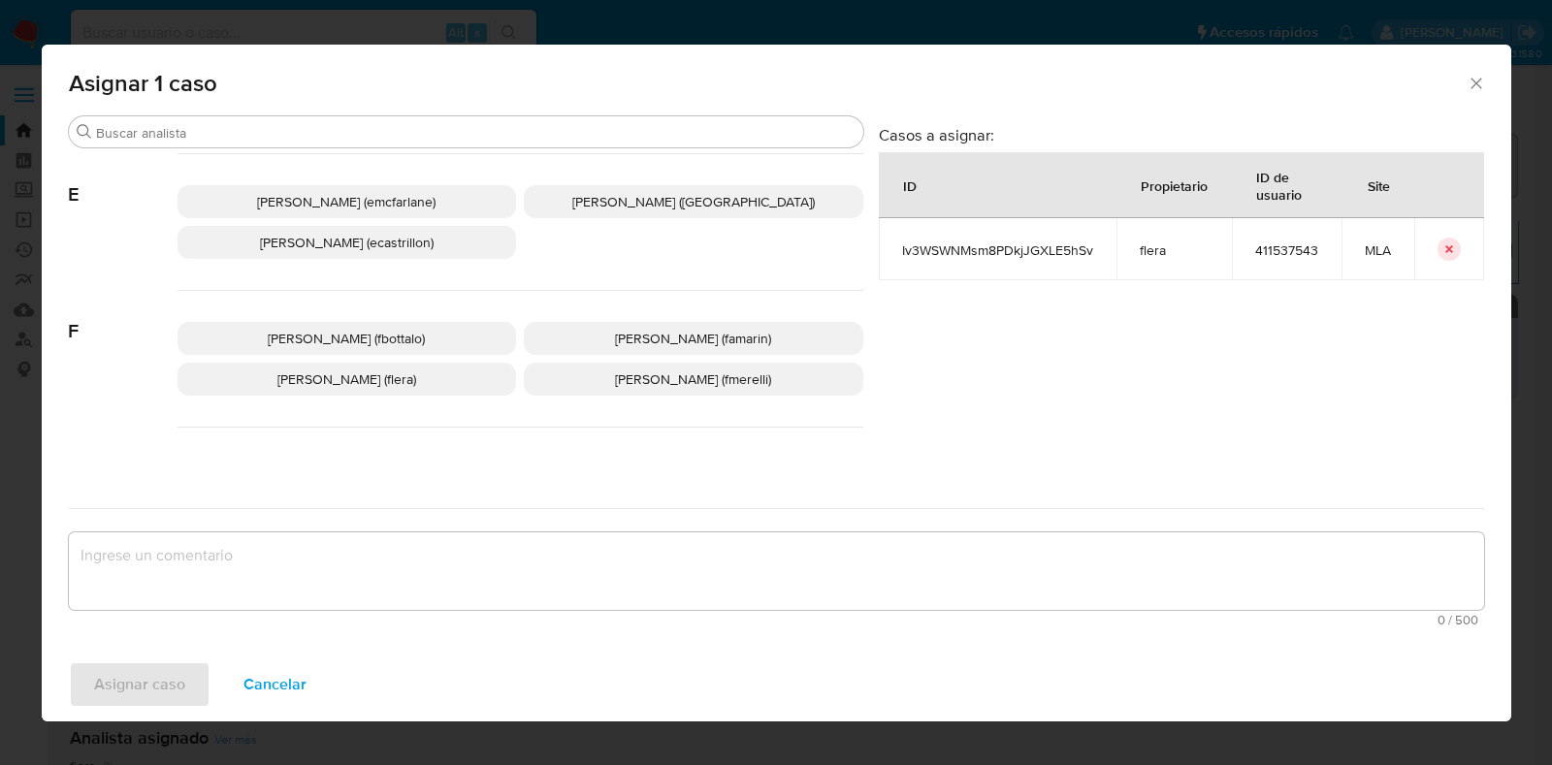
click at [363, 373] on span "Florencia Cecilia Lera (flera)" at bounding box center [346, 379] width 139 height 19
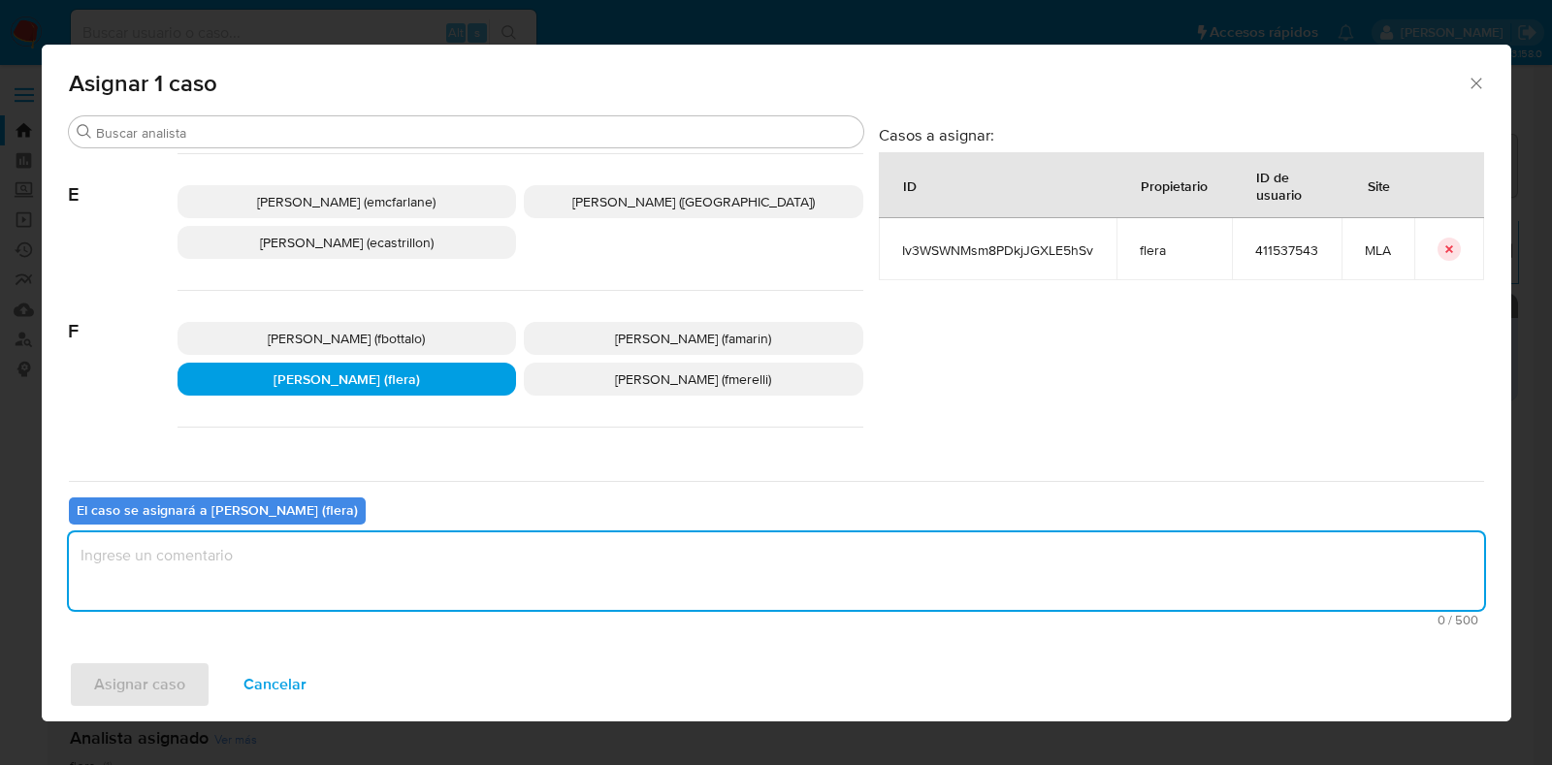
click at [329, 577] on textarea "assign-modal" at bounding box center [776, 571] width 1415 height 78
click at [185, 679] on button "Asignar caso" at bounding box center [140, 684] width 142 height 47
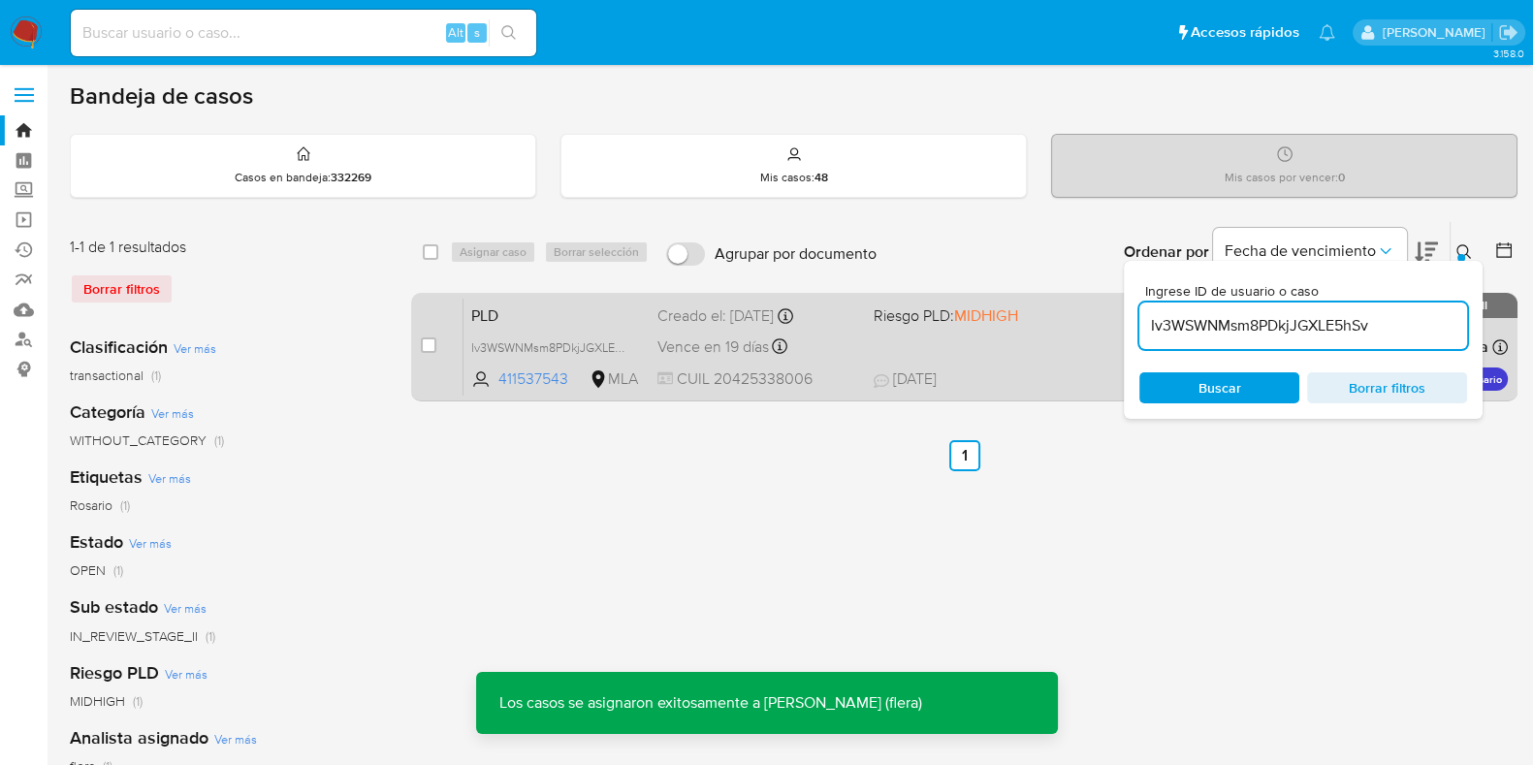
click at [560, 326] on div "PLD Iv3WSWNMsm8PDkjJGXLE5hSv 411537543 MLA Riesgo PLD: MIDHIGH Creado el: 12/08…" at bounding box center [986, 347] width 1045 height 98
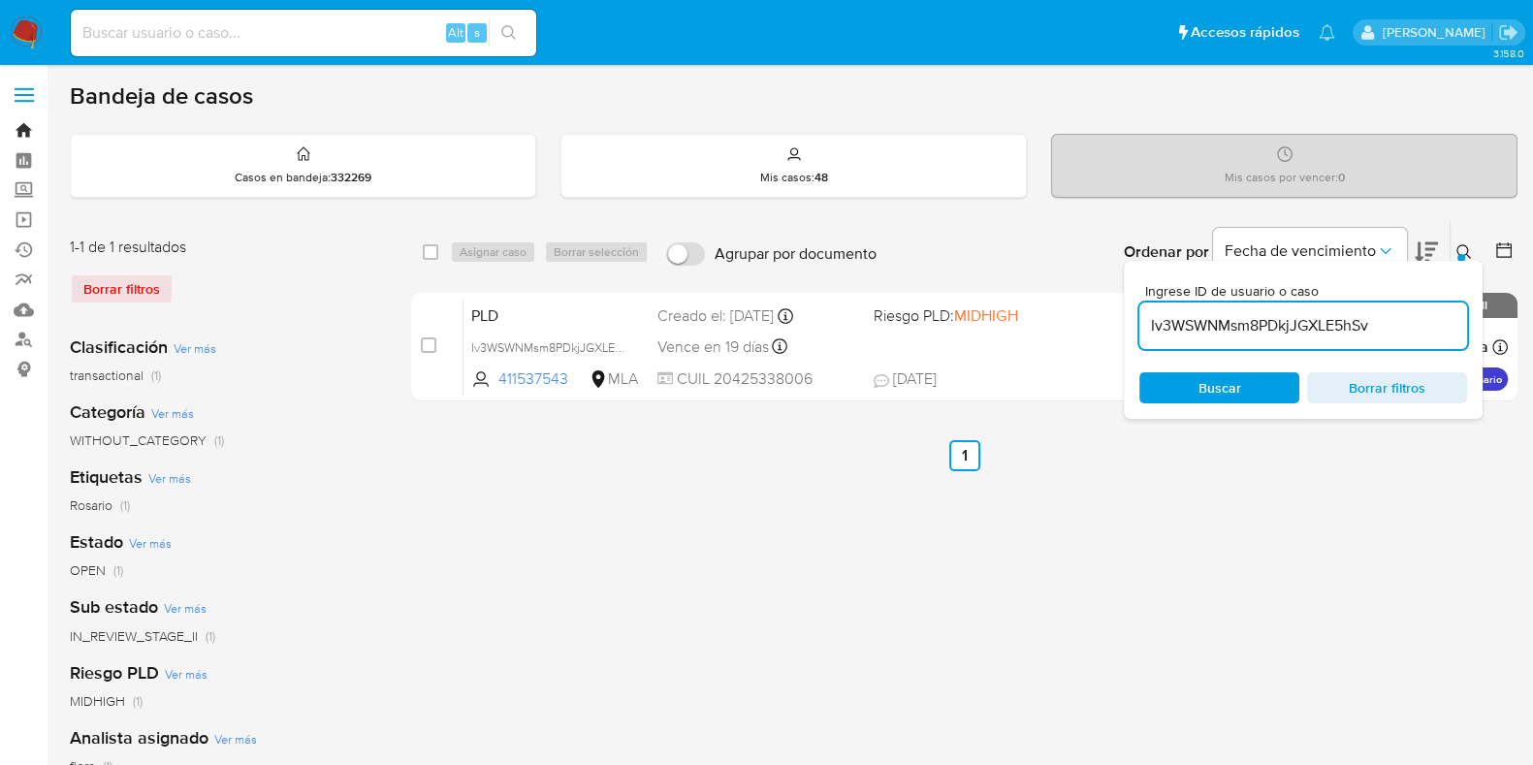
click at [26, 130] on link "Bandeja" at bounding box center [115, 130] width 231 height 30
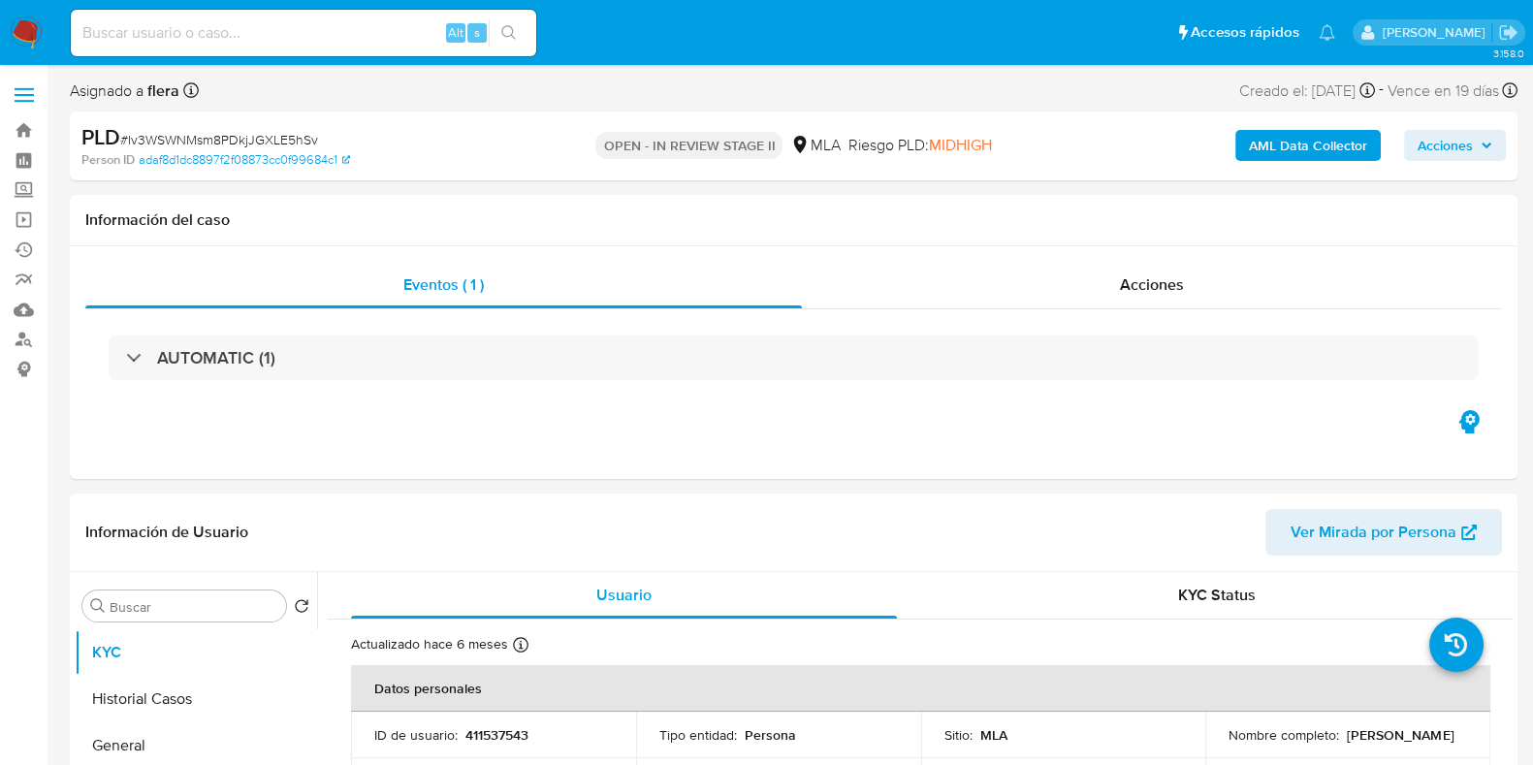
select select "10"
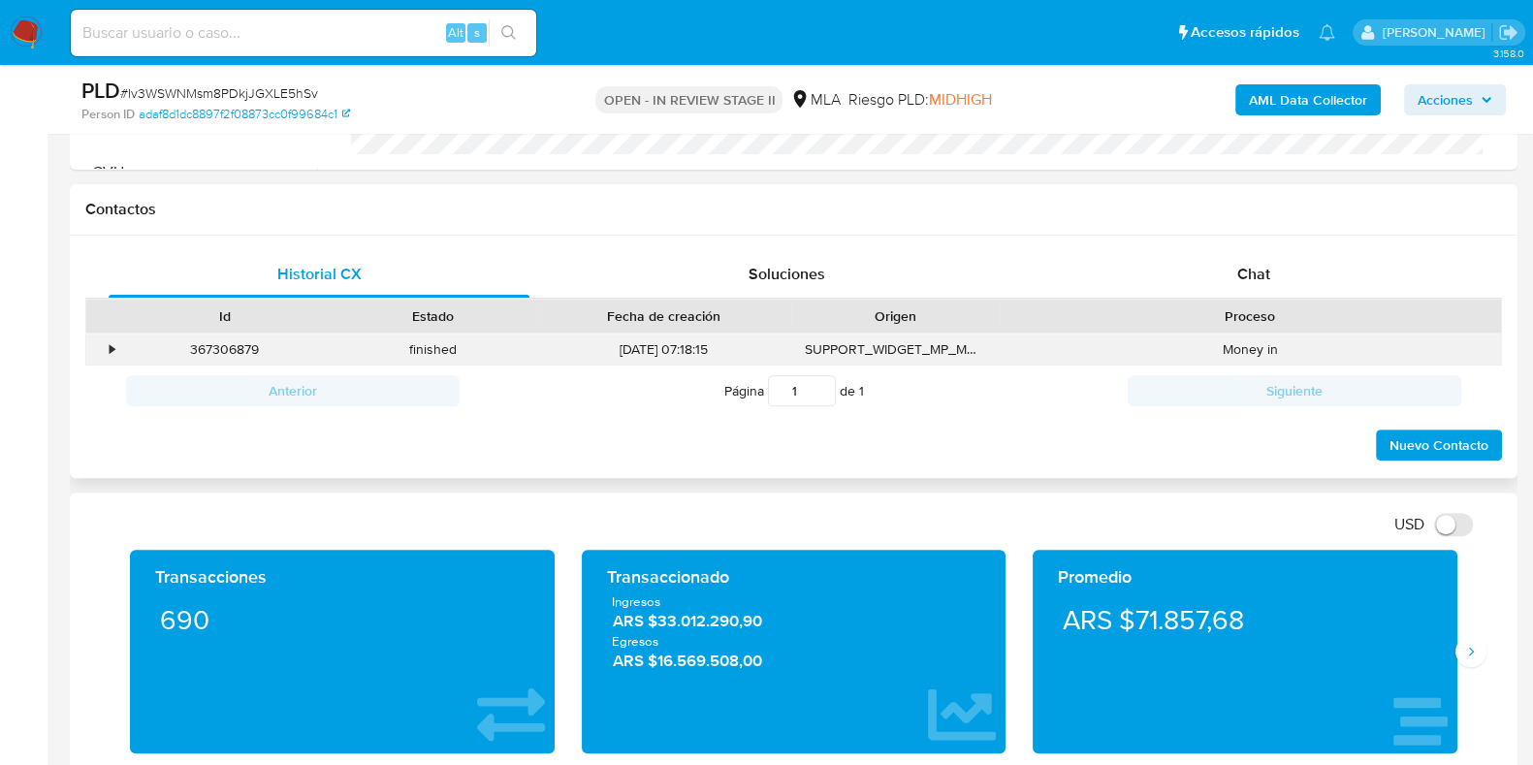
scroll to position [969, 0]
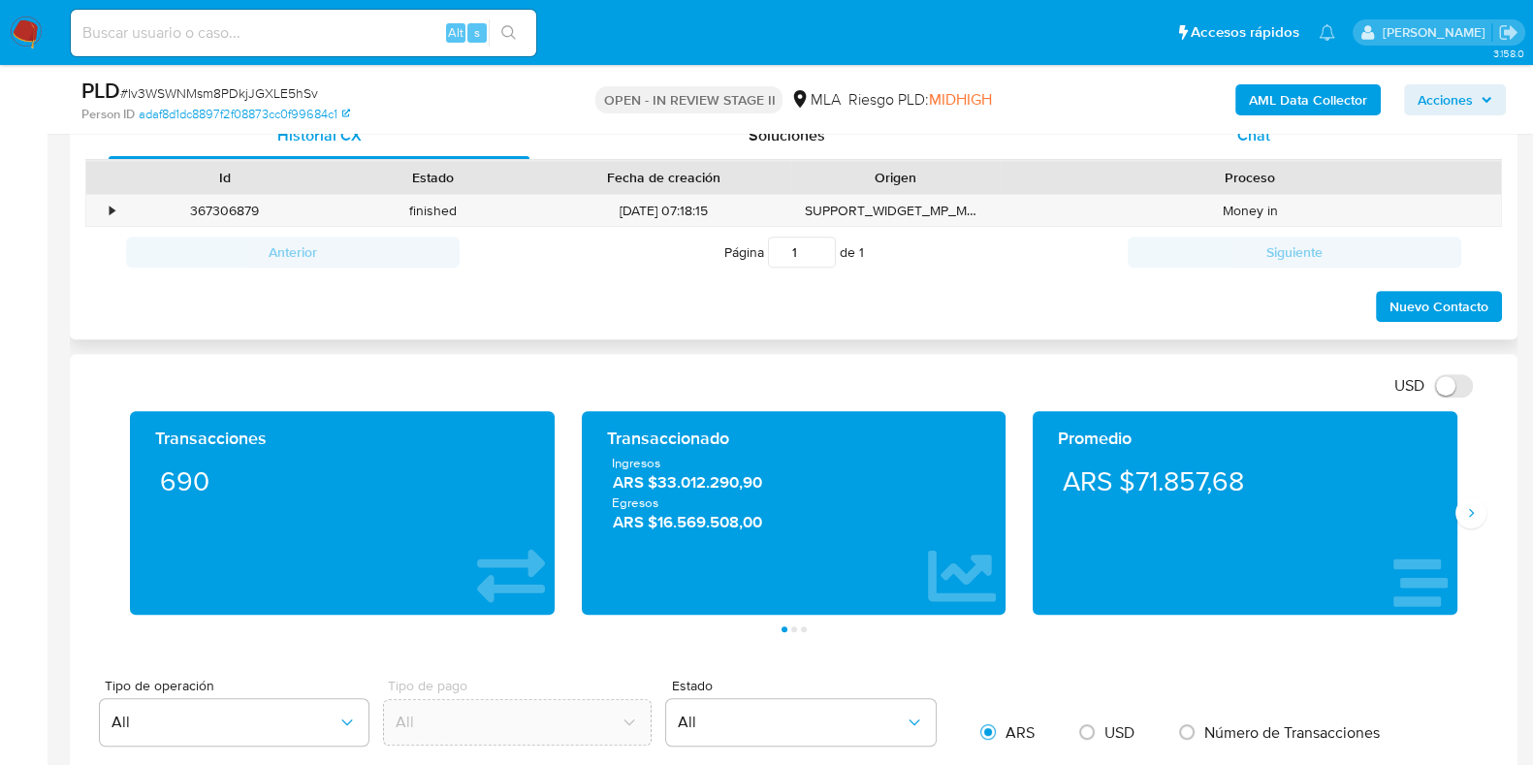
click at [1261, 144] on span "Chat" at bounding box center [1254, 135] width 33 height 22
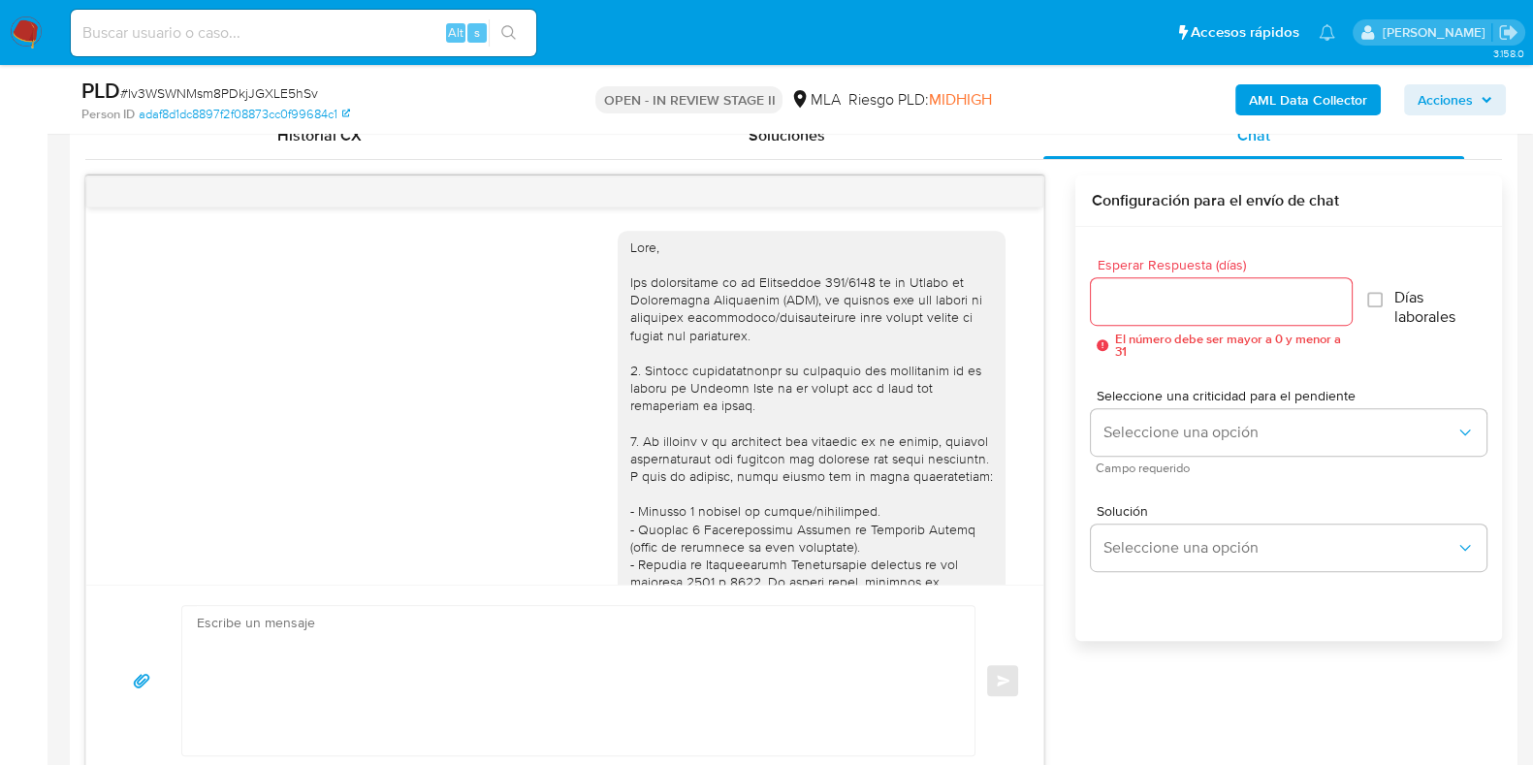
scroll to position [1208, 0]
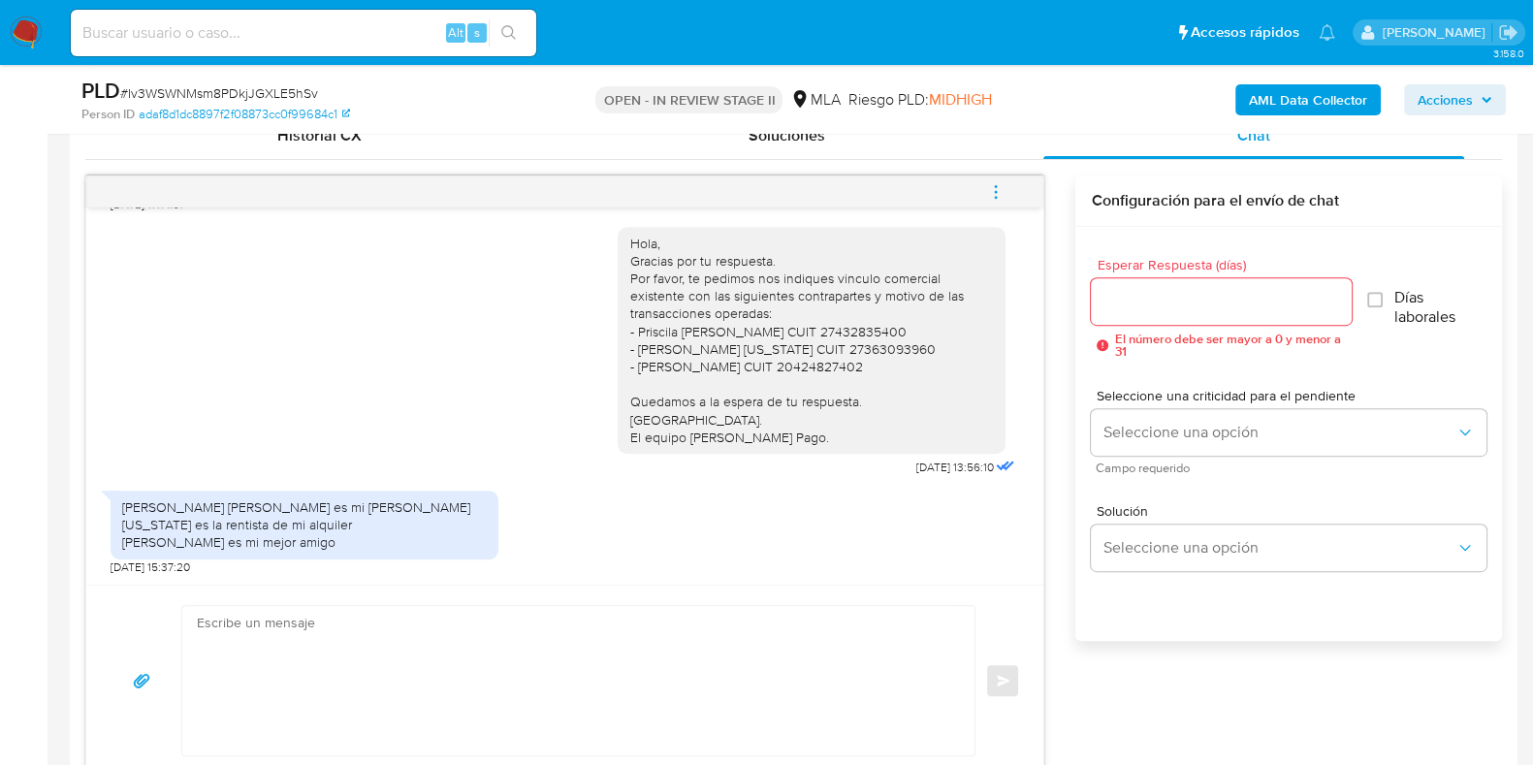
click at [438, 648] on textarea at bounding box center [574, 680] width 754 height 149
paste textarea "Hola, ¡Muchas gracias por tu respuesta! Confirmamos la recepción de la document…"
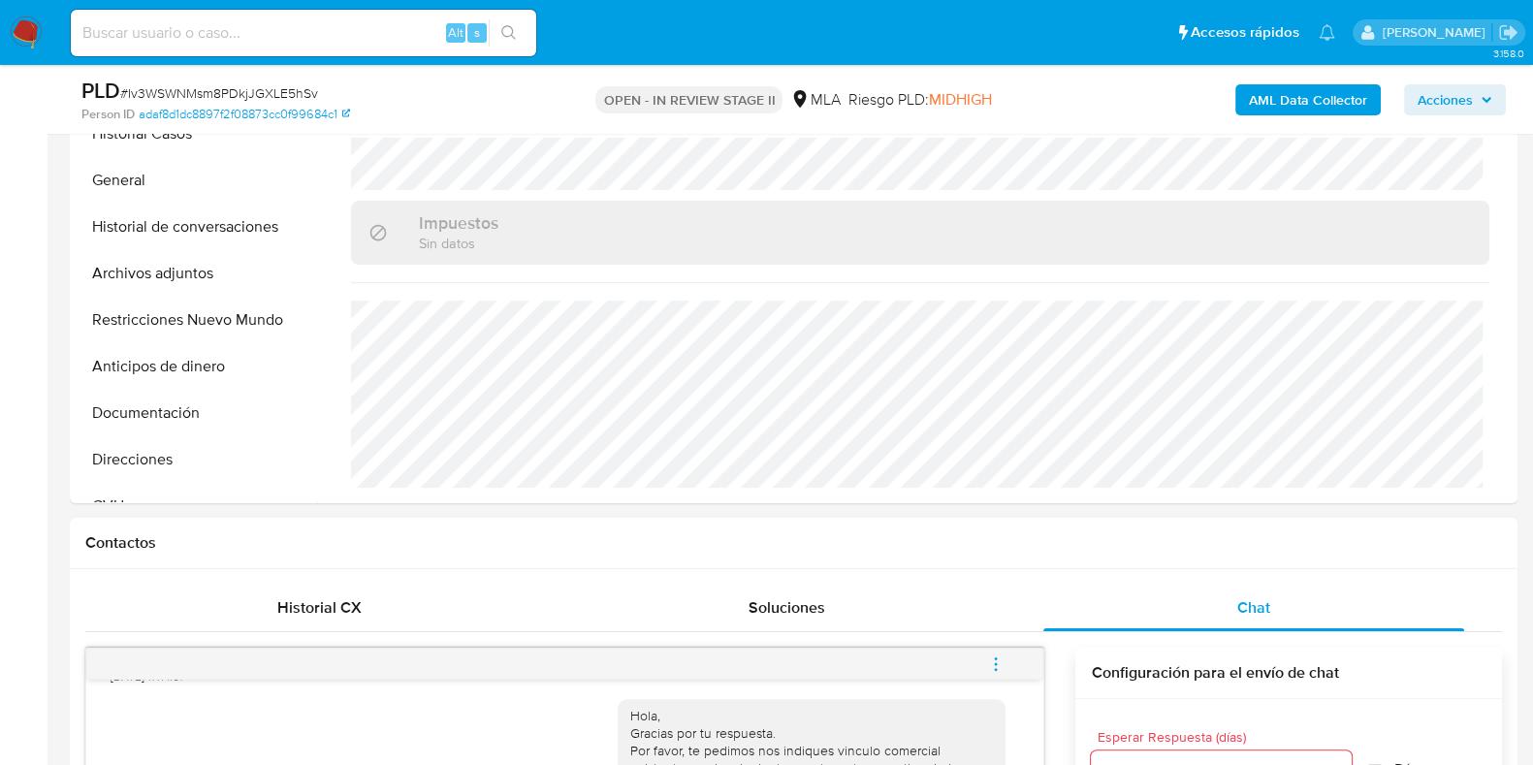
scroll to position [383, 0]
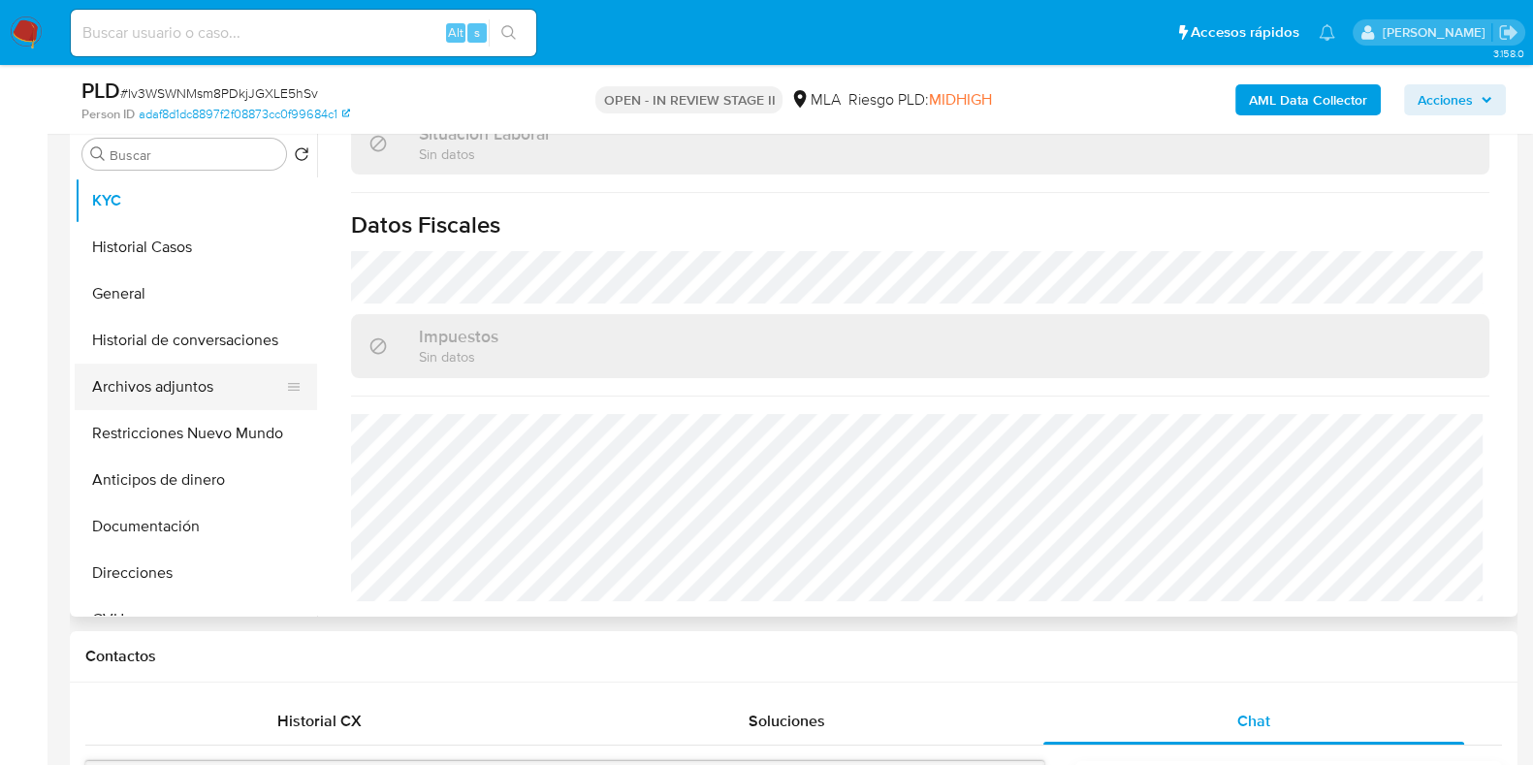
type textarea "Hola, ¡Muchas gracias por tu respuesta! Confirmamos la recepción de la document…"
click at [117, 388] on button "Archivos adjuntos" at bounding box center [188, 387] width 227 height 47
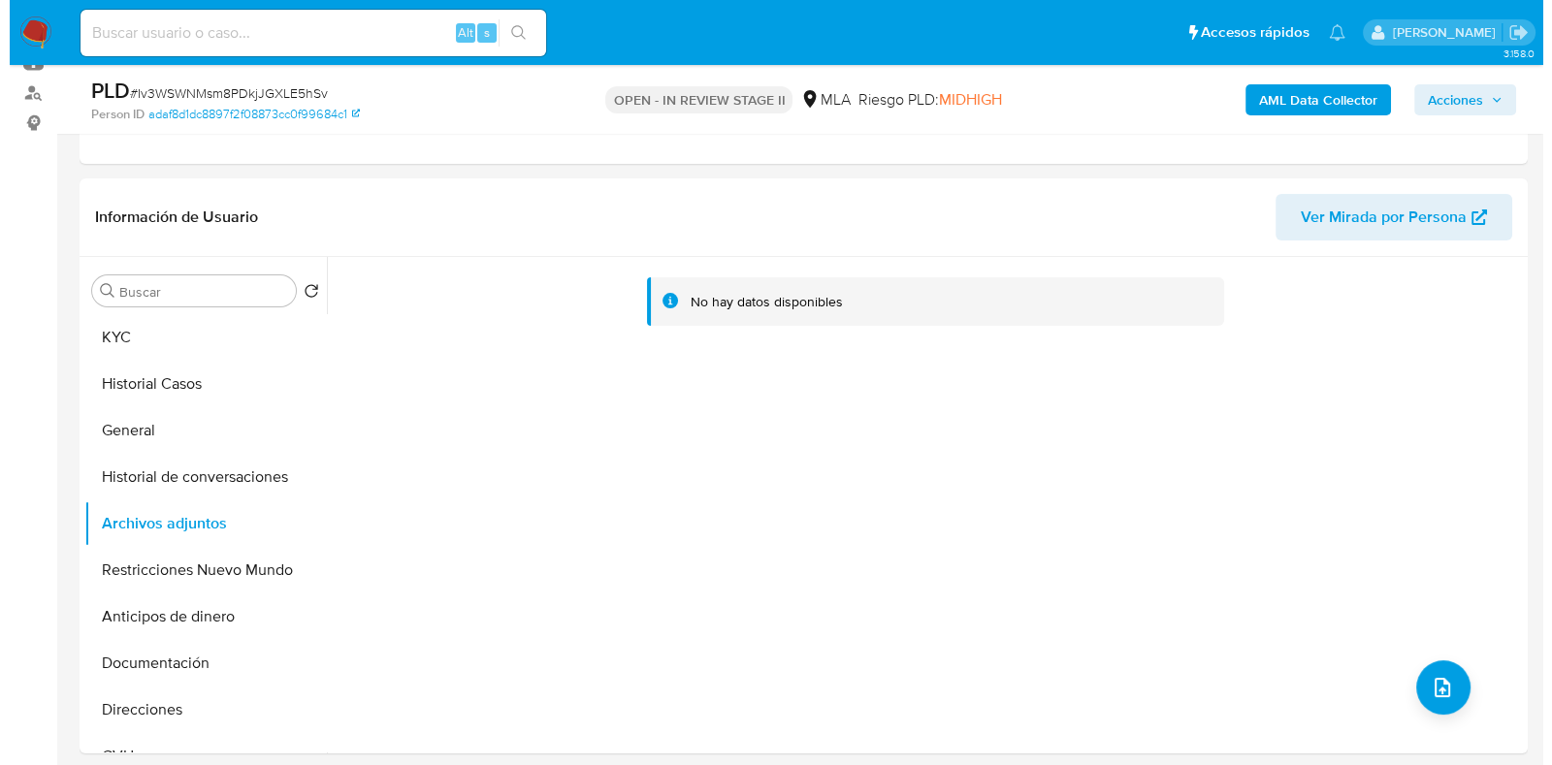
scroll to position [262, 0]
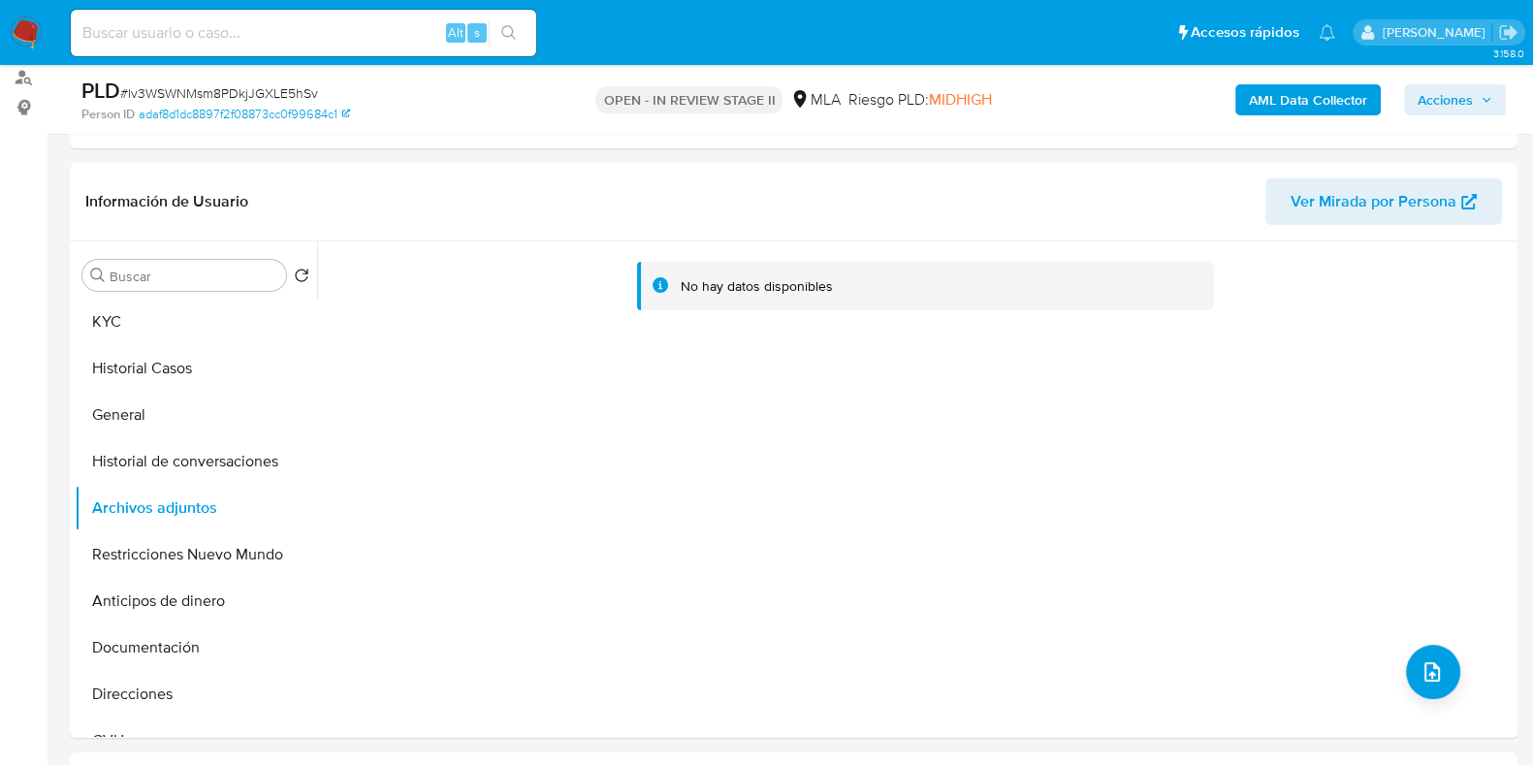
click at [1316, 95] on b "AML Data Collector" at bounding box center [1308, 99] width 118 height 31
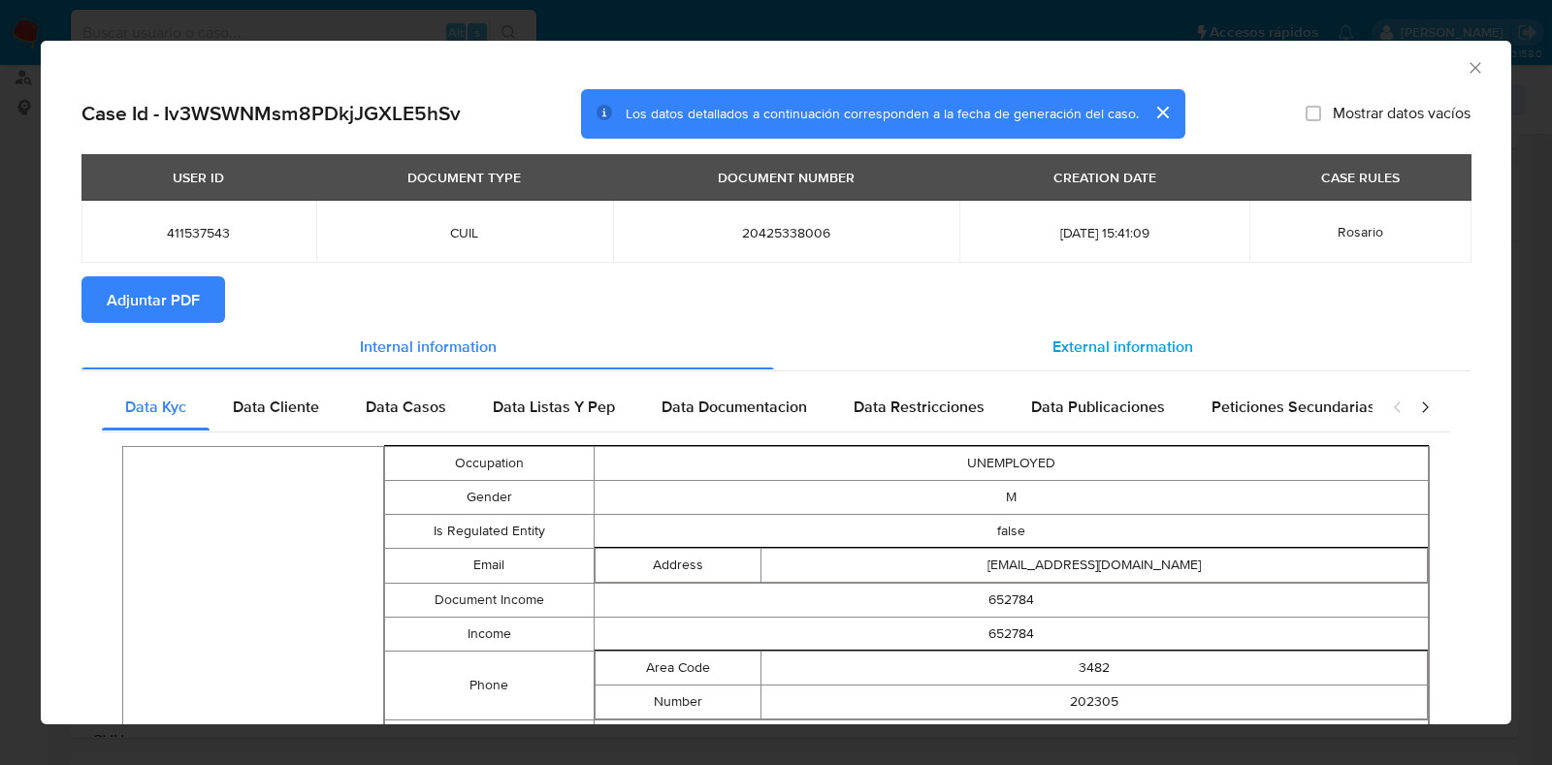
click at [1095, 335] on span "External information" at bounding box center [1122, 346] width 141 height 22
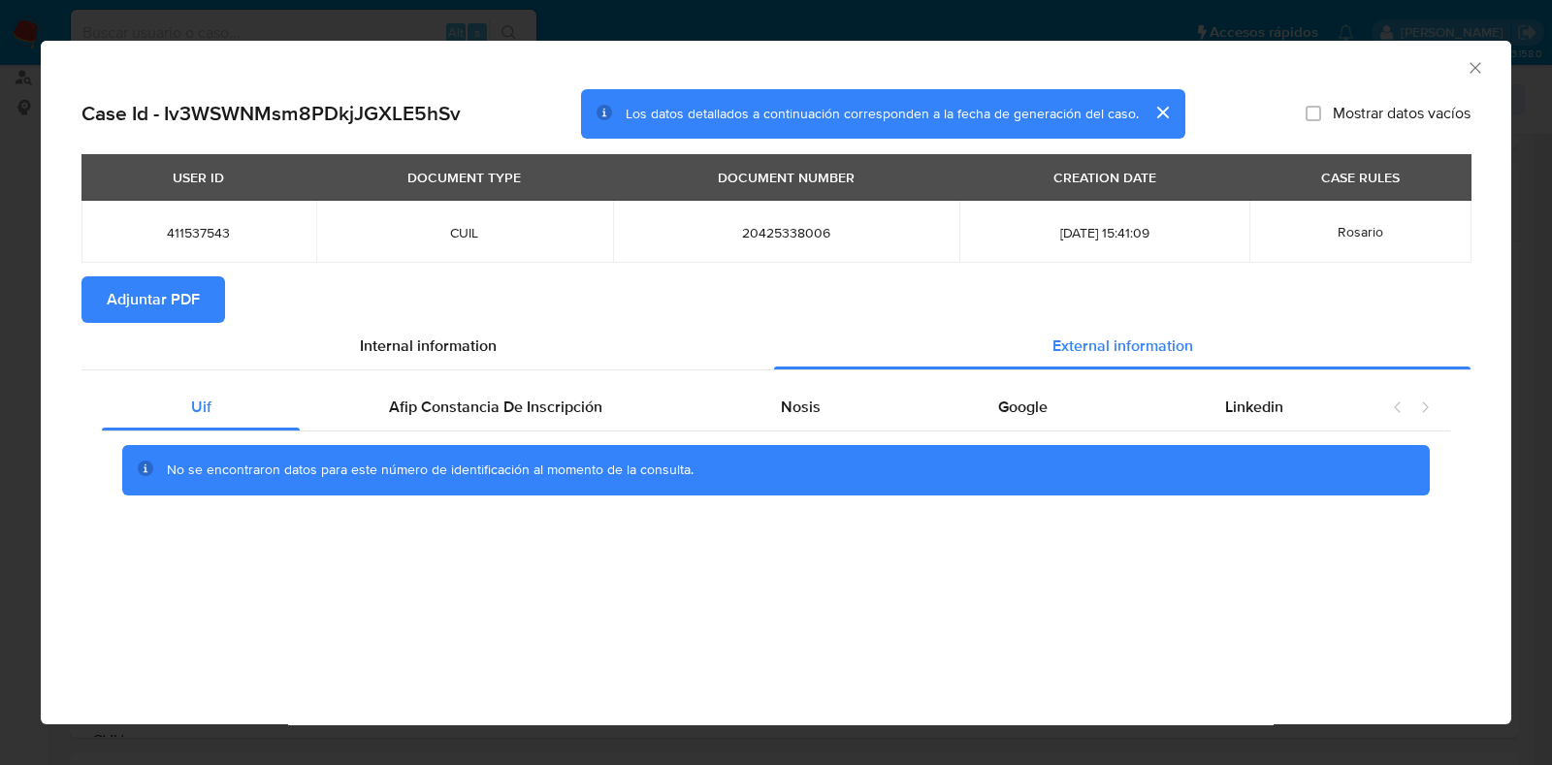
click at [157, 289] on span "Adjuntar PDF" at bounding box center [153, 299] width 93 height 43
click at [1469, 62] on icon "Cerrar ventana" at bounding box center [1474, 67] width 11 height 11
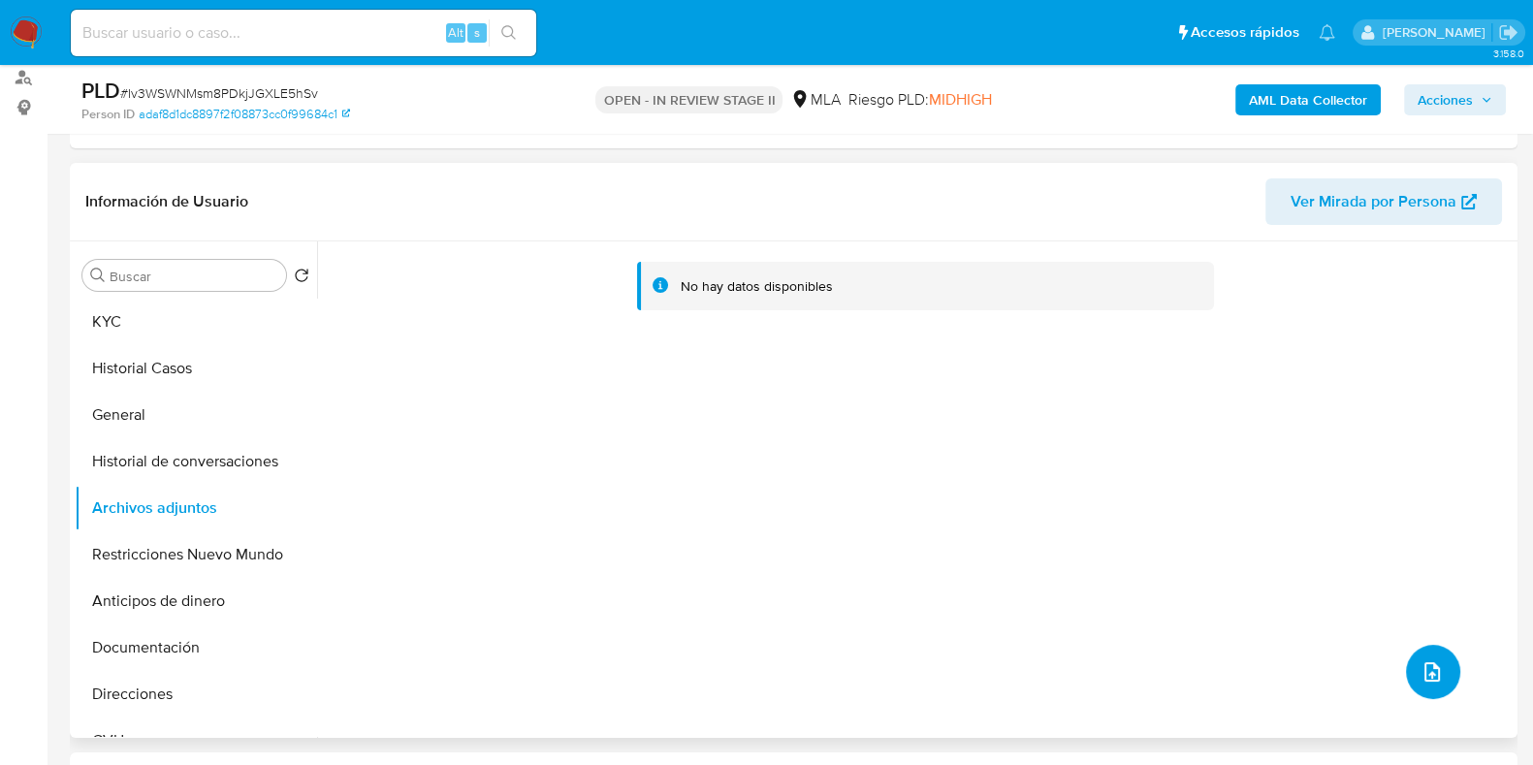
click at [1437, 689] on button "upload-file" at bounding box center [1433, 672] width 54 height 54
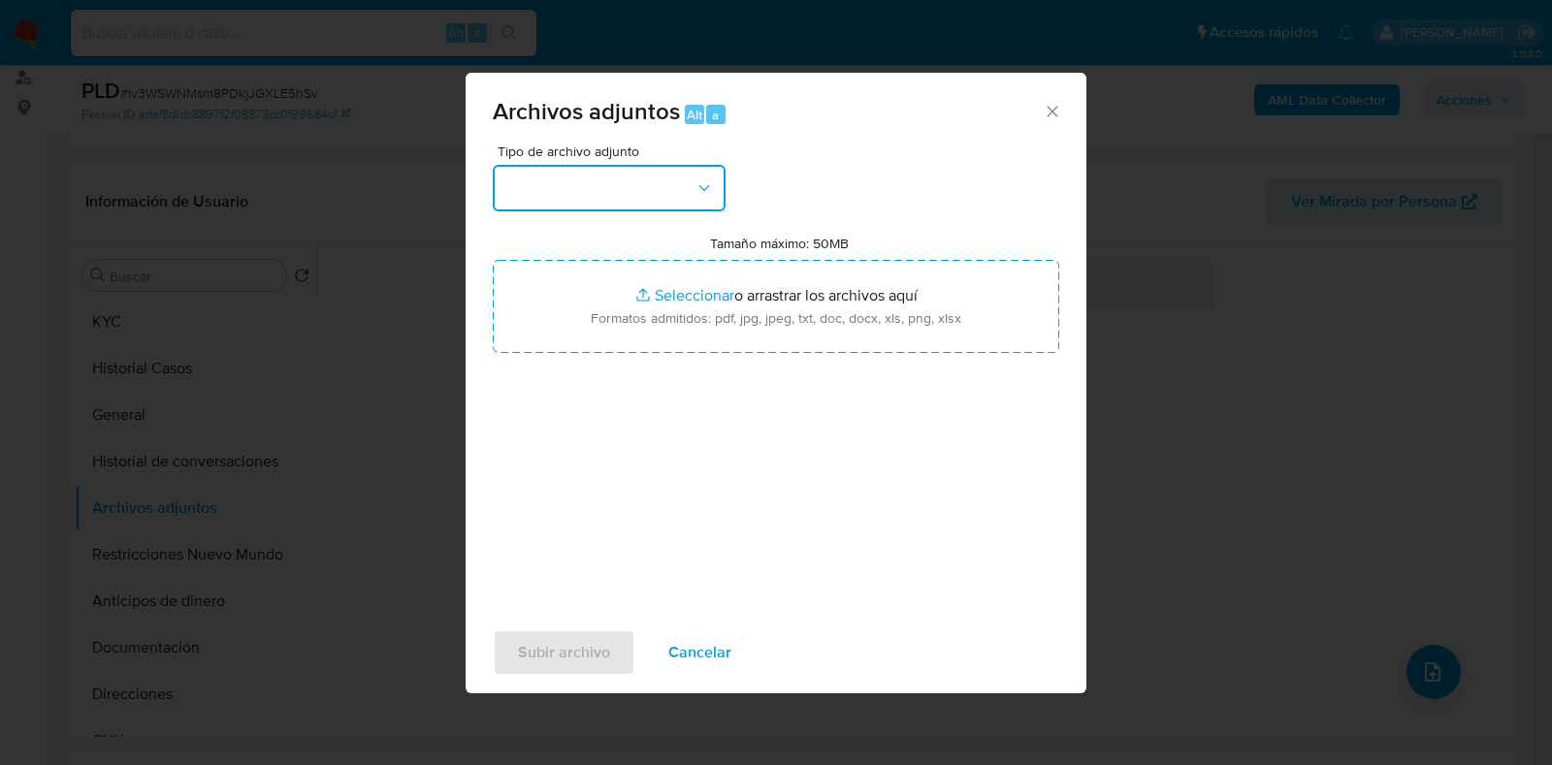
click at [687, 186] on button "button" at bounding box center [609, 188] width 233 height 47
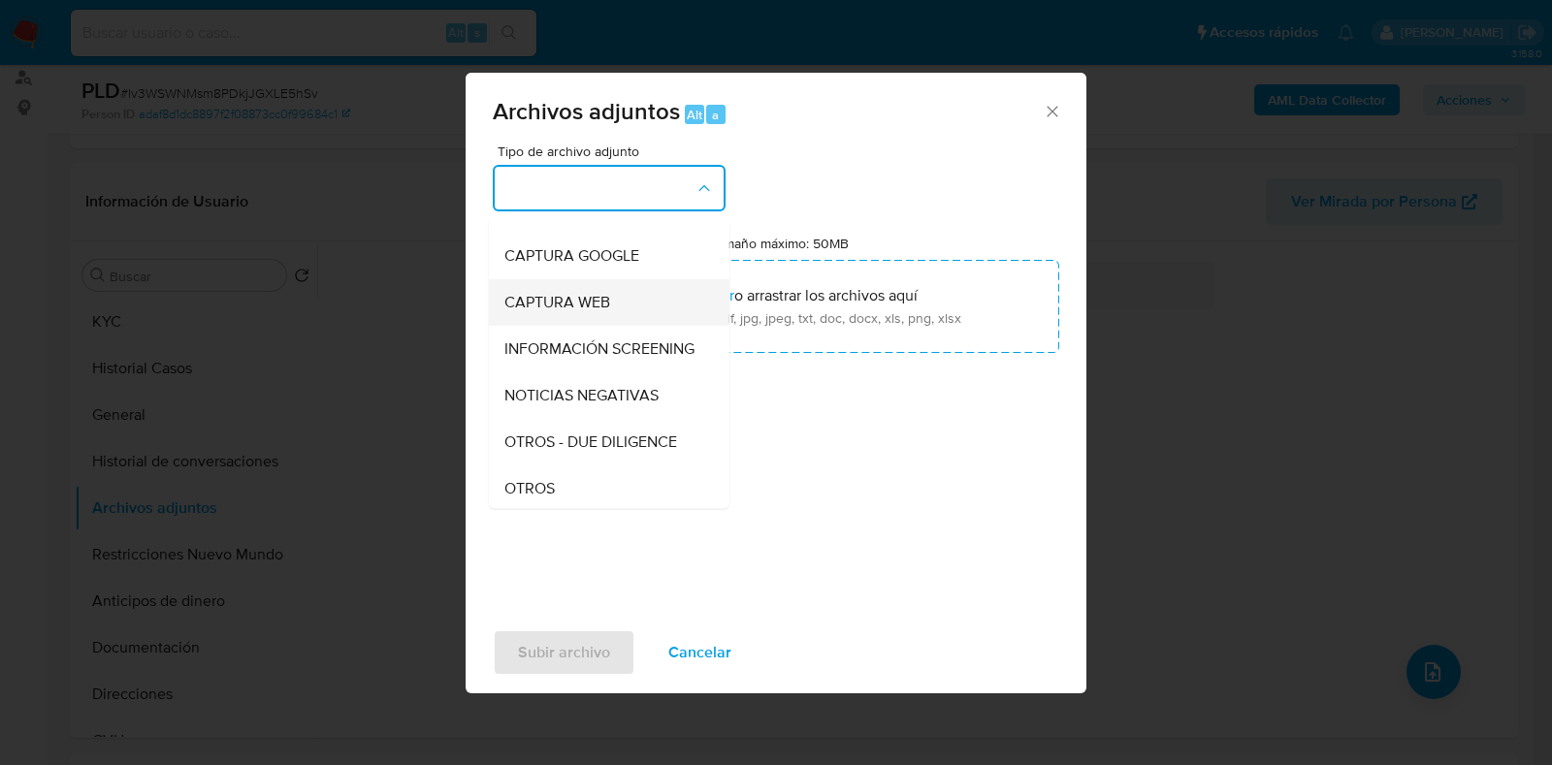
scroll to position [364, 0]
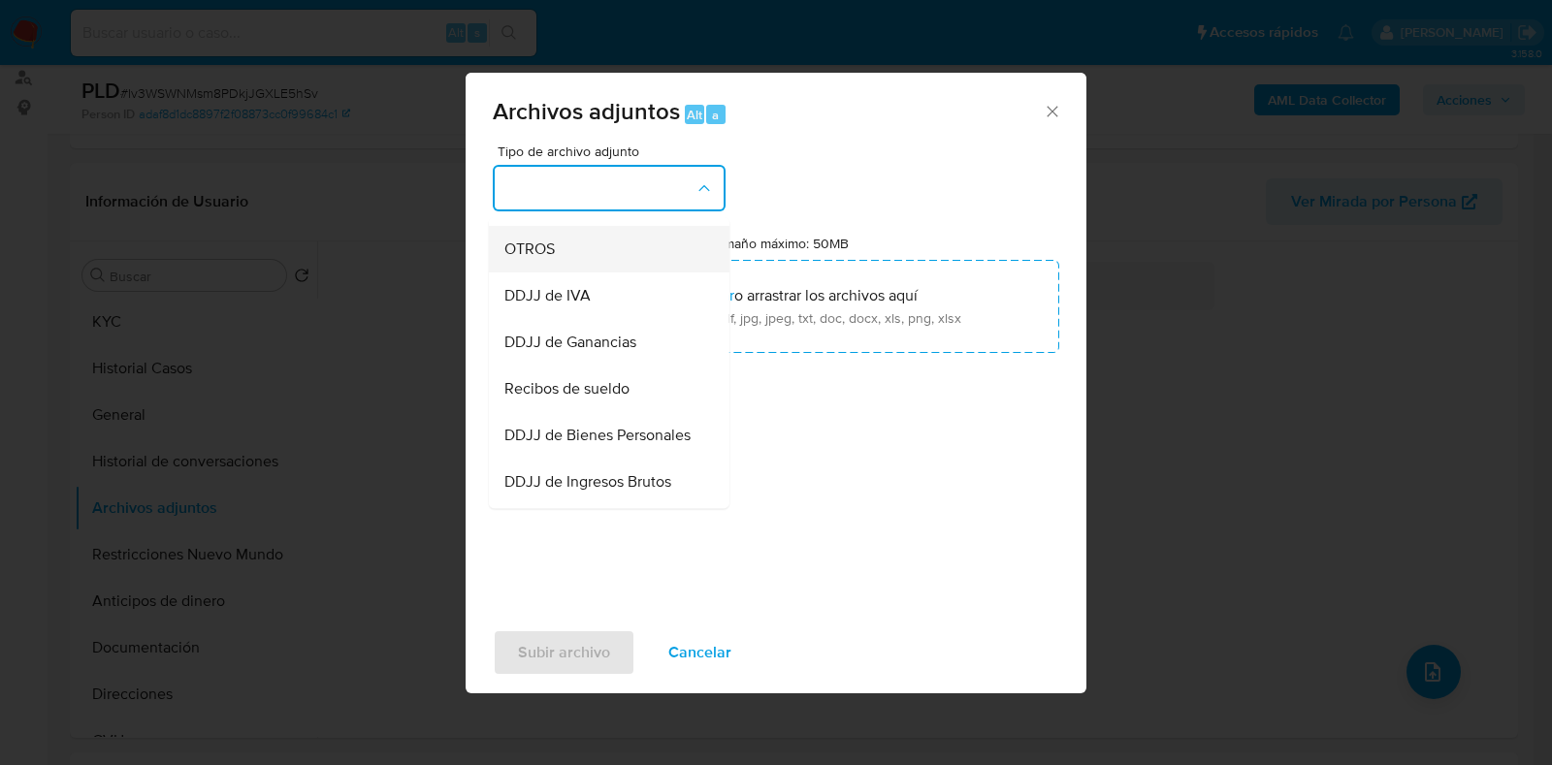
click at [585, 268] on div "OTROS" at bounding box center [603, 249] width 198 height 47
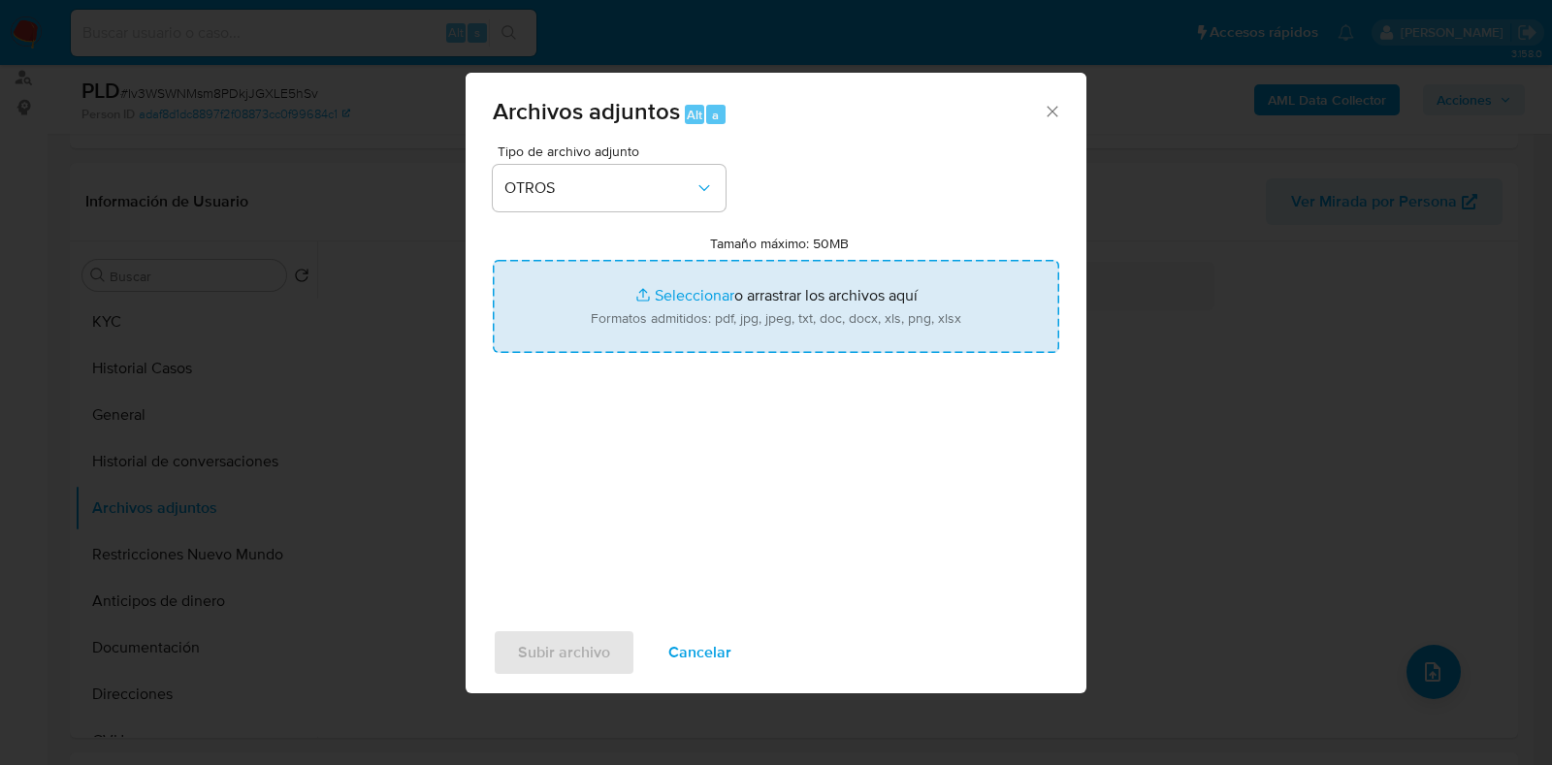
type input "C:\fakepath\Movimientos-Aladdin- Gabriel Maximiliano Fernandez.xlsx"
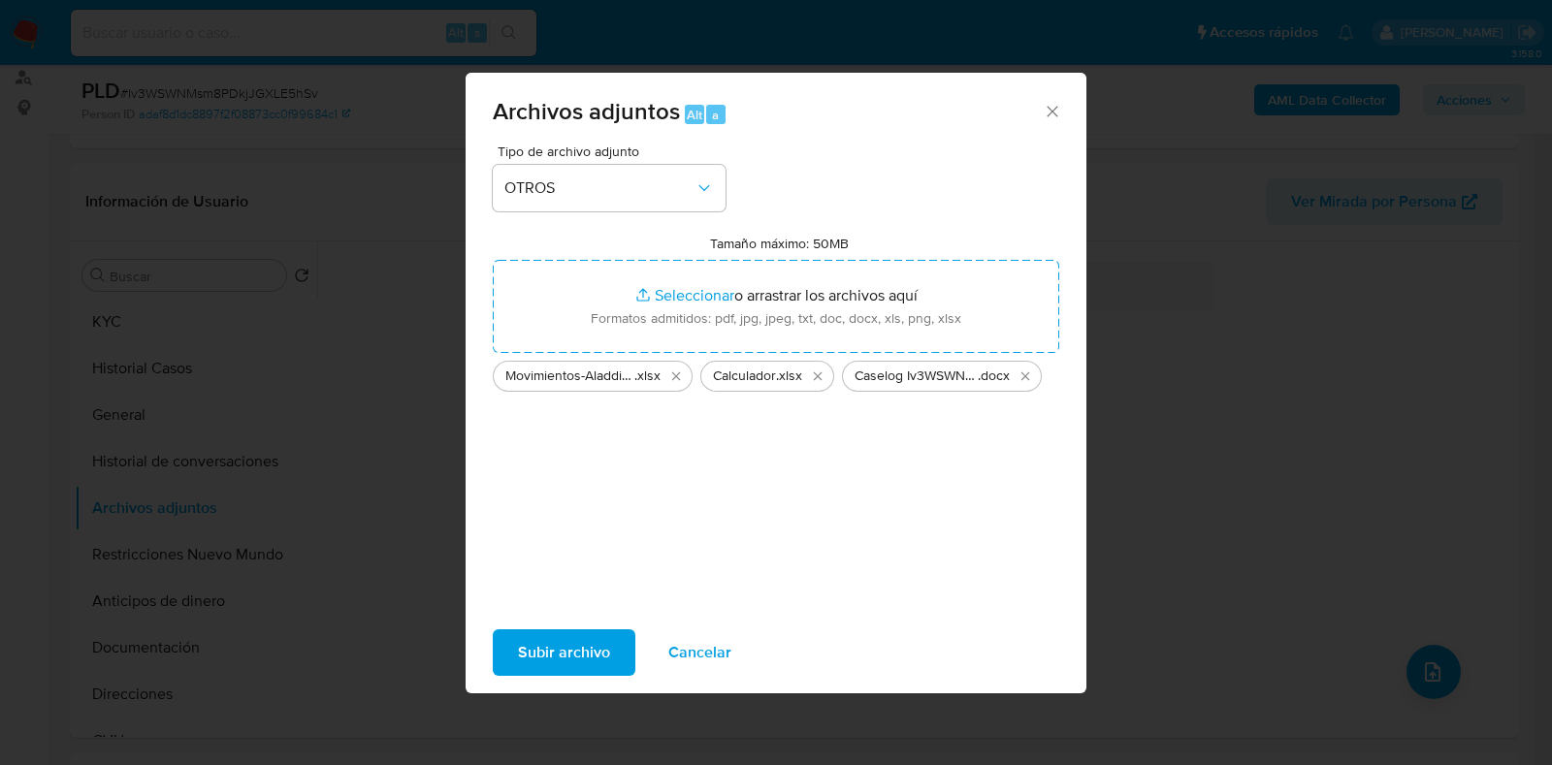
click at [561, 654] on span "Subir archivo" at bounding box center [564, 652] width 92 height 43
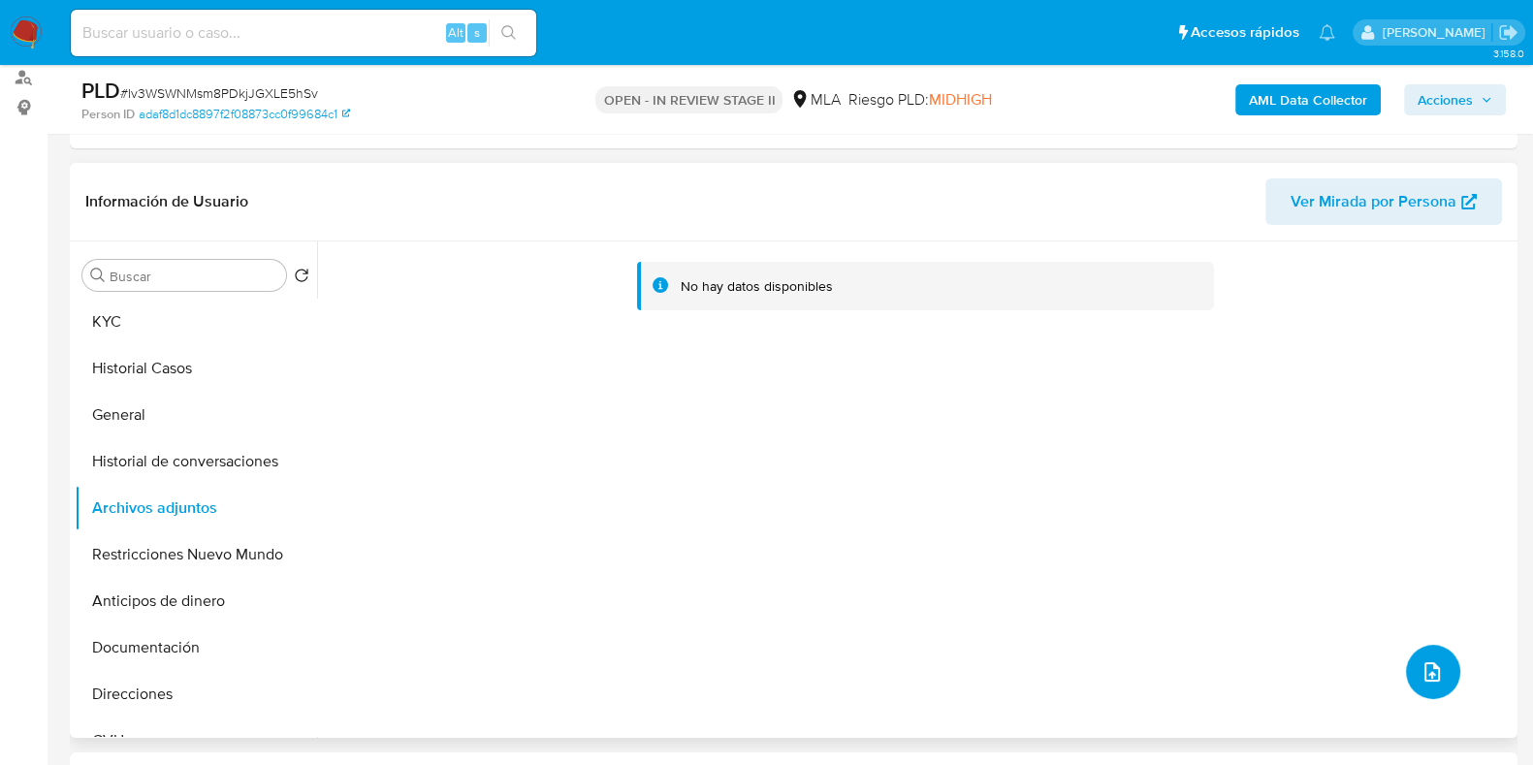
click at [1423, 668] on icon "upload-file" at bounding box center [1432, 672] width 23 height 23
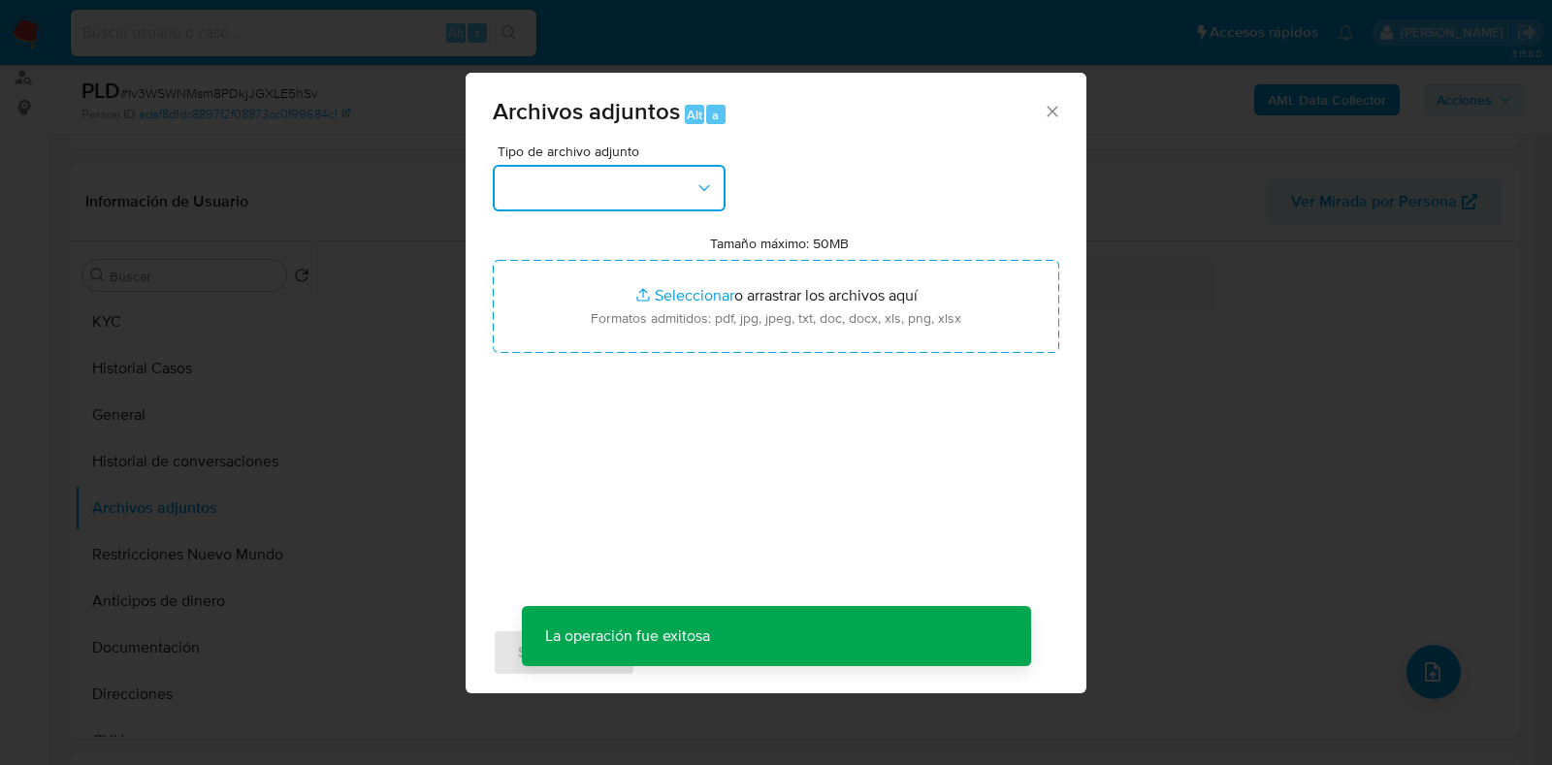
click at [645, 178] on button "button" at bounding box center [609, 188] width 233 height 47
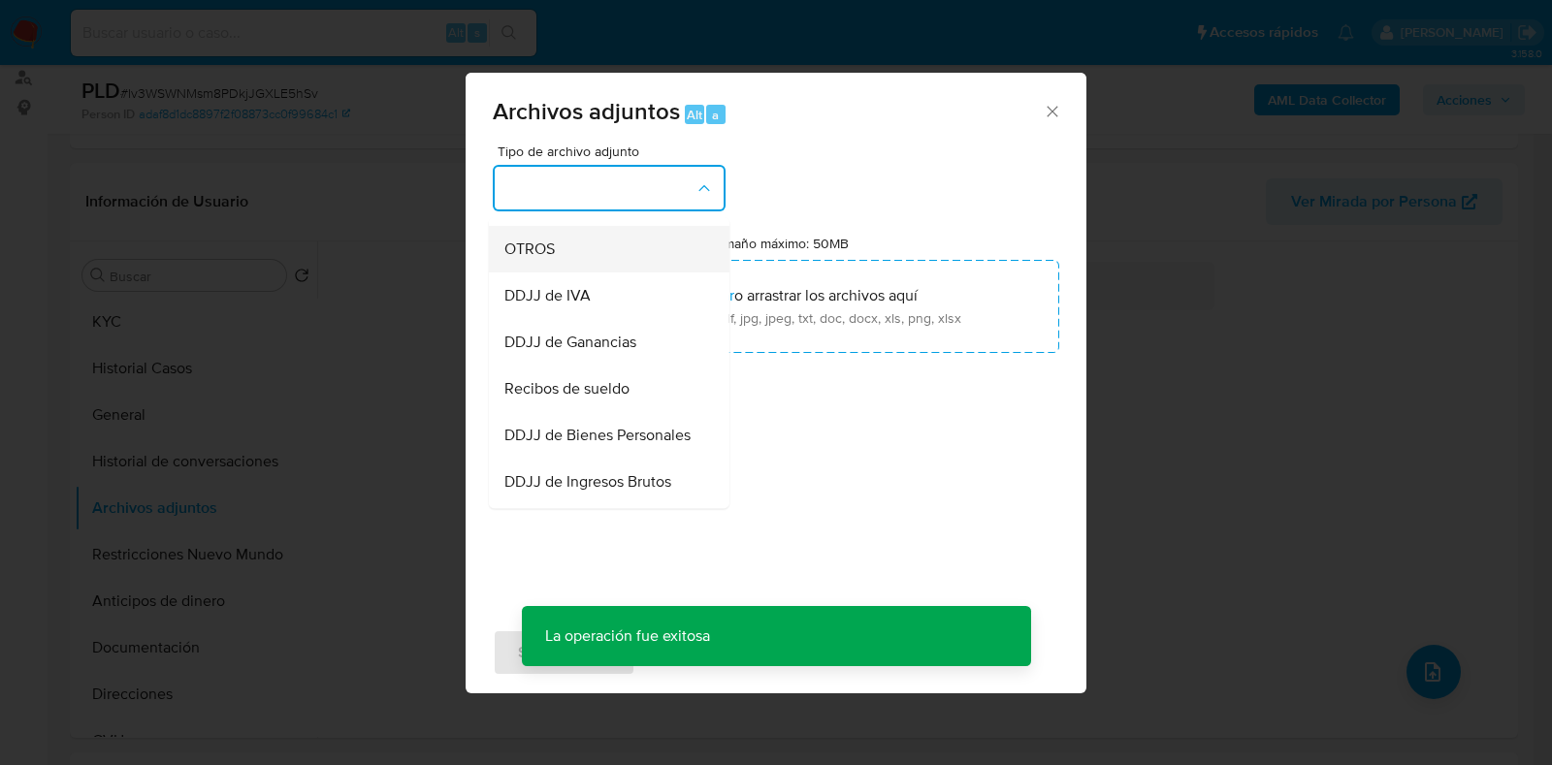
click at [562, 273] on div "OTROS" at bounding box center [603, 249] width 198 height 47
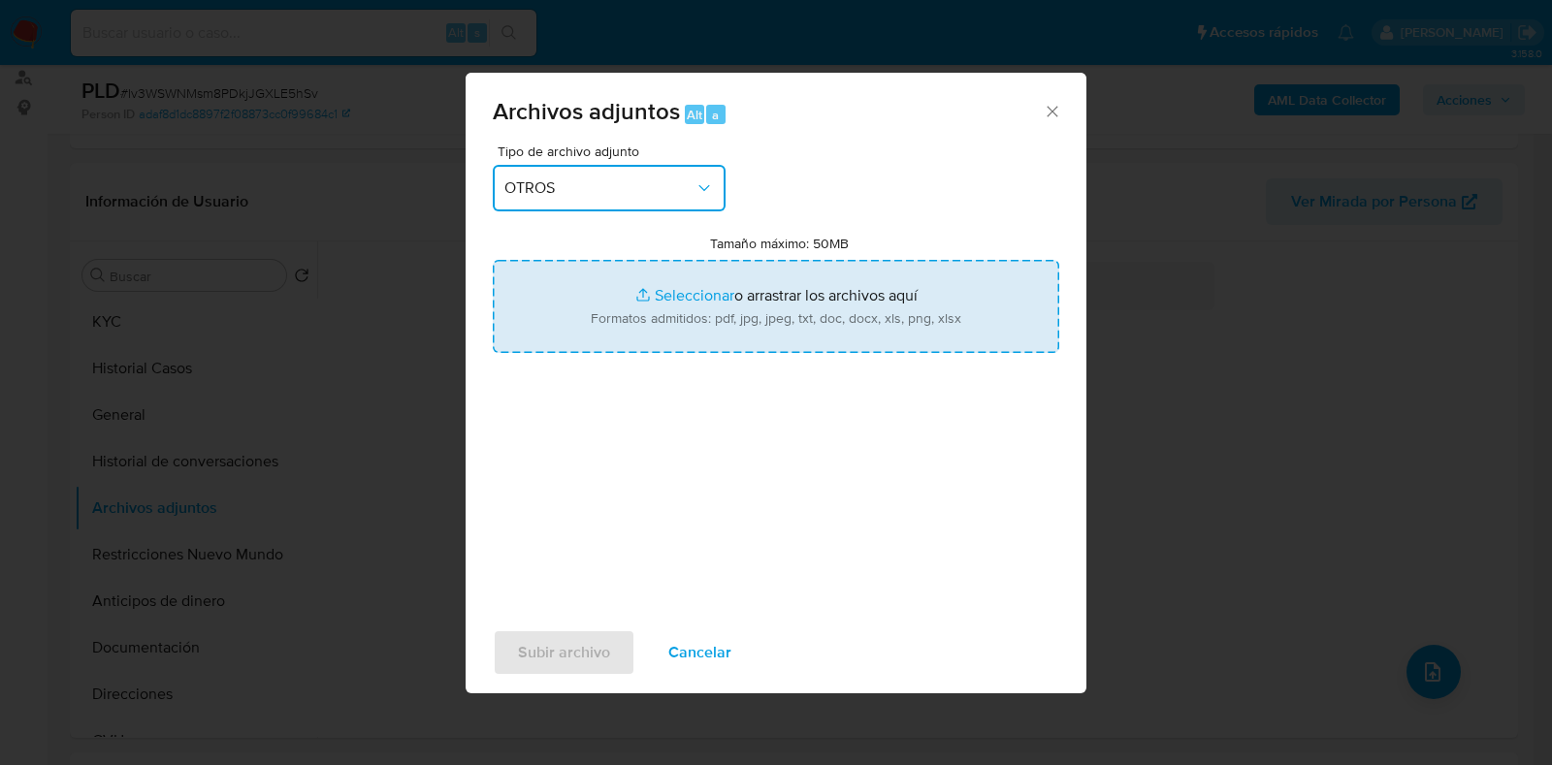
type input "C:\fakepath\Recibo de sueldo marzo 2025.jpeg"
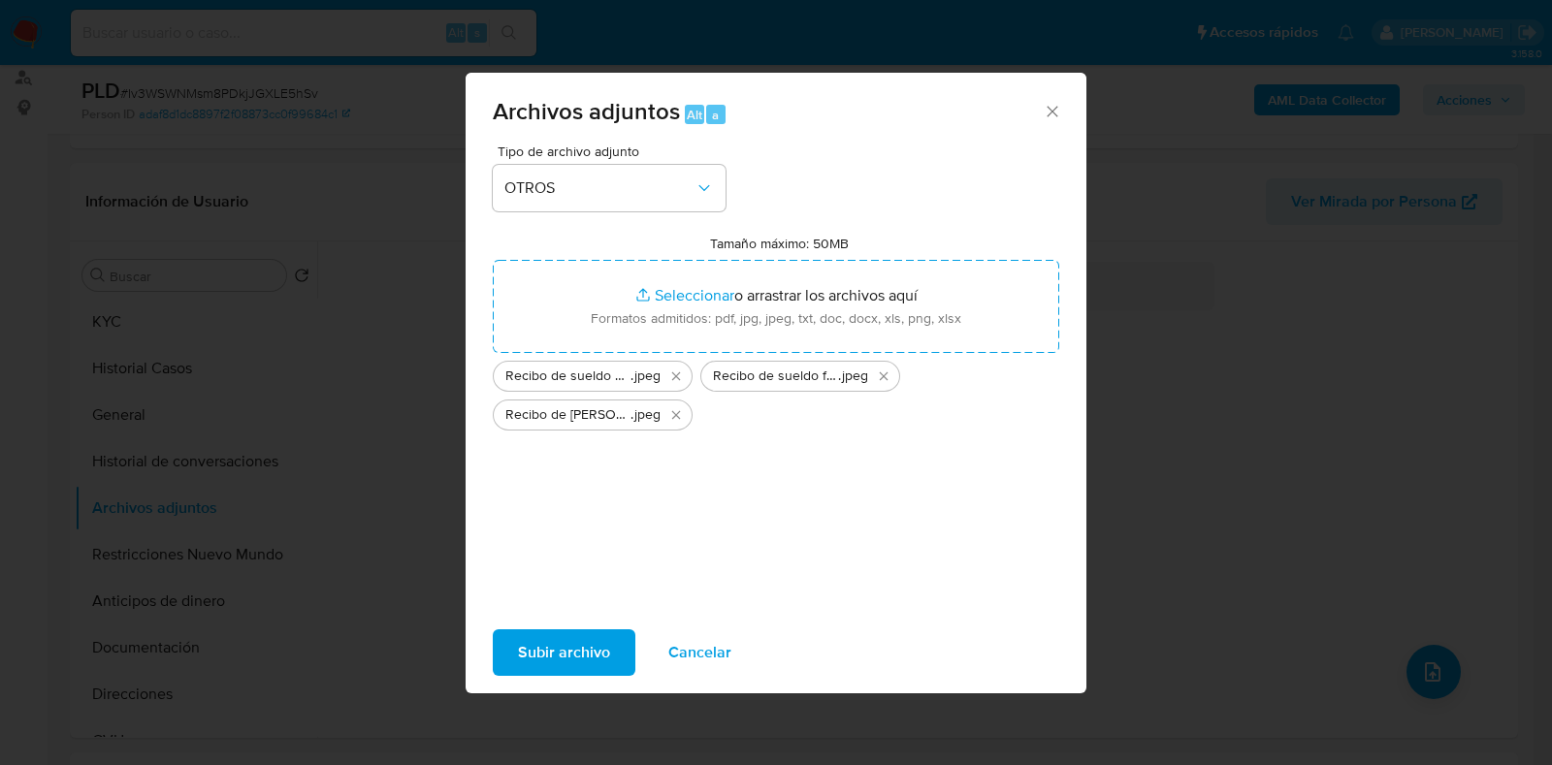
click at [565, 654] on span "Subir archivo" at bounding box center [564, 652] width 92 height 43
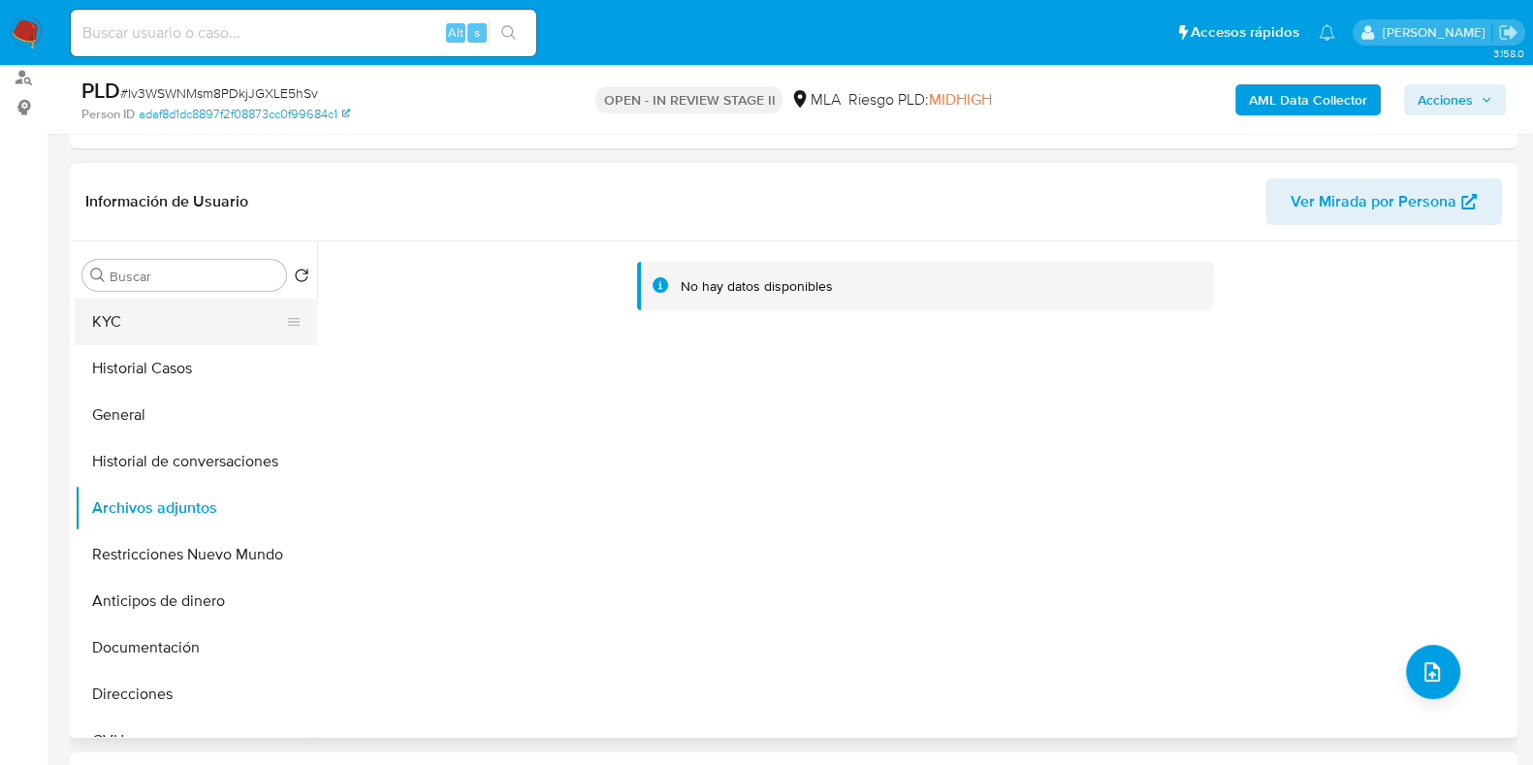
click at [192, 327] on button "KYC" at bounding box center [188, 322] width 227 height 47
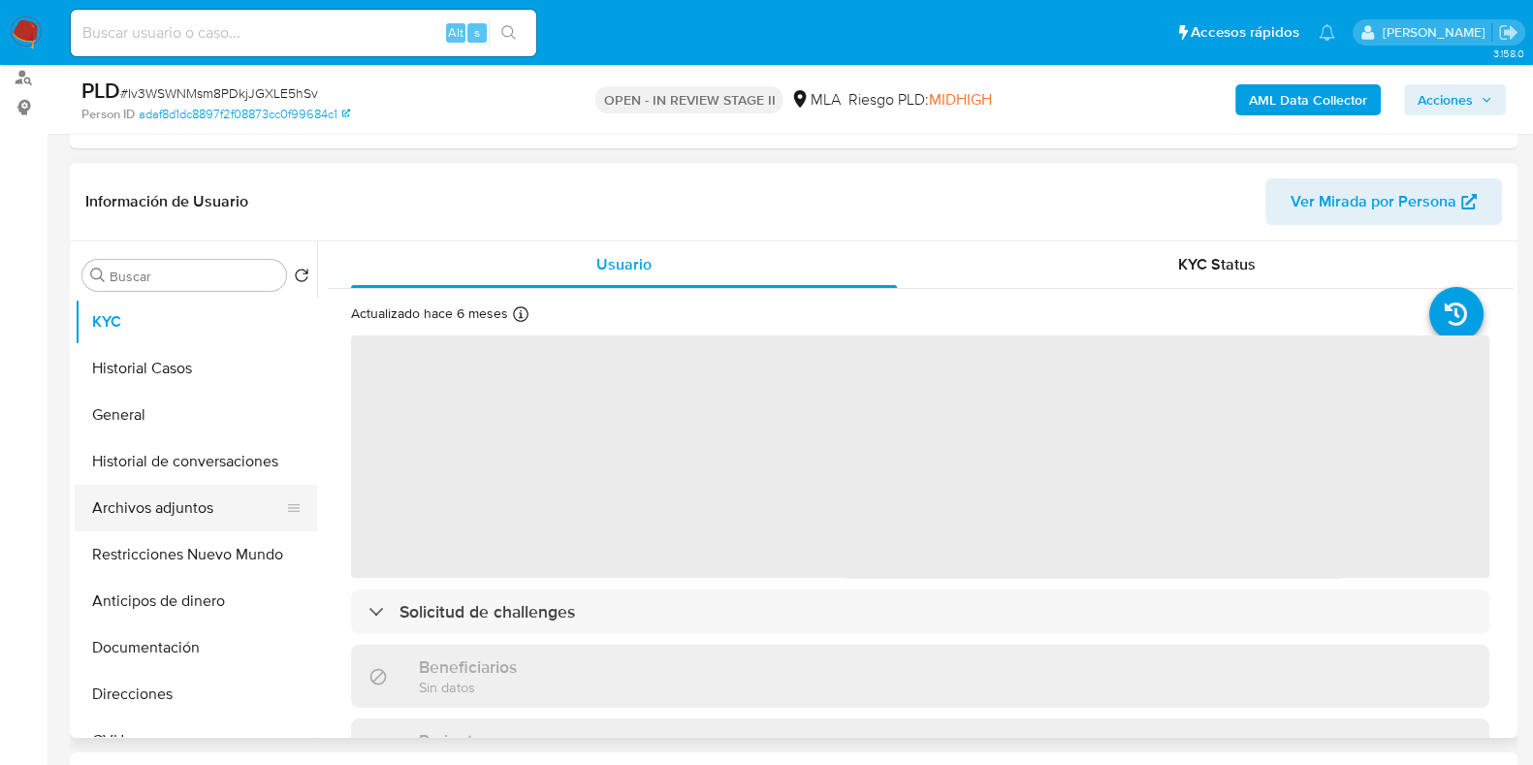
click at [189, 505] on button "Archivos adjuntos" at bounding box center [188, 508] width 227 height 47
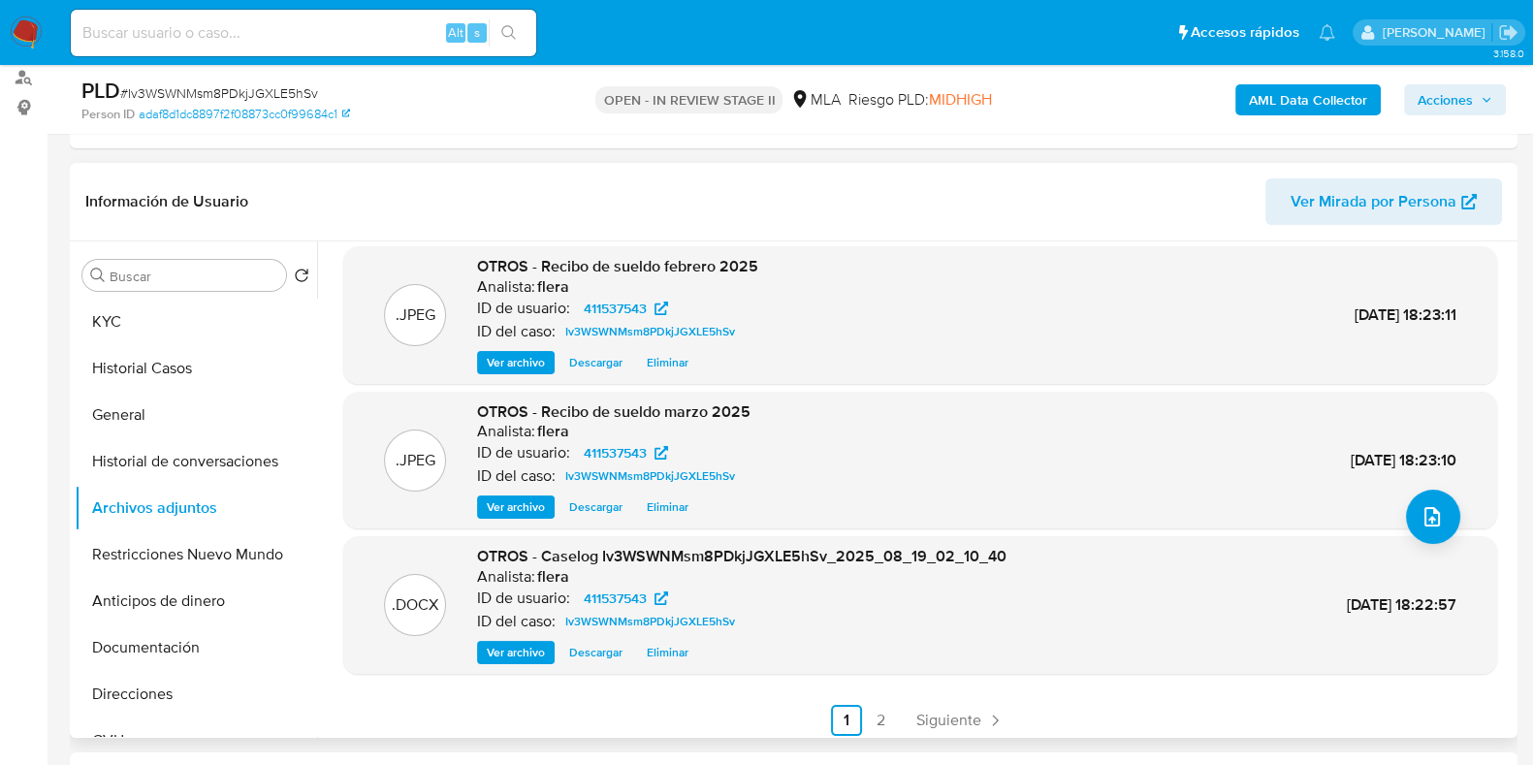
scroll to position [163, 0]
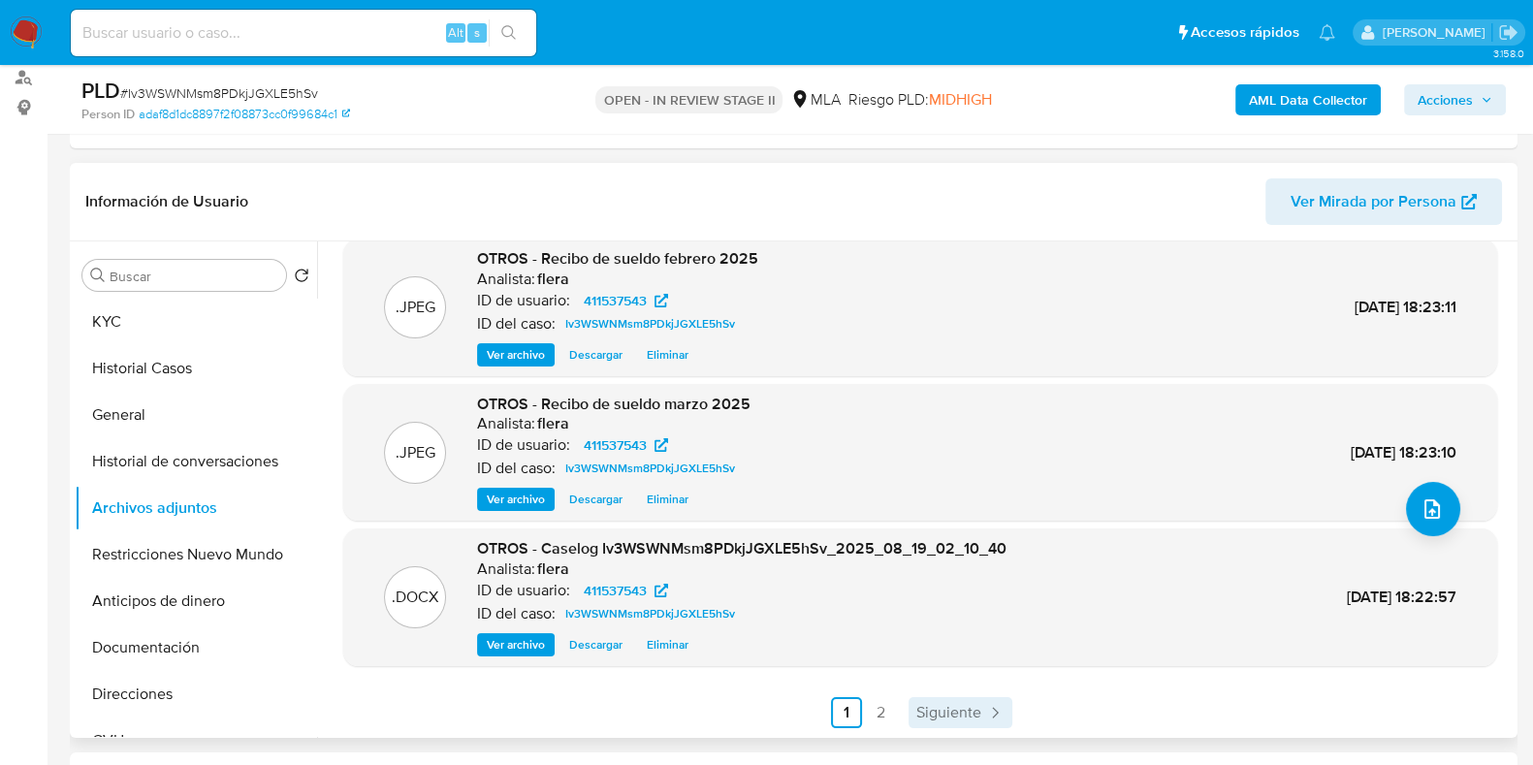
click at [970, 720] on span "Siguiente" at bounding box center [949, 713] width 65 height 16
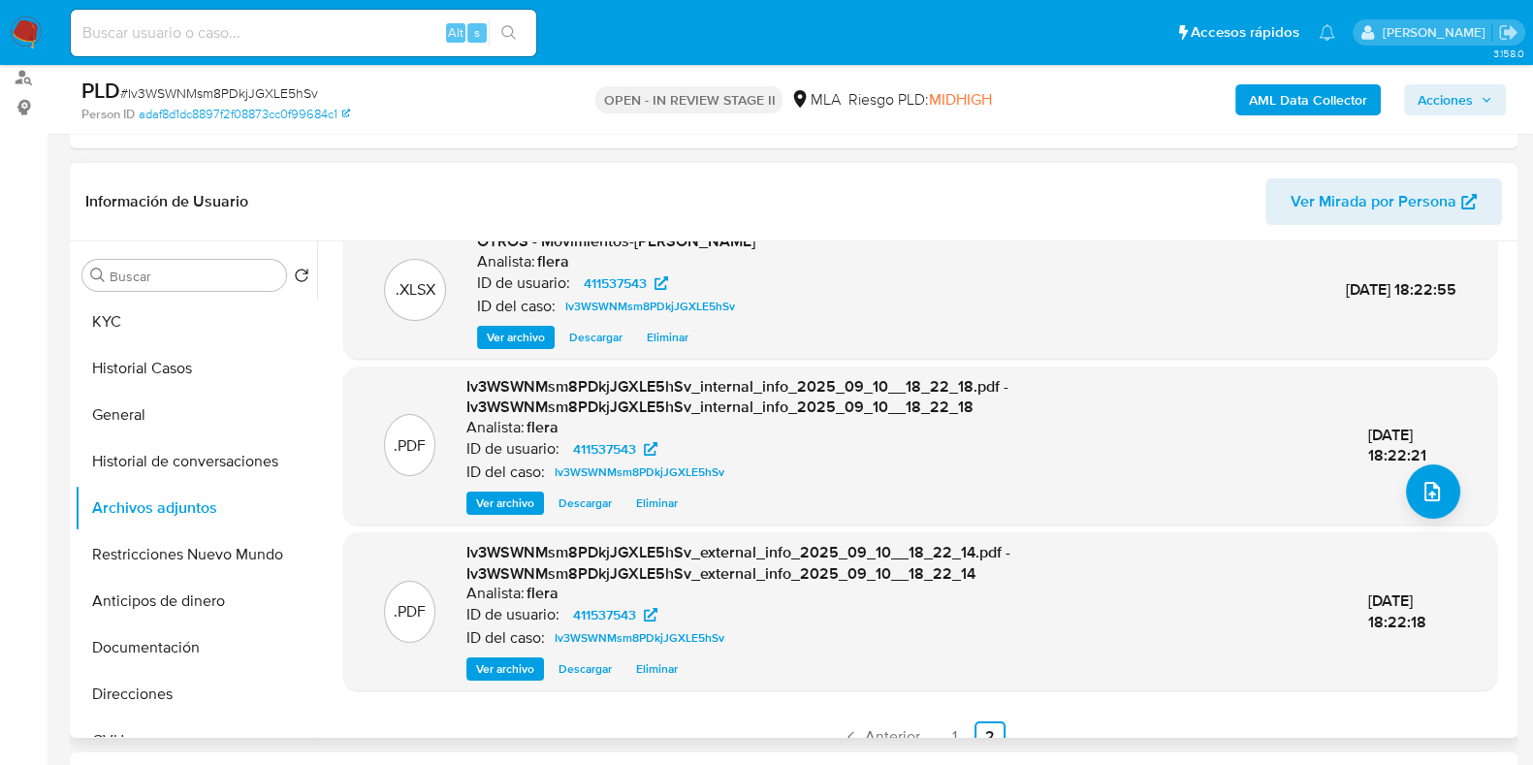
scroll to position [205, 0]
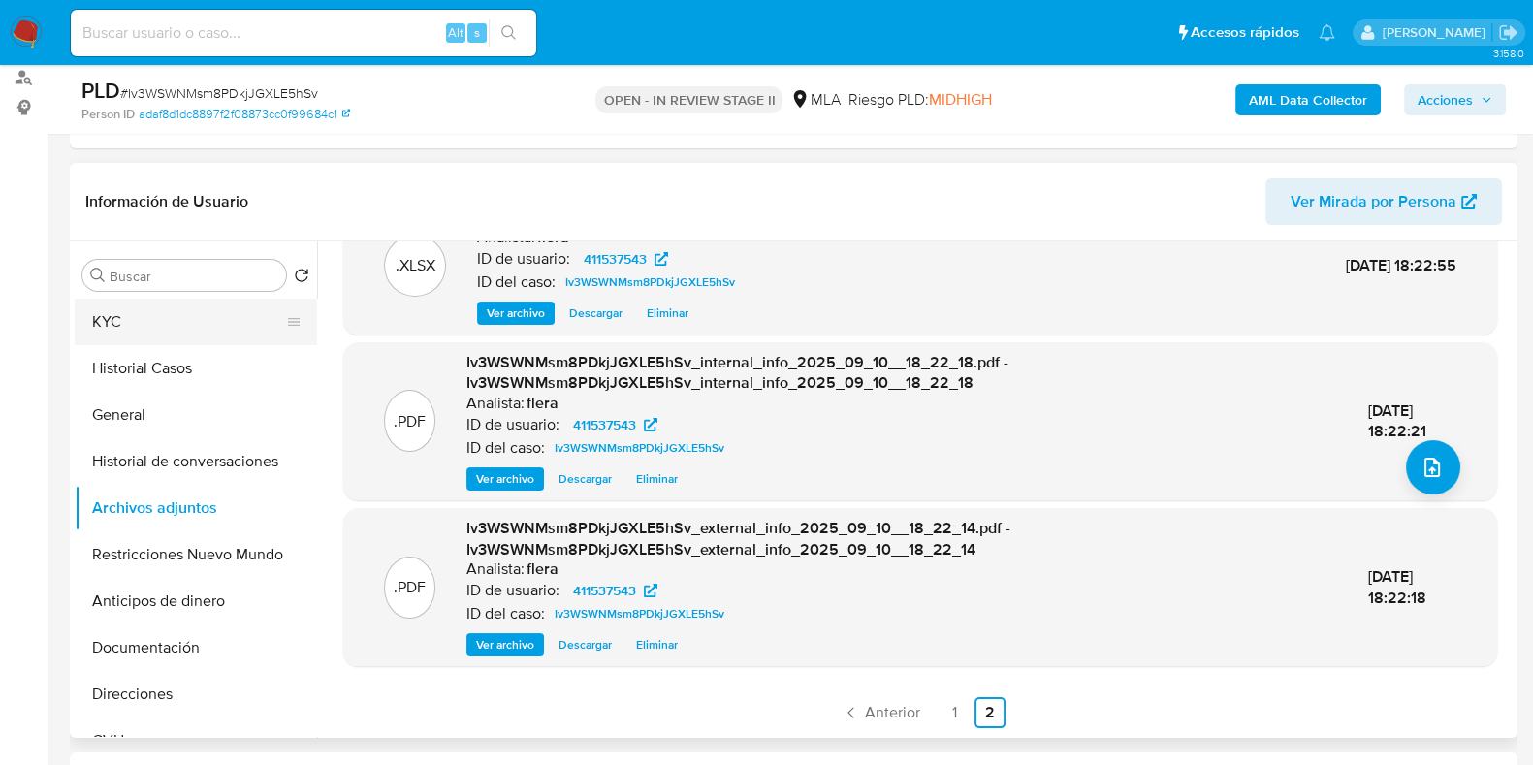
click at [150, 329] on button "KYC" at bounding box center [188, 322] width 227 height 47
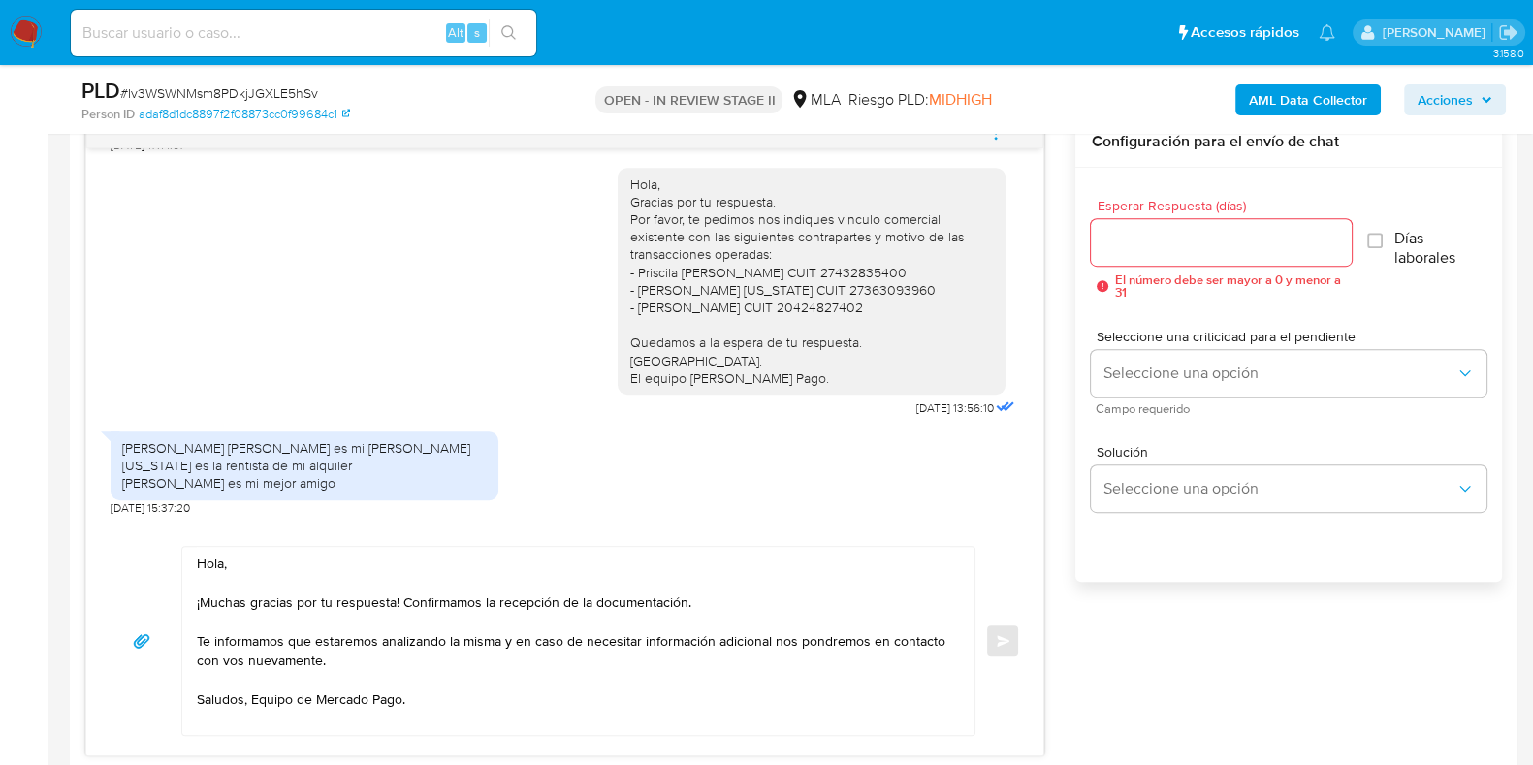
scroll to position [989, 0]
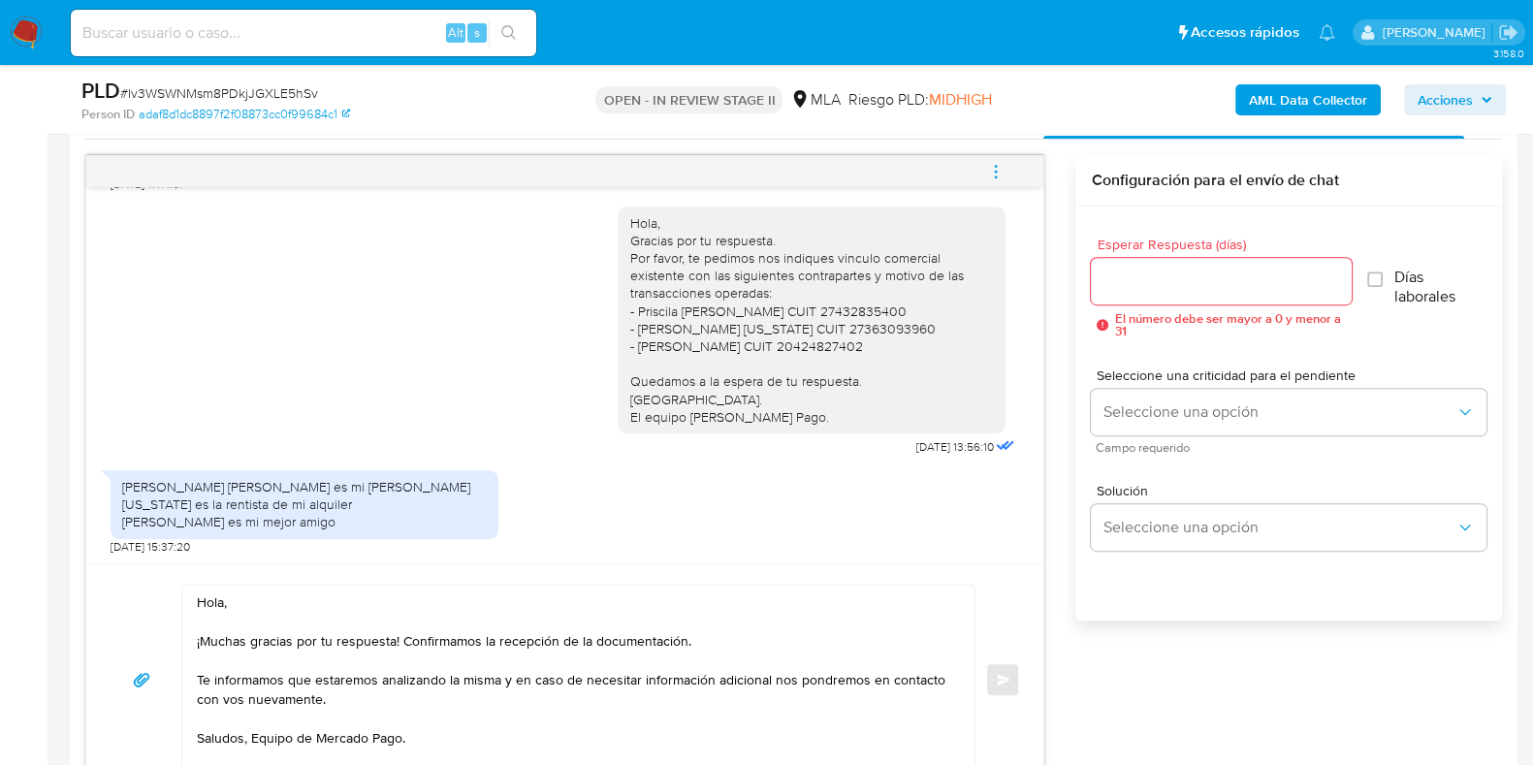
click at [1174, 292] on div at bounding box center [1221, 281] width 260 height 47
click at [1178, 274] on input "Esperar Respuesta (días)" at bounding box center [1221, 281] width 260 height 25
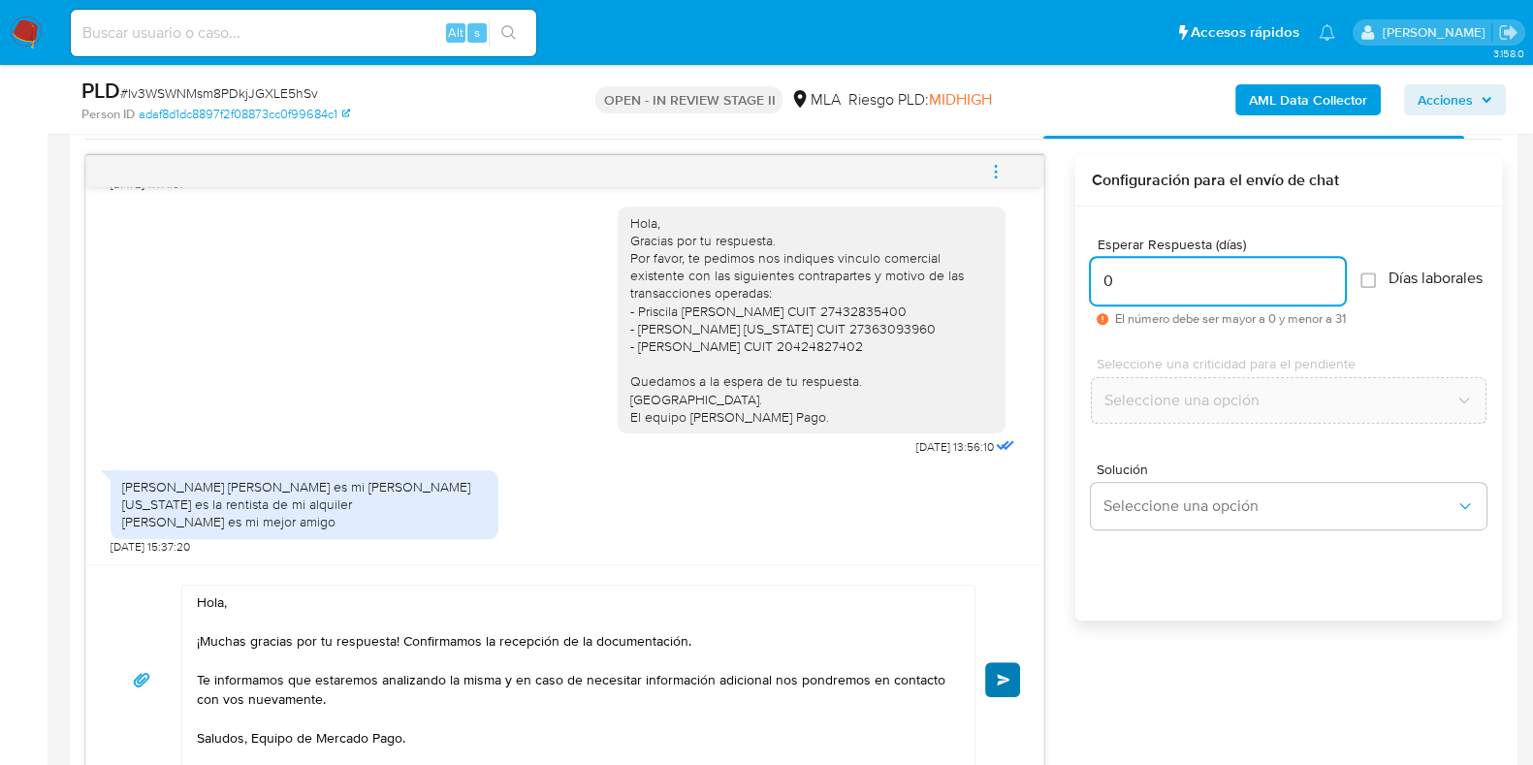
type input "0"
click at [1011, 673] on button "Enviar" at bounding box center [1002, 679] width 35 height 35
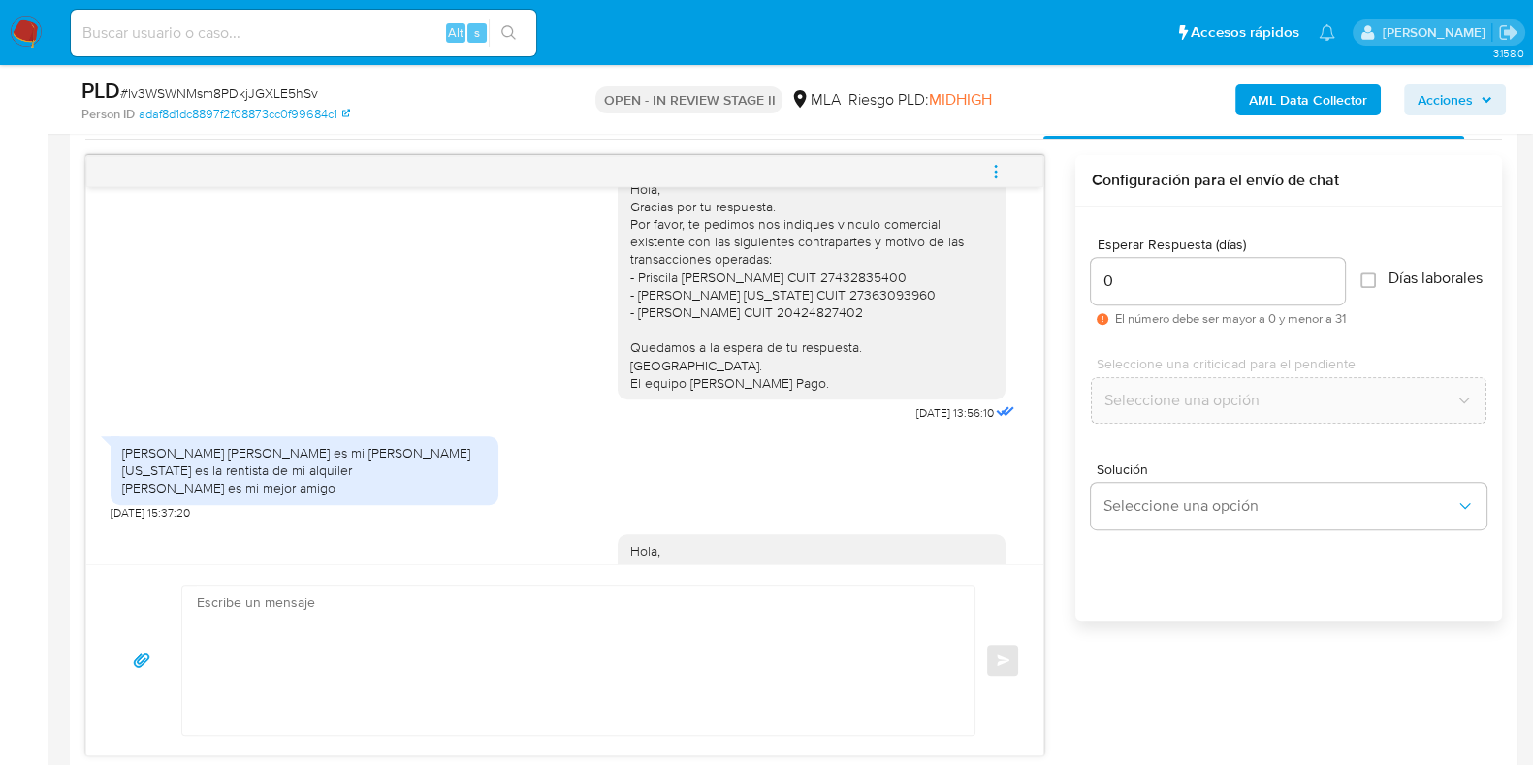
scroll to position [1440, 0]
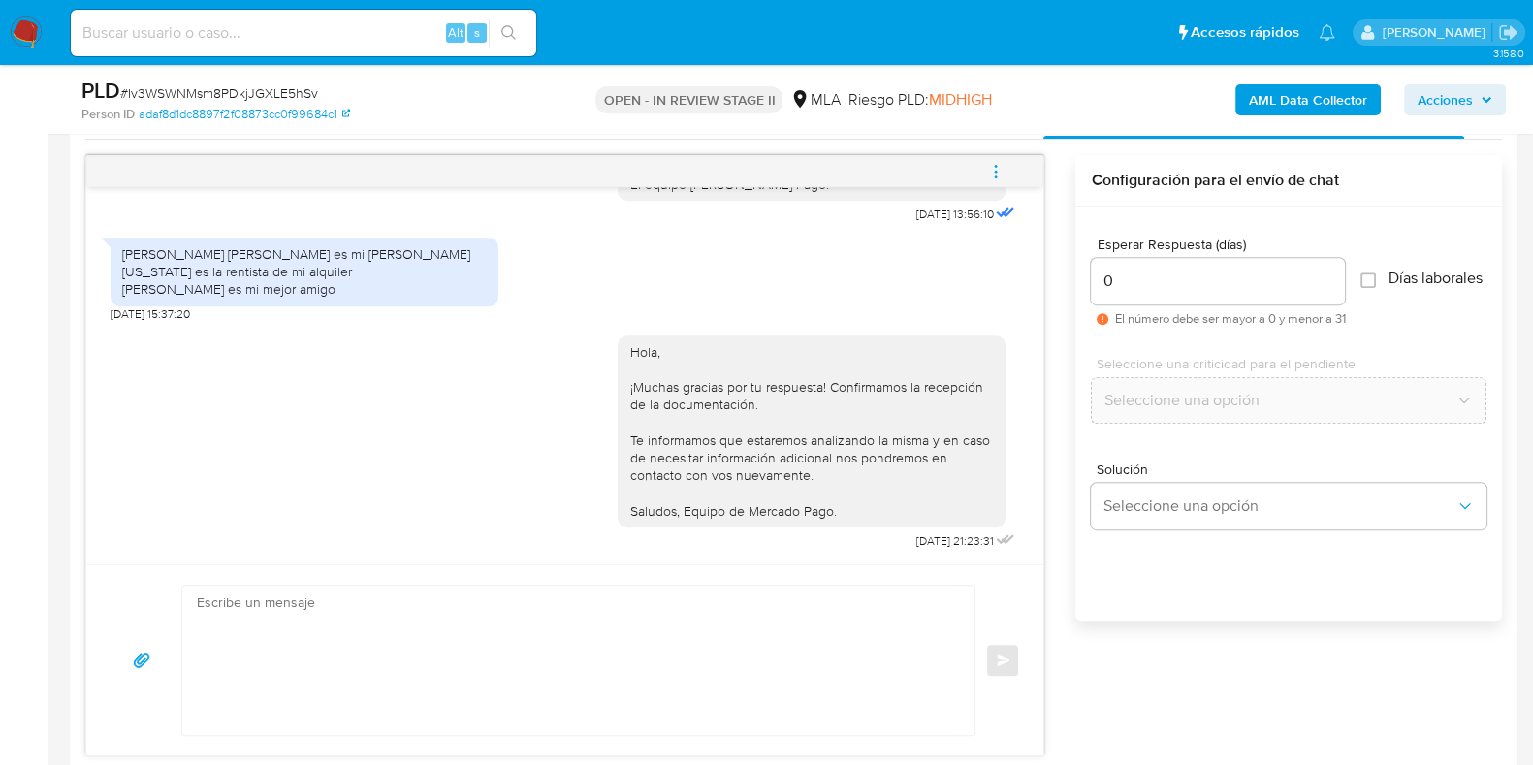
click at [989, 166] on icon "menu-action" at bounding box center [995, 171] width 17 height 17
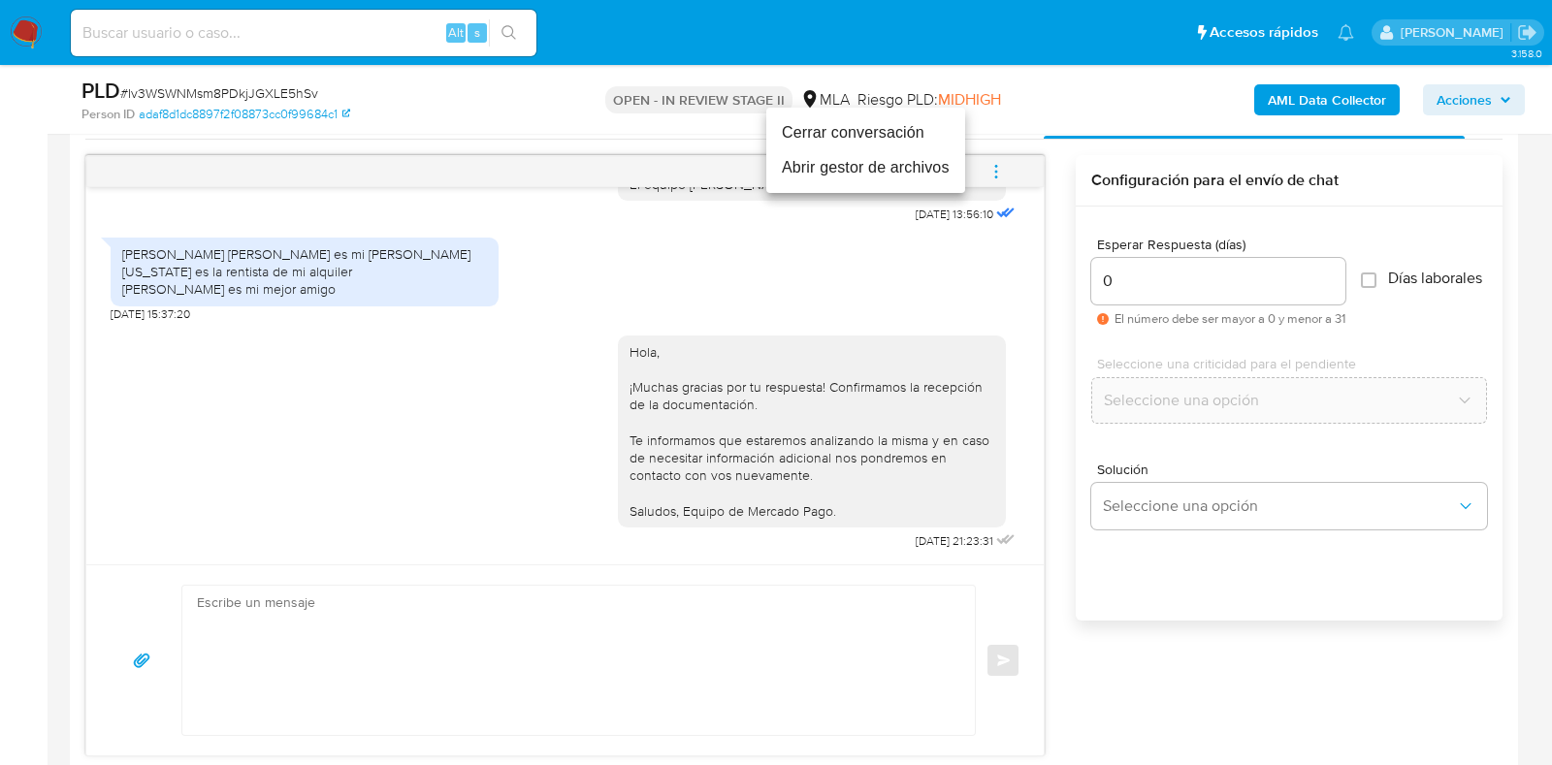
click at [848, 133] on li "Cerrar conversación" at bounding box center [865, 132] width 199 height 35
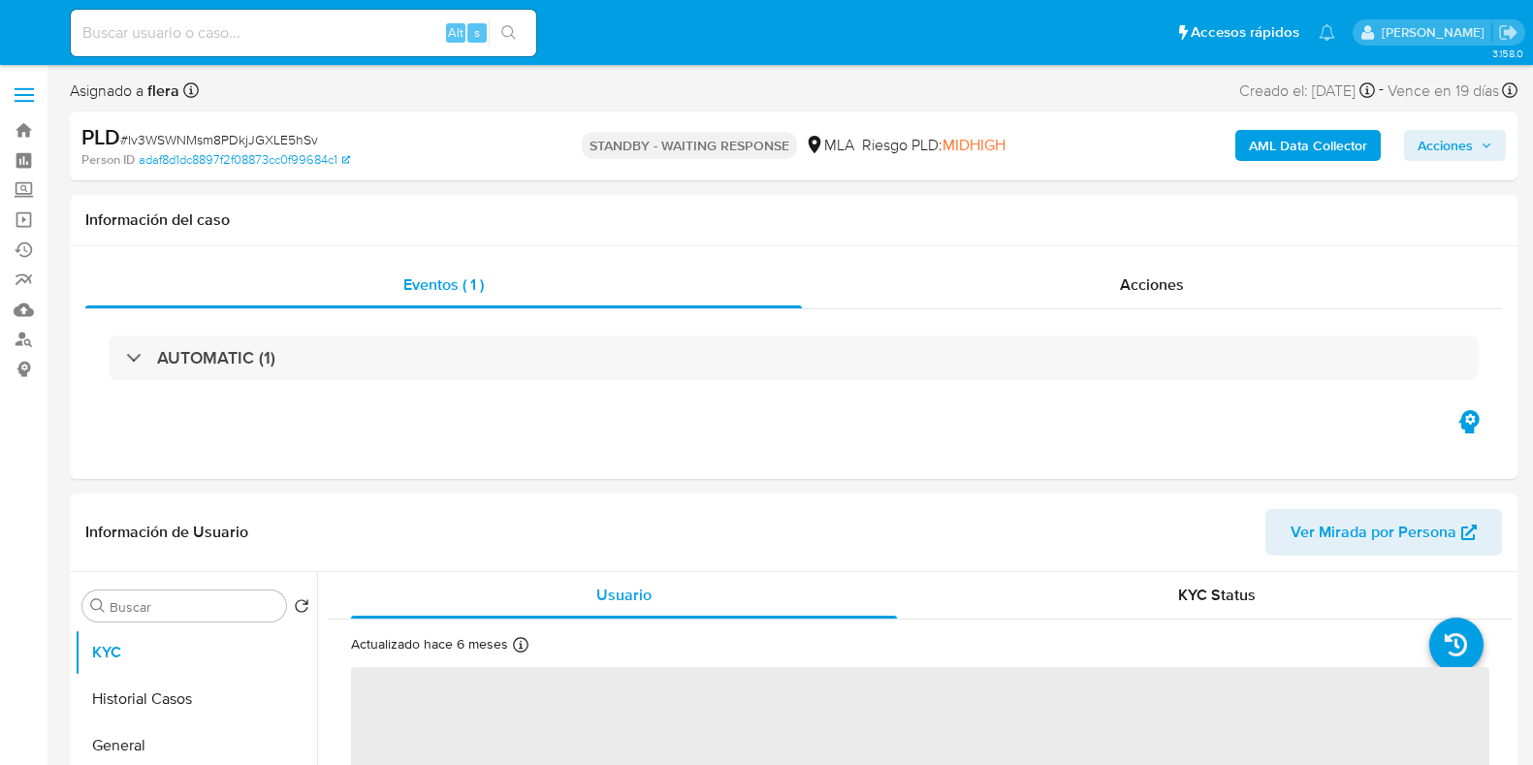
select select "10"
click at [1464, 158] on span "Acciones" at bounding box center [1445, 145] width 55 height 31
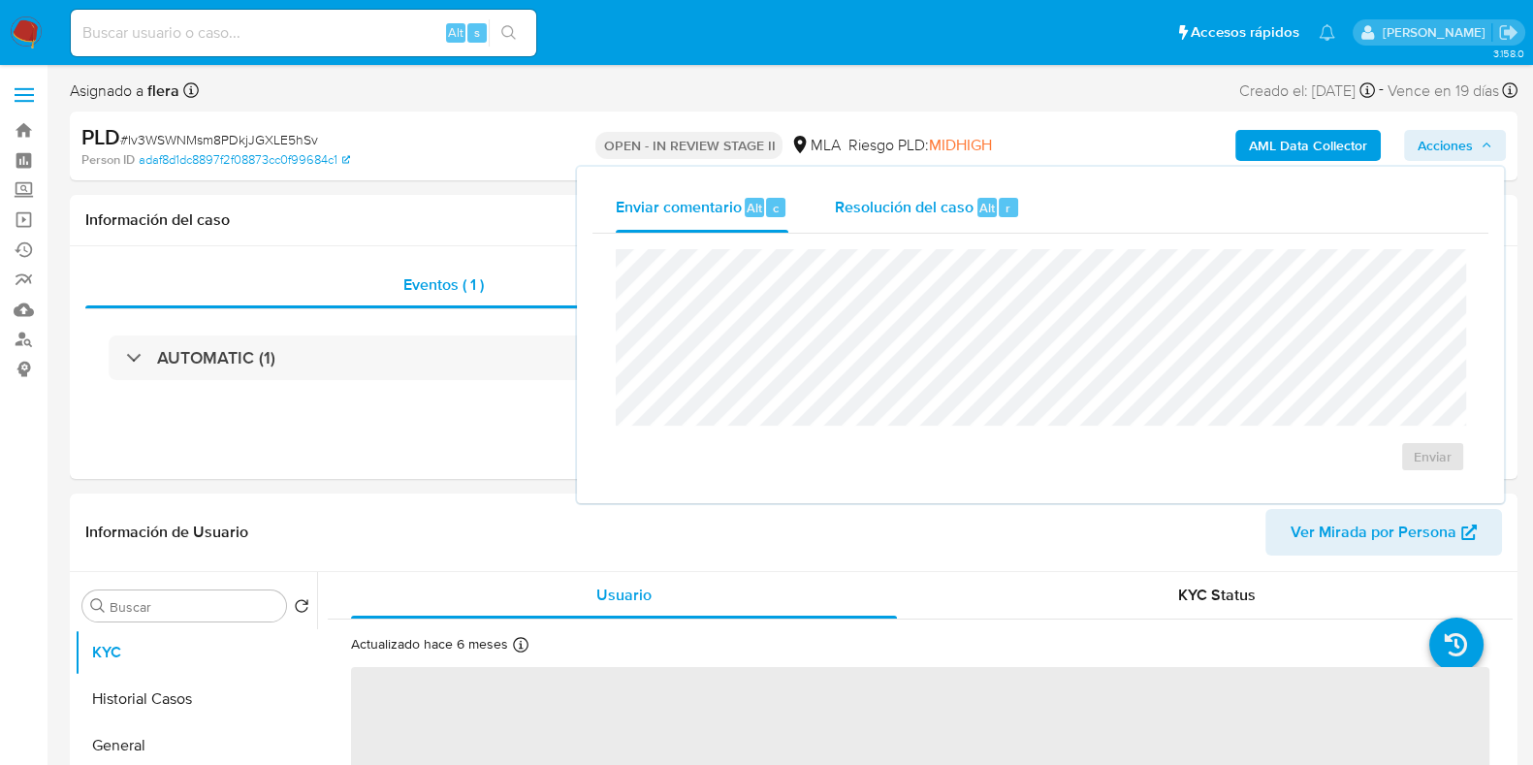
click at [897, 201] on span "Resolución del caso" at bounding box center [904, 207] width 139 height 22
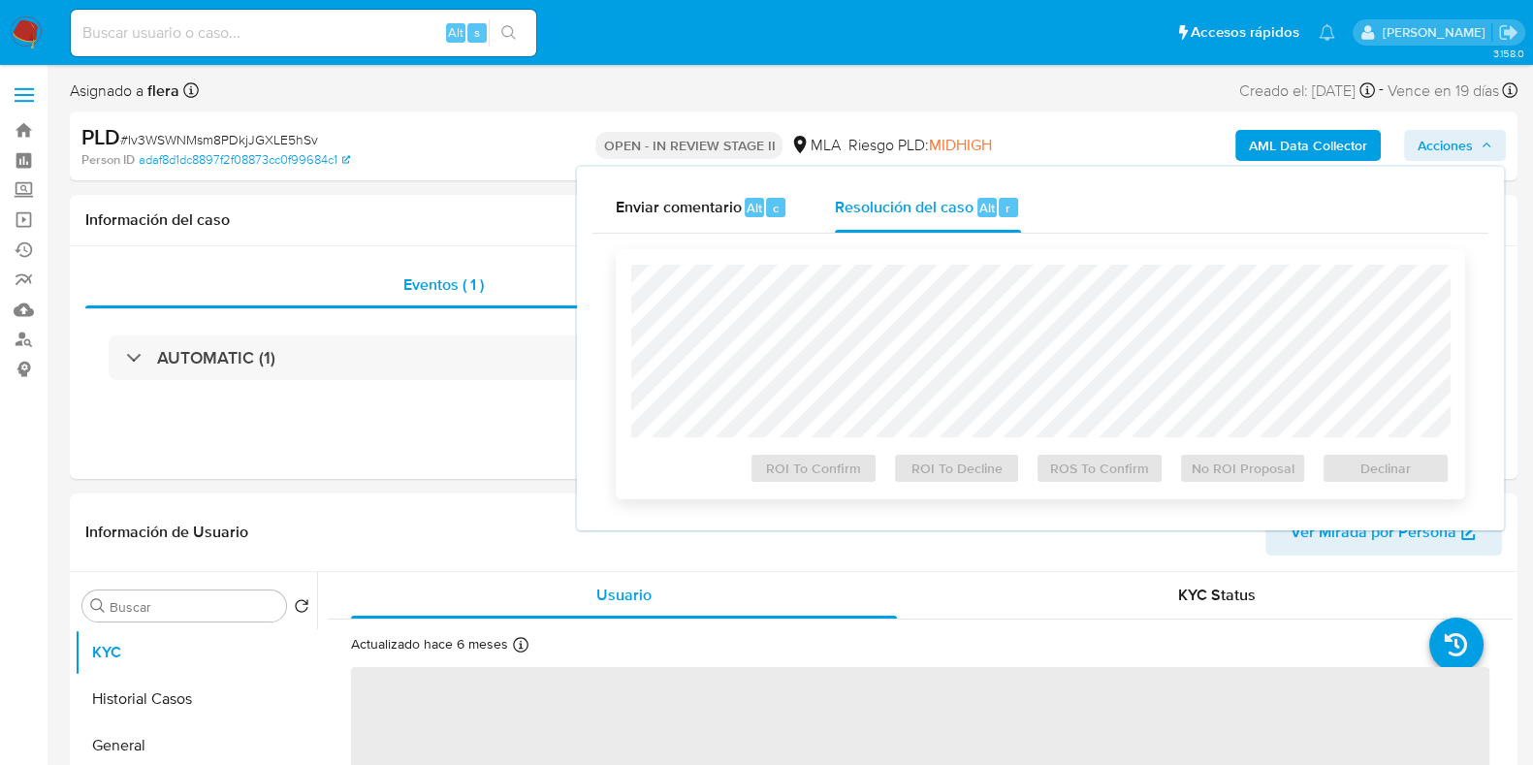
select select "10"
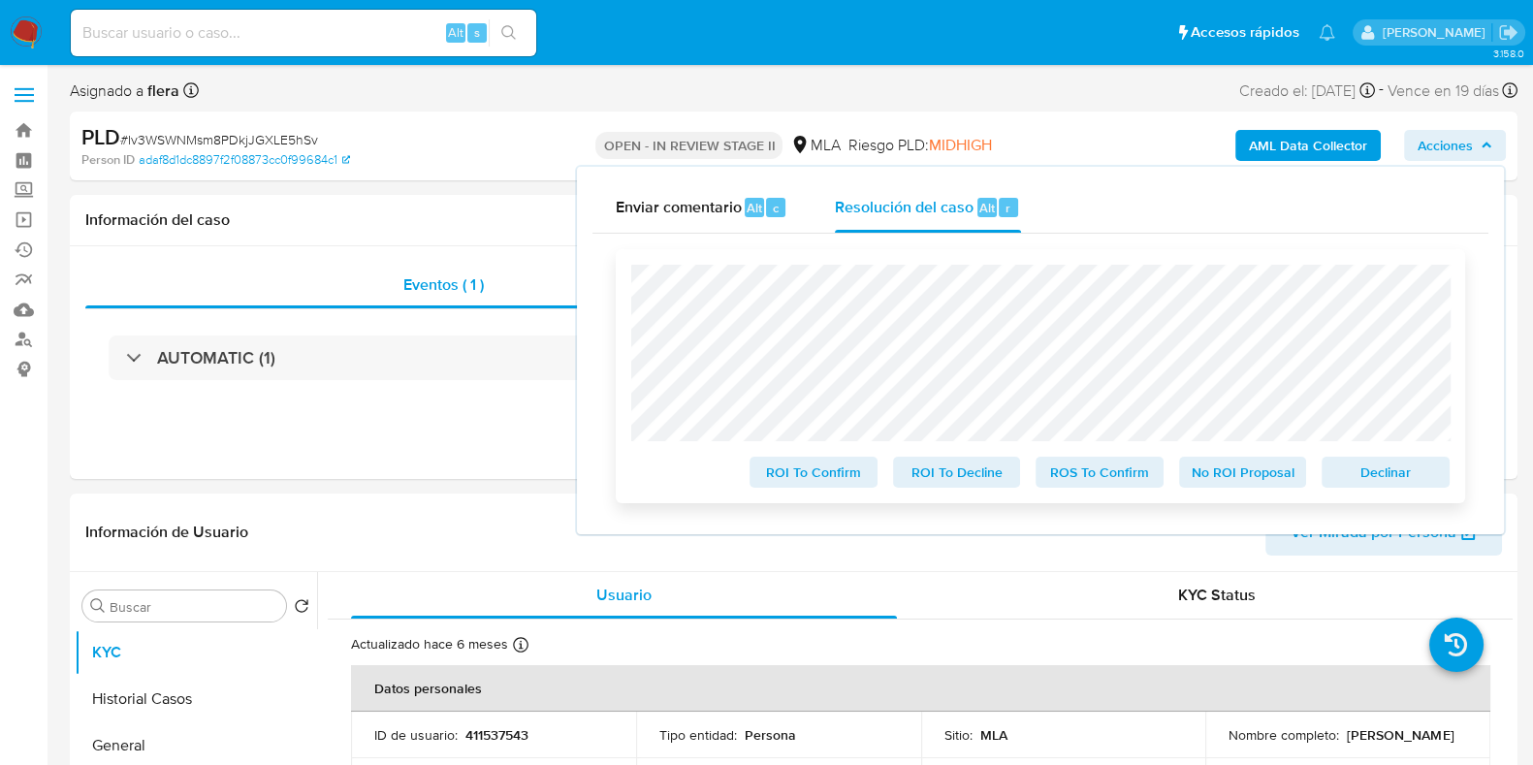
click at [1249, 474] on span "No ROI Proposal" at bounding box center [1243, 472] width 101 height 27
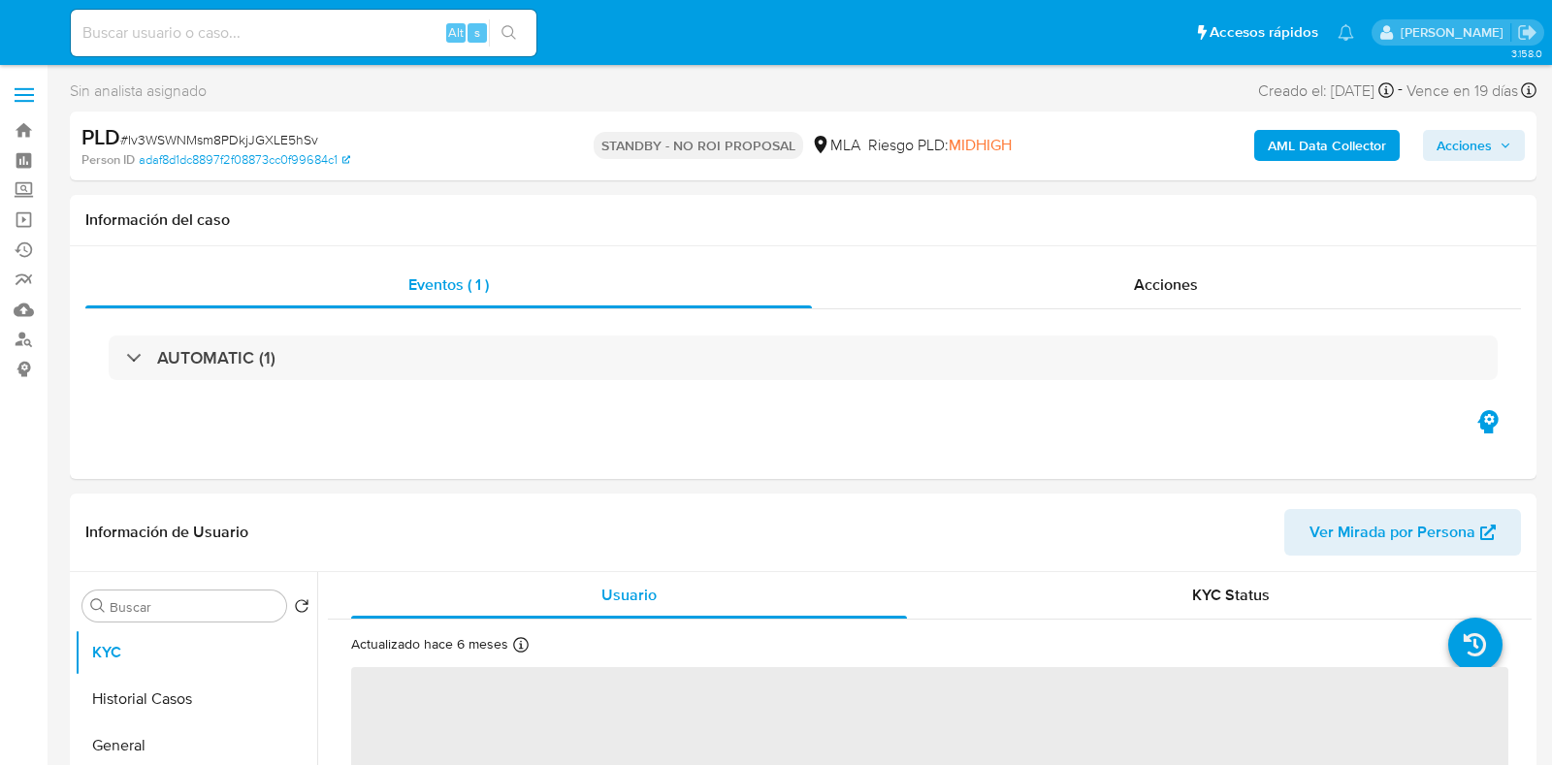
select select "10"
